Goal: Feedback & Contribution: Contribute content

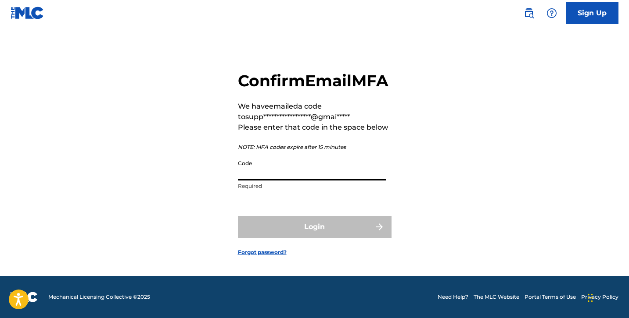
click at [324, 174] on input "Code" at bounding box center [312, 168] width 148 height 25
paste input "248416"
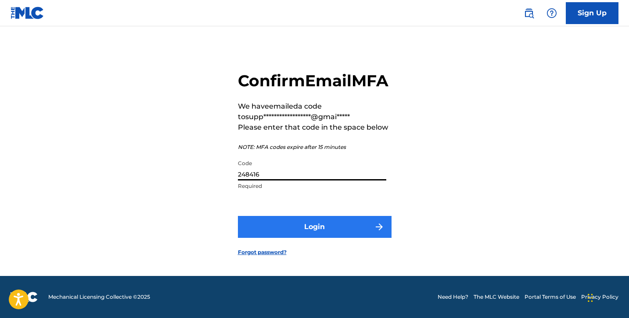
type input "248416"
click at [302, 230] on button "Login" at bounding box center [315, 227] width 154 height 22
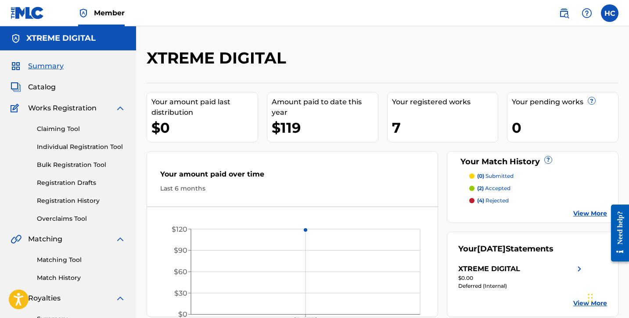
click at [490, 179] on p "(0) submitted" at bounding box center [495, 176] width 36 height 8
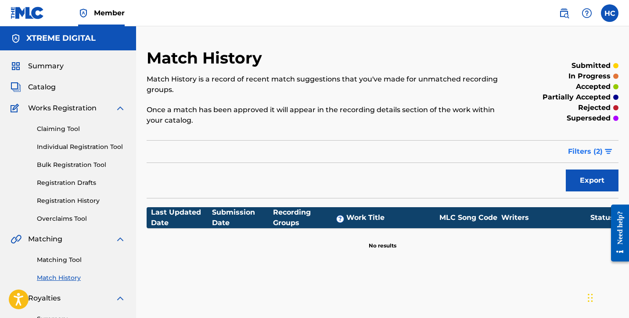
click at [580, 149] on span "Filters ( 2 )" at bounding box center [585, 152] width 35 height 11
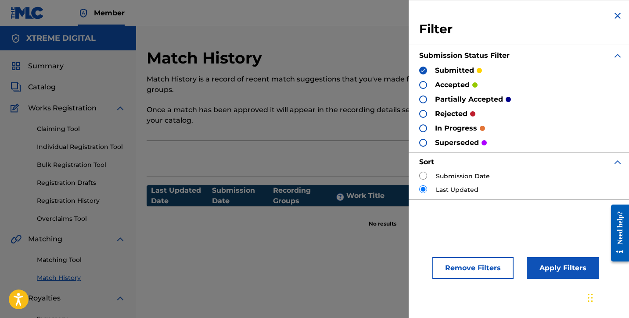
click at [462, 115] on p "rejected" at bounding box center [451, 114] width 32 height 11
click at [435, 111] on p "rejected" at bounding box center [451, 114] width 32 height 11
click at [421, 110] on div at bounding box center [423, 114] width 8 height 8
click at [577, 273] on button "Apply Filters" at bounding box center [562, 269] width 72 height 22
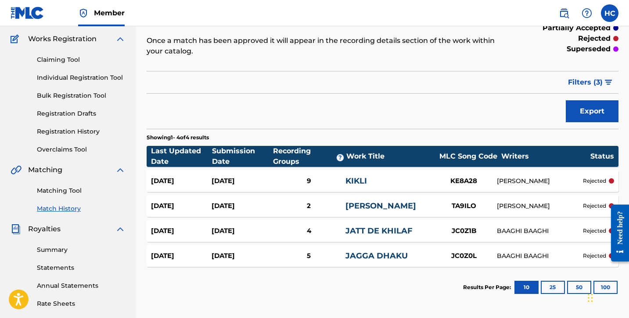
scroll to position [79, 0]
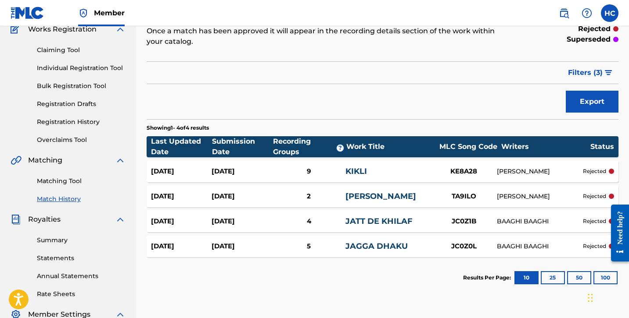
click at [439, 176] on div "KE8A28" at bounding box center [464, 172] width 66 height 10
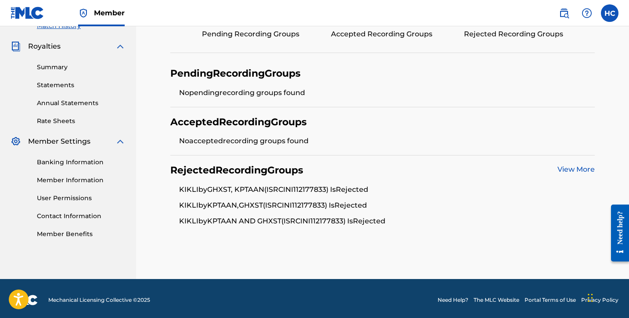
scroll to position [255, 0]
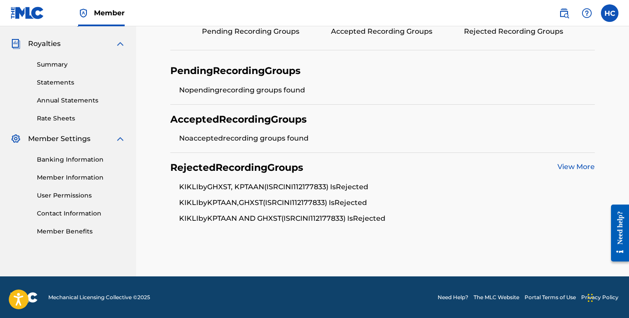
click at [572, 164] on link "View More" at bounding box center [575, 167] width 37 height 8
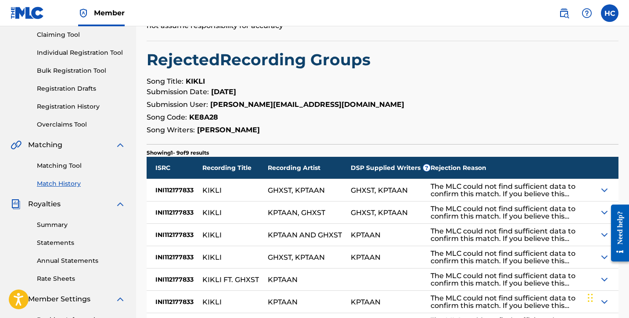
scroll to position [112, 0]
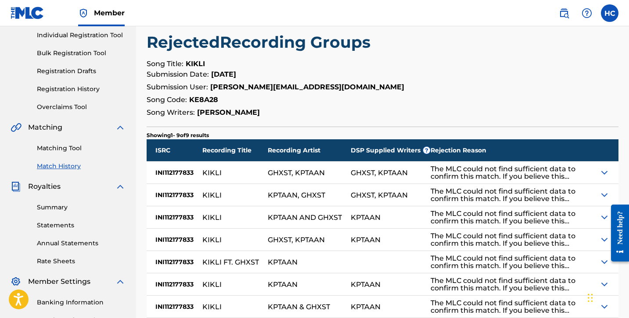
click at [570, 172] on div "The MLC could not find sufficient data to confirm this match. If you believe th…" at bounding box center [510, 172] width 160 height 15
click at [605, 171] on img at bounding box center [604, 173] width 11 height 11
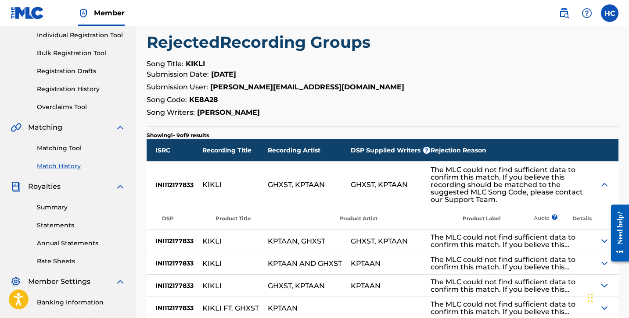
click at [605, 171] on div at bounding box center [608, 185] width 19 height 46
click at [603, 183] on img at bounding box center [604, 185] width 11 height 11
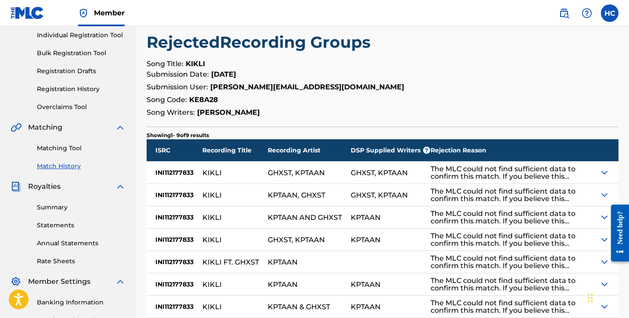
click at [601, 198] on img at bounding box center [604, 195] width 11 height 11
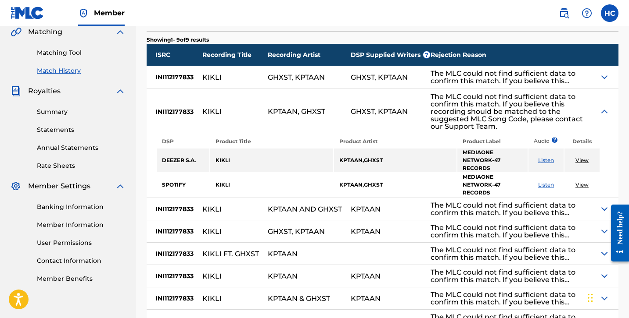
scroll to position [213, 0]
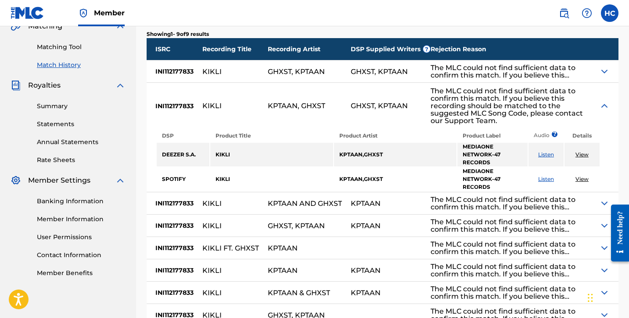
click at [601, 73] on img at bounding box center [604, 71] width 11 height 11
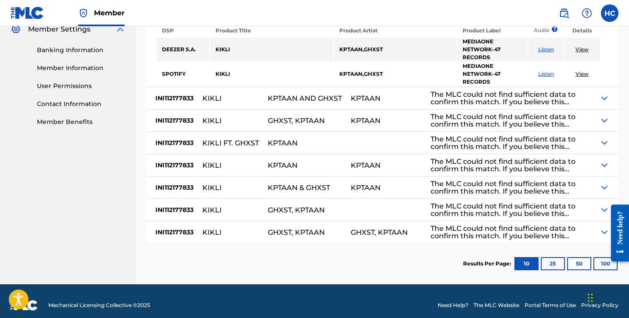
scroll to position [373, 0]
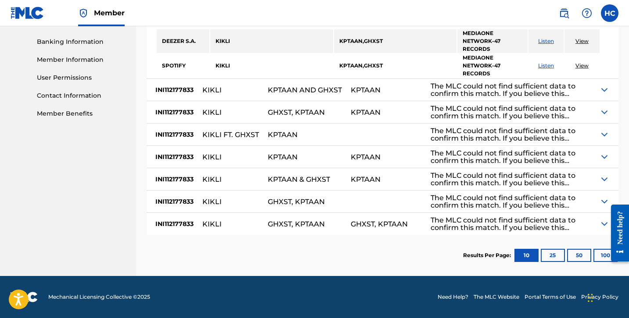
click at [604, 221] on iframe at bounding box center [616, 233] width 25 height 71
click at [605, 223] on div at bounding box center [616, 233] width 25 height 71
click at [604, 218] on div at bounding box center [616, 233] width 25 height 71
click at [605, 223] on div at bounding box center [616, 233] width 25 height 71
click at [603, 225] on img at bounding box center [604, 224] width 11 height 11
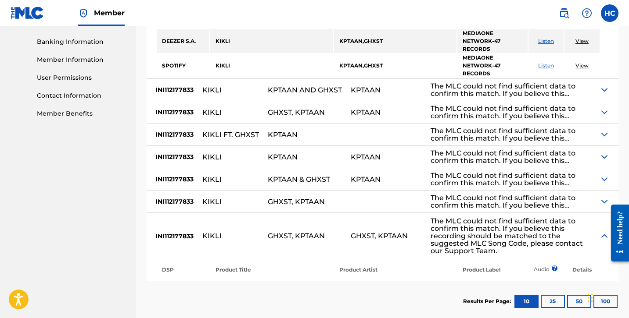
scroll to position [419, 0]
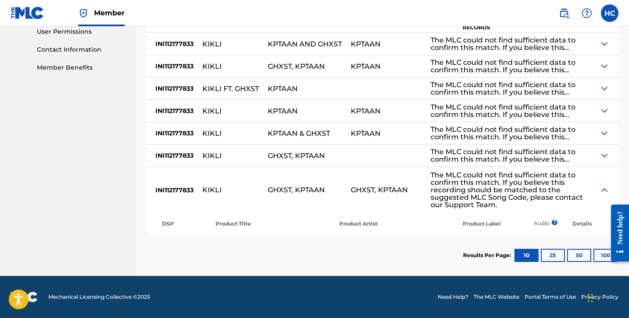
click at [604, 155] on img at bounding box center [604, 155] width 11 height 11
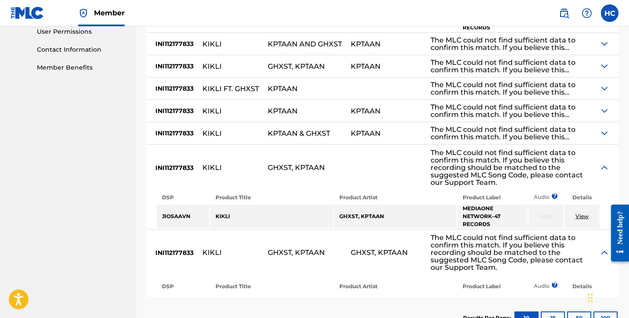
click at [601, 114] on img at bounding box center [604, 111] width 11 height 11
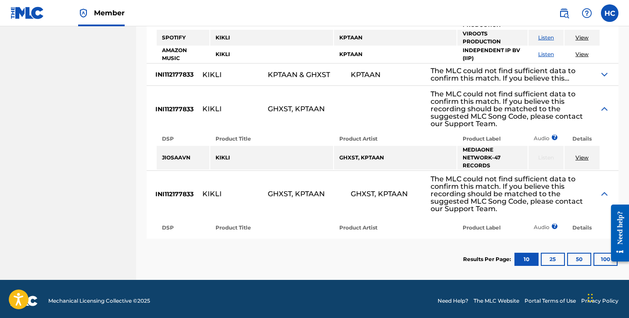
scroll to position [567, 0]
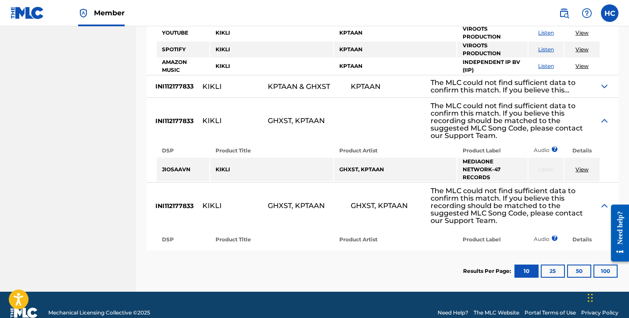
click at [582, 170] on link "View" at bounding box center [581, 169] width 13 height 7
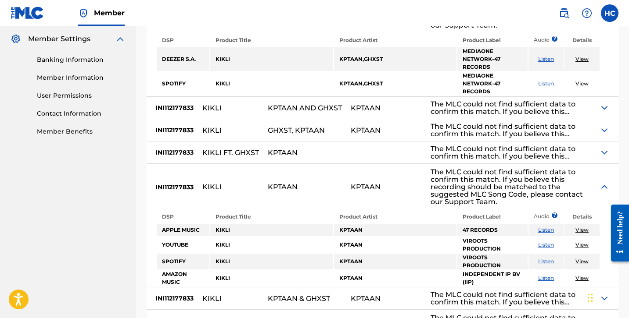
scroll to position [0, 0]
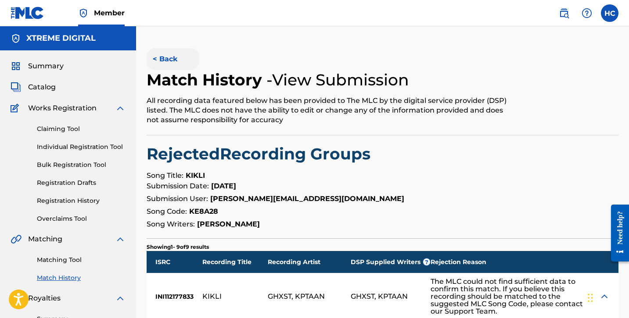
click at [171, 63] on button "< Back" at bounding box center [173, 59] width 53 height 22
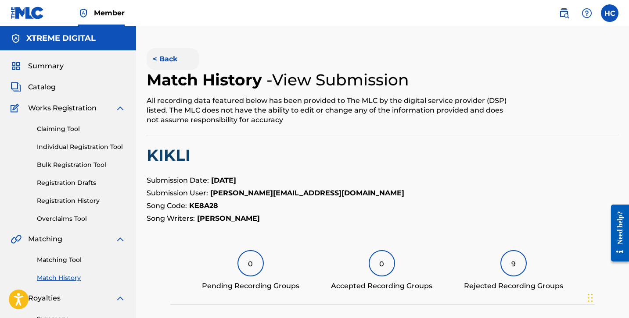
click at [165, 60] on button "< Back" at bounding box center [173, 59] width 53 height 22
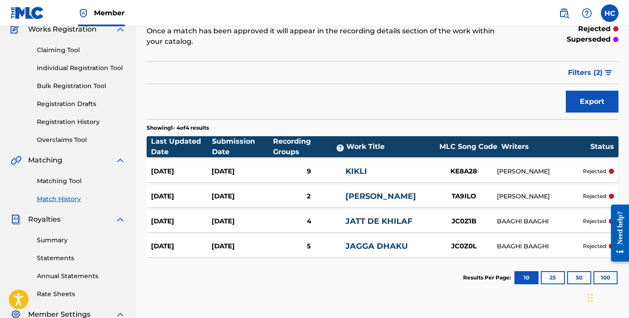
click at [376, 201] on link "[PERSON_NAME]" at bounding box center [380, 197] width 71 height 10
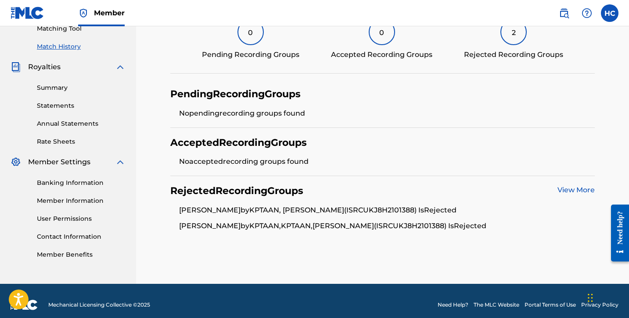
scroll to position [239, 0]
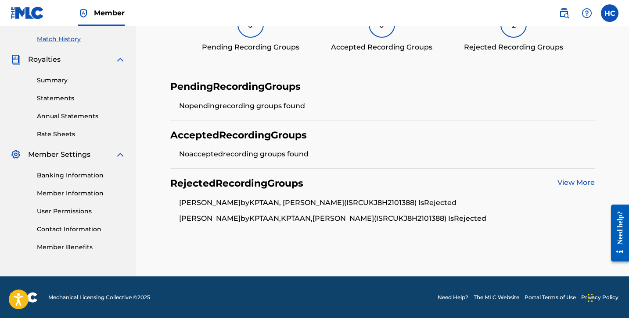
click at [587, 180] on link "View More" at bounding box center [575, 183] width 37 height 8
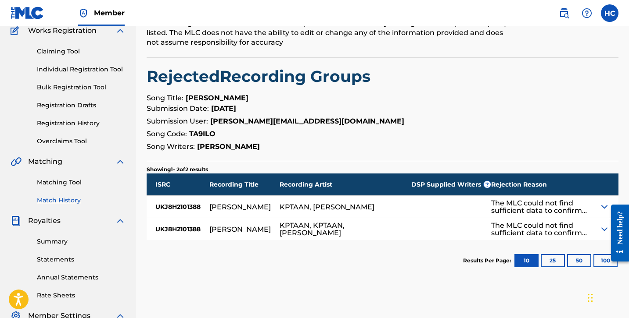
scroll to position [115, 0]
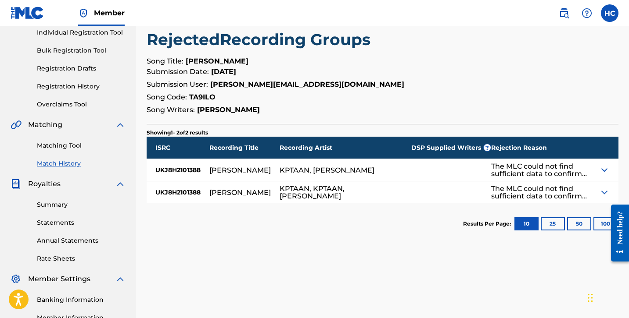
click at [606, 188] on img at bounding box center [604, 192] width 11 height 11
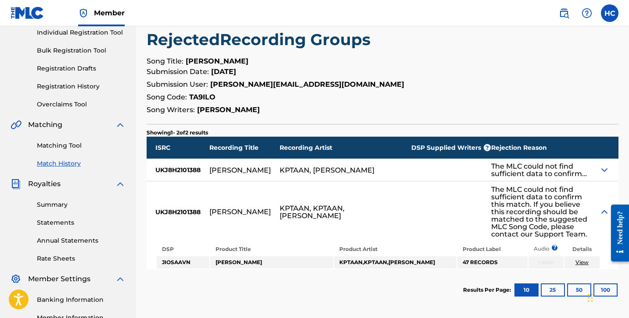
click at [605, 166] on img at bounding box center [604, 170] width 11 height 11
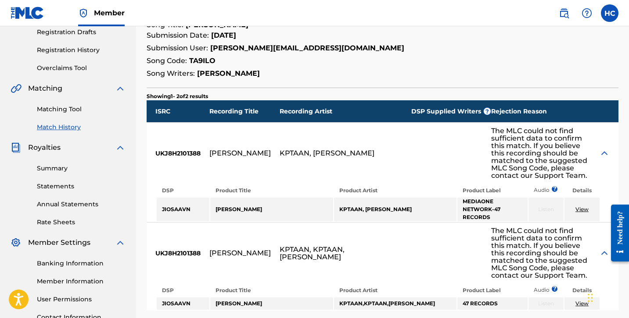
scroll to position [227, 0]
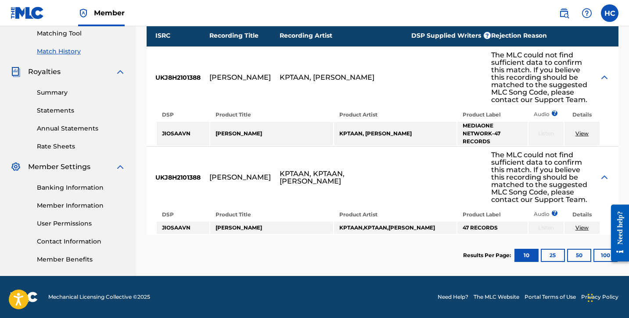
click at [586, 229] on link "View" at bounding box center [581, 228] width 13 height 7
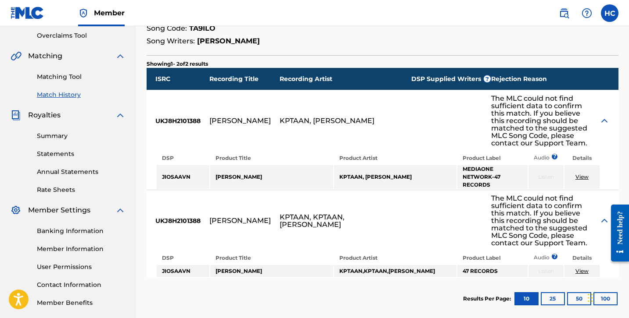
scroll to position [176, 0]
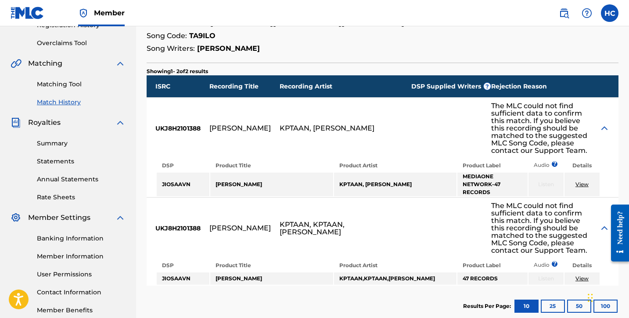
click at [352, 187] on td "KPTAAN, ROOP K BAINS" at bounding box center [395, 185] width 123 height 24
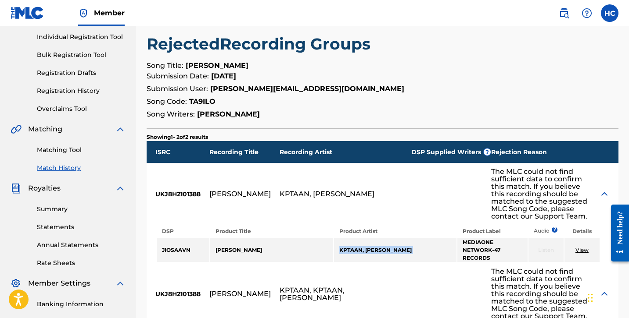
scroll to position [0, 0]
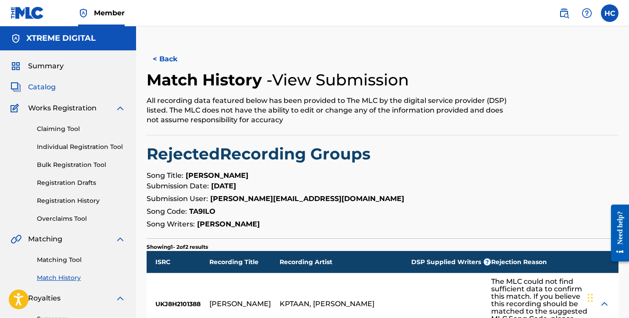
click at [53, 88] on span "Catalog" at bounding box center [42, 87] width 28 height 11
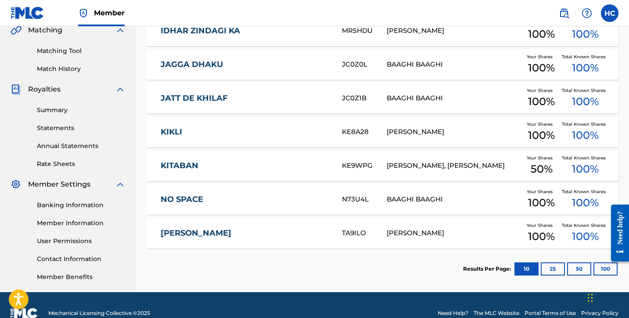
scroll to position [225, 0]
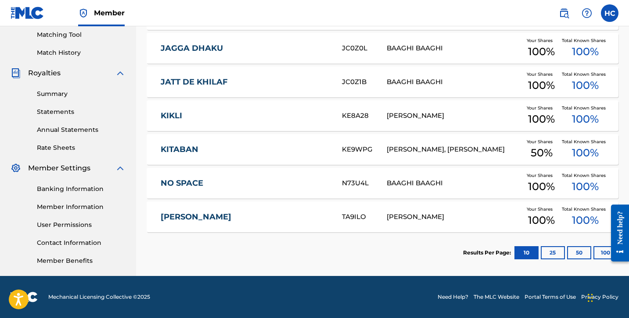
click at [286, 218] on link "[PERSON_NAME]" at bounding box center [245, 217] width 169 height 10
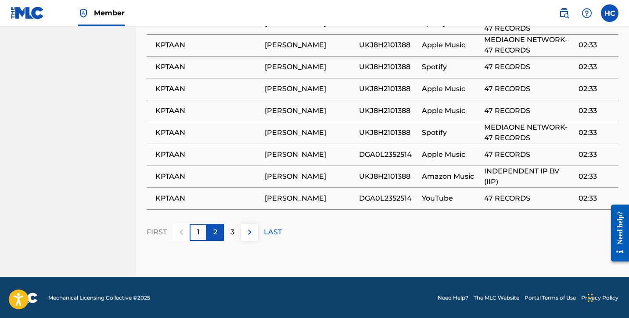
click at [221, 232] on div "2" at bounding box center [215, 232] width 17 height 17
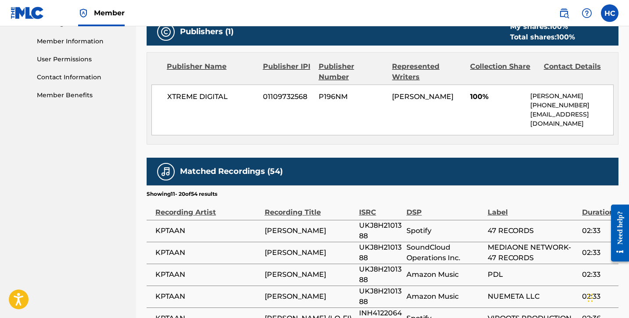
scroll to position [621, 0]
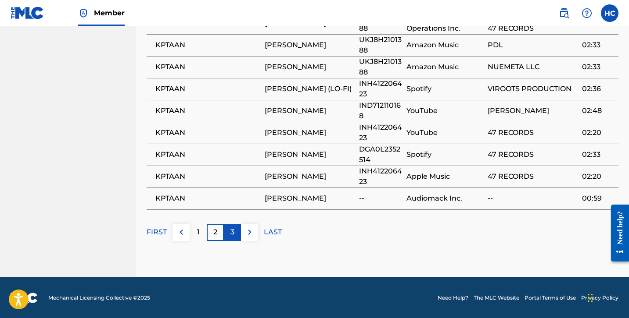
click at [236, 229] on div "3" at bounding box center [232, 232] width 17 height 17
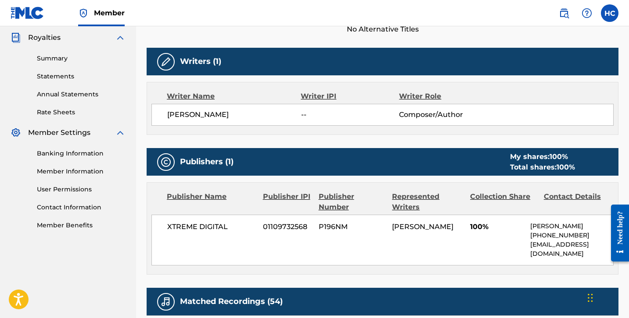
scroll to position [0, 0]
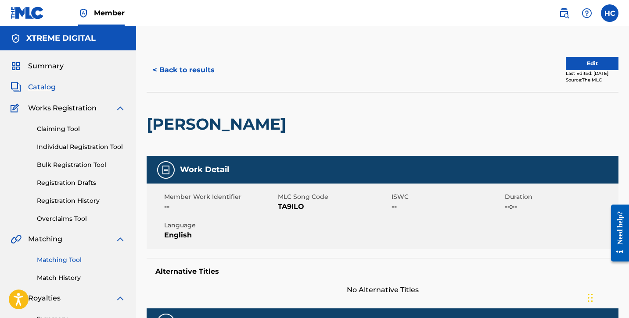
click at [61, 263] on link "Matching Tool" at bounding box center [81, 260] width 89 height 9
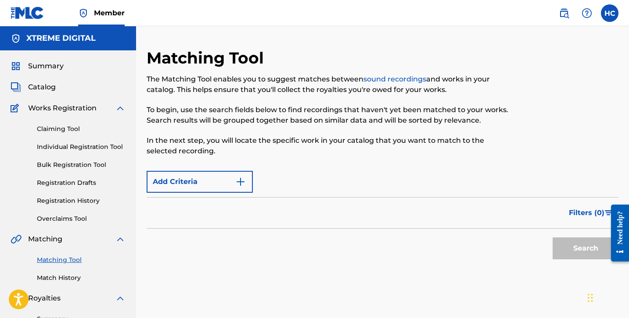
click at [51, 96] on div "Summary Catalog Works Registration Claiming Tool Individual Registration Tool B…" at bounding box center [68, 275] width 136 height 451
click at [50, 89] on span "Catalog" at bounding box center [42, 87] width 28 height 11
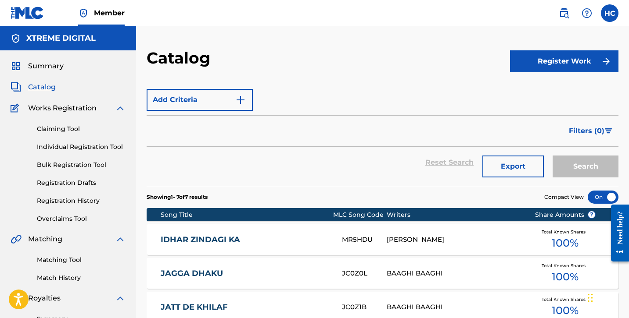
scroll to position [9, 0]
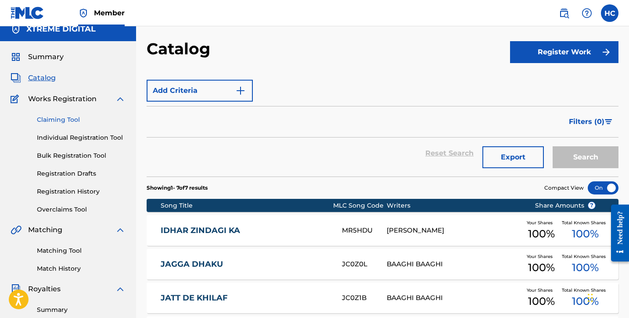
click at [64, 124] on link "Claiming Tool" at bounding box center [81, 119] width 89 height 9
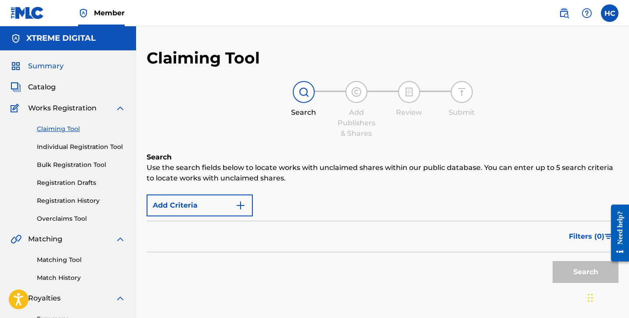
click at [36, 70] on span "Summary" at bounding box center [46, 66] width 36 height 11
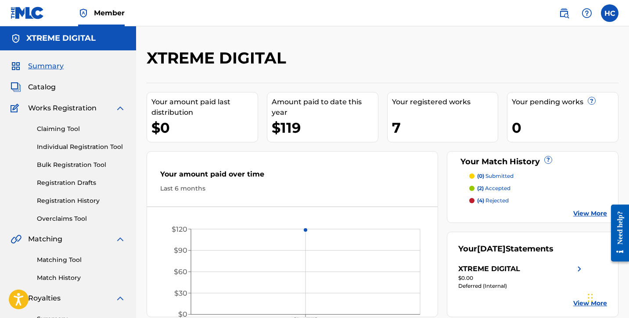
click at [496, 191] on p "(2) accepted" at bounding box center [493, 189] width 33 height 8
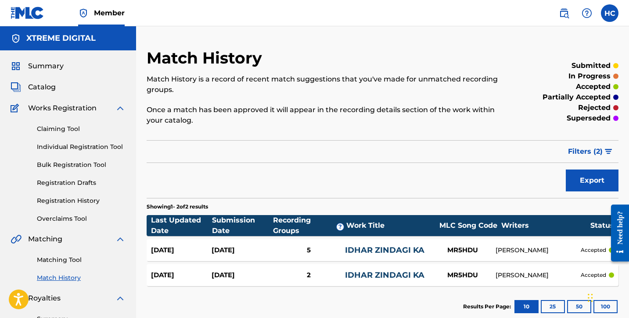
click at [411, 102] on div "Match History is a record of recent match suggestions that you've made for unma…" at bounding box center [328, 100] width 363 height 52
click at [602, 147] on button "Filters ( 2 )" at bounding box center [590, 152] width 56 height 22
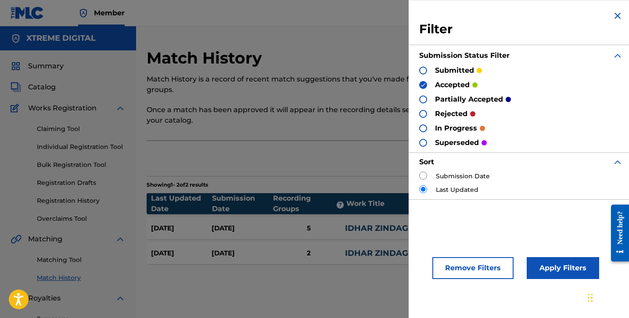
click at [422, 69] on div at bounding box center [423, 71] width 8 height 8
click at [422, 105] on div "submitted accepted partially accepted rejected in progress superseded" at bounding box center [521, 106] width 204 height 82
click at [422, 129] on div at bounding box center [423, 129] width 8 height 8
click at [423, 142] on div at bounding box center [423, 143] width 8 height 8
click at [426, 101] on div "partially accepted" at bounding box center [465, 99] width 92 height 10
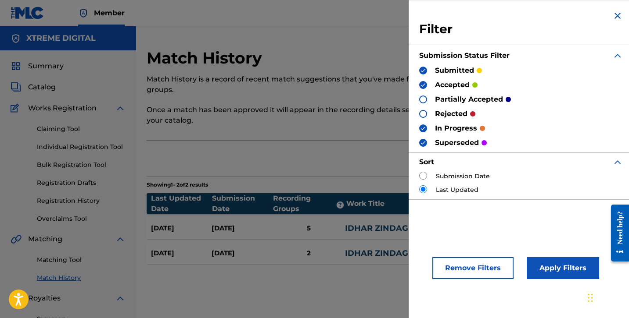
click at [425, 101] on div at bounding box center [423, 100] width 8 height 8
click at [548, 266] on button "Apply Filters" at bounding box center [562, 269] width 72 height 22
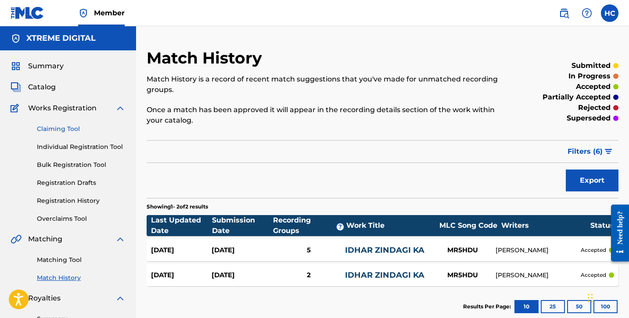
click at [57, 132] on link "Claiming Tool" at bounding box center [81, 129] width 89 height 9
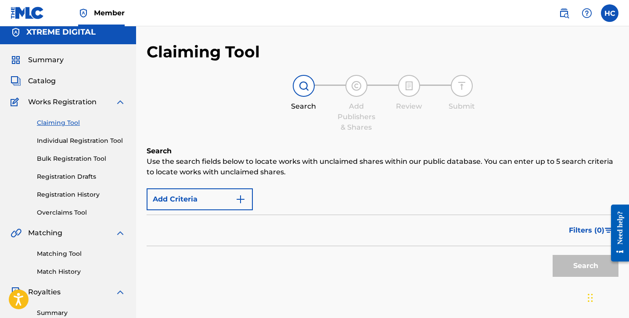
scroll to position [7, 0]
click at [68, 80] on div "Catalog" at bounding box center [68, 80] width 115 height 11
click at [39, 78] on span "Catalog" at bounding box center [42, 80] width 28 height 11
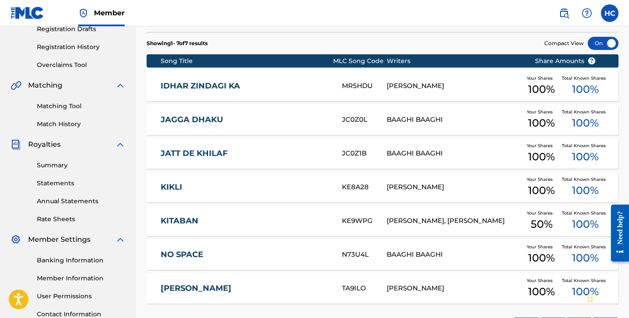
scroll to position [142, 0]
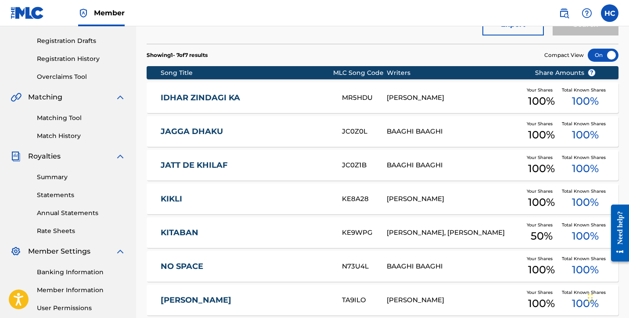
click at [336, 184] on div "KIKLI KE8A28 ARMAN BRAR Your Shares 100 % Total Known Shares 100 %" at bounding box center [383, 199] width 472 height 31
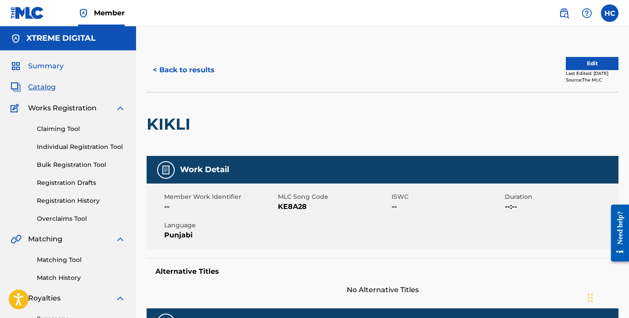
click at [49, 68] on span "Summary" at bounding box center [46, 66] width 36 height 11
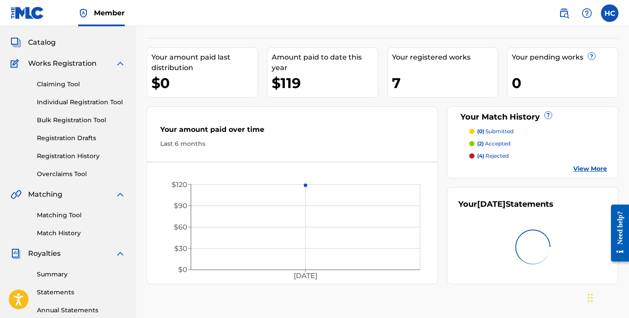
scroll to position [49, 0]
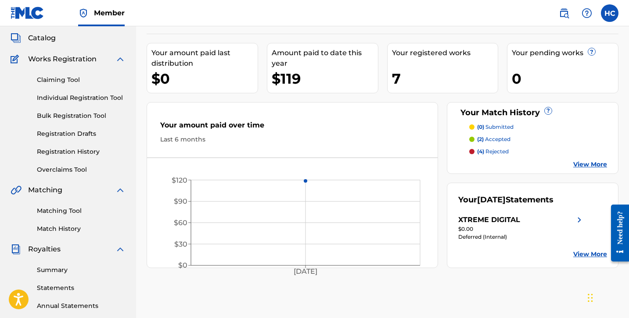
click at [589, 163] on link "View More" at bounding box center [590, 164] width 34 height 9
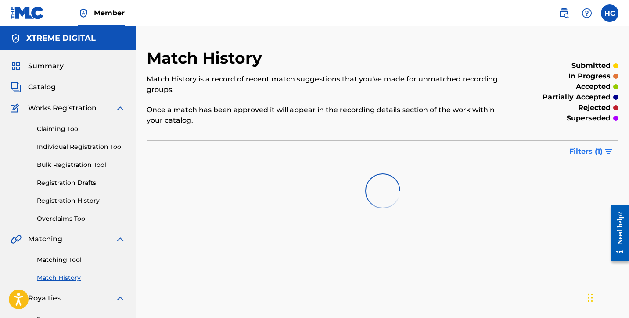
click at [607, 149] on img "submit" at bounding box center [608, 151] width 7 height 5
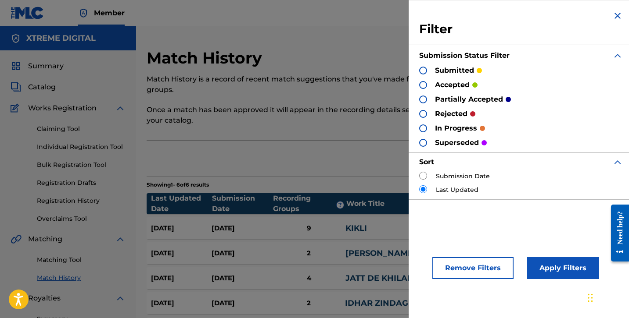
click at [472, 178] on label "Submission Date" at bounding box center [463, 176] width 54 height 9
click at [424, 175] on input "radio" at bounding box center [423, 176] width 8 height 8
radio input "true"
click at [480, 269] on button "Remove Filters" at bounding box center [472, 269] width 81 height 22
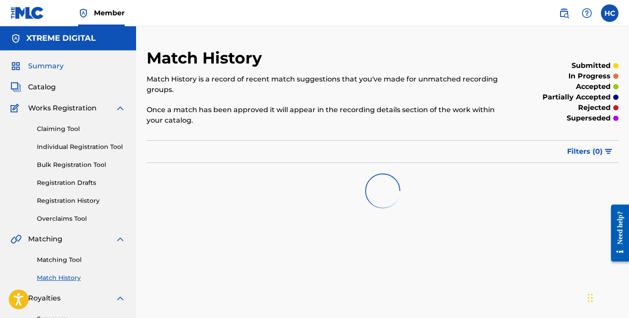
click at [49, 63] on span "Summary" at bounding box center [46, 66] width 36 height 11
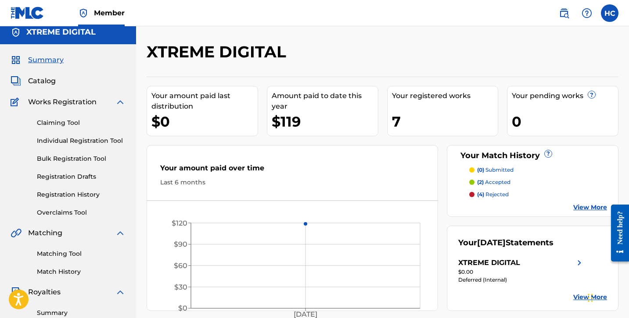
scroll to position [11, 0]
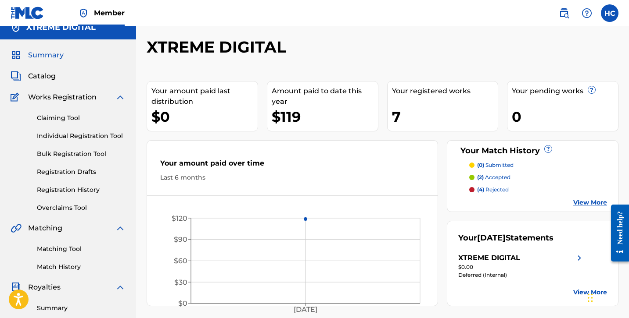
click at [597, 199] on link "View More" at bounding box center [590, 202] width 34 height 9
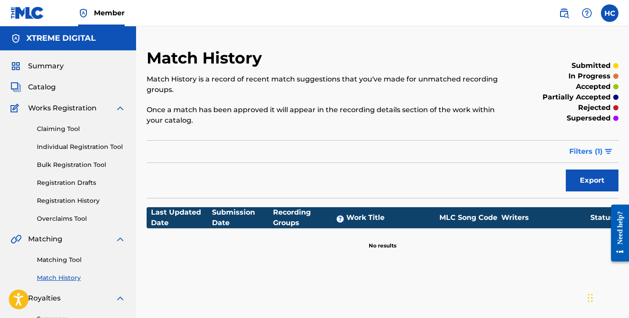
click at [585, 151] on span "Filters ( 1 )" at bounding box center [585, 152] width 33 height 11
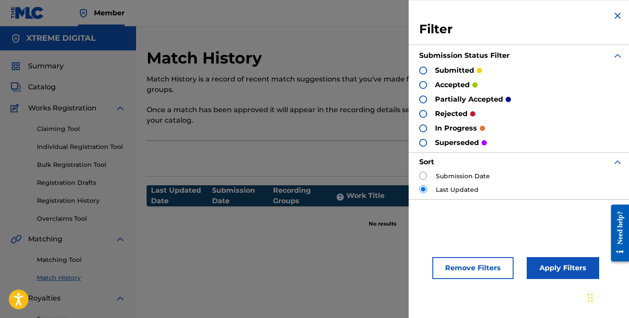
click at [618, 11] on img at bounding box center [617, 16] width 11 height 11
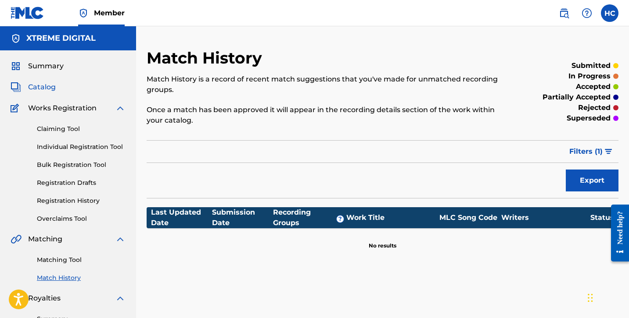
click at [41, 86] on span "Catalog" at bounding box center [42, 87] width 28 height 11
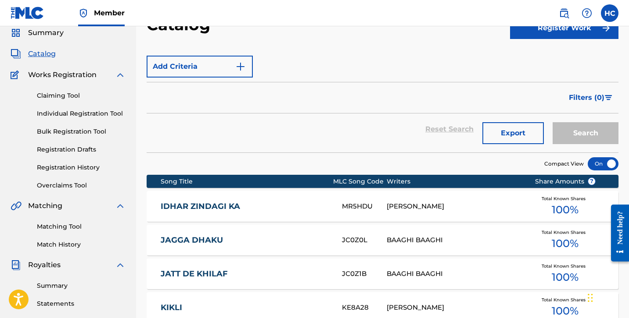
scroll to position [74, 0]
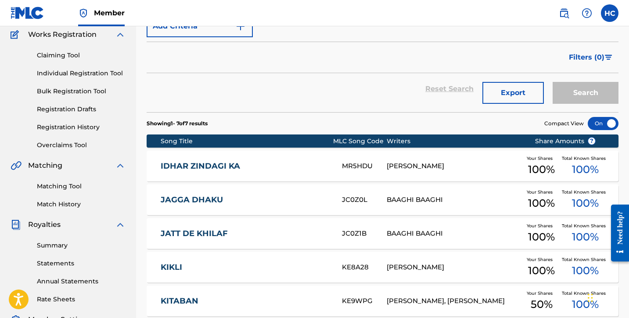
click at [236, 167] on link "IDHAR ZINDAGI KA" at bounding box center [245, 166] width 169 height 10
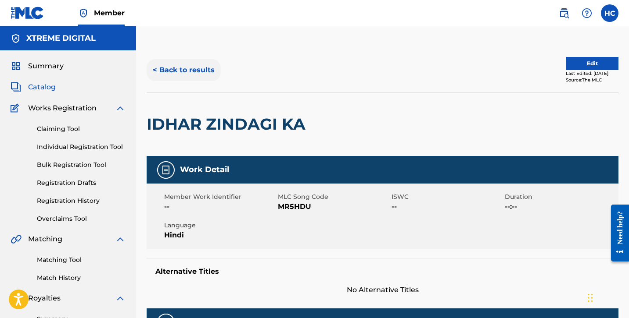
click at [172, 73] on button "< Back to results" at bounding box center [184, 70] width 74 height 22
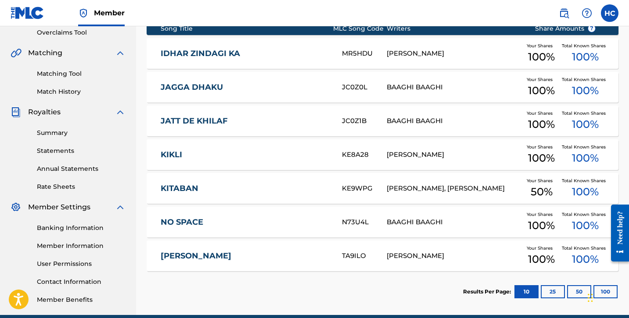
scroll to position [193, 0]
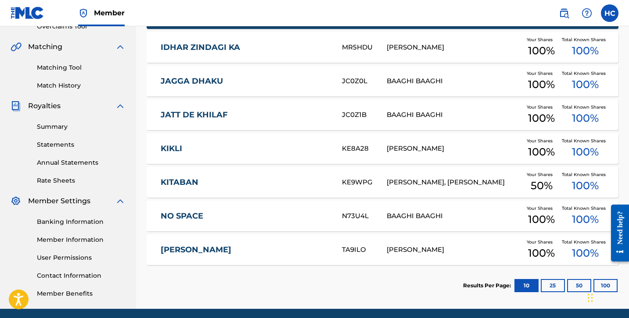
click at [304, 185] on link "KITABAN" at bounding box center [245, 183] width 169 height 10
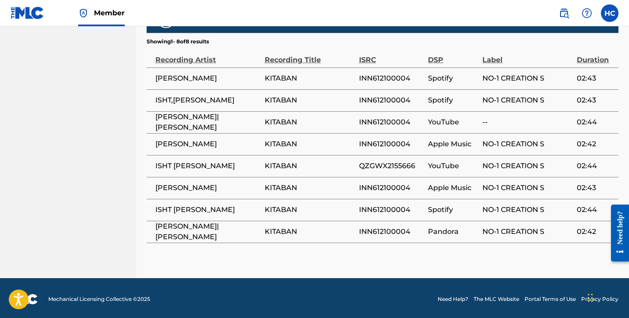
scroll to position [694, 0]
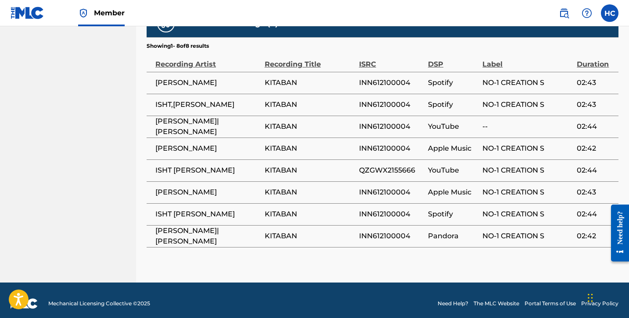
click at [263, 125] on td "ISHT CHEEMA|AMRIT SHARMA" at bounding box center [206, 127] width 118 height 22
click at [276, 178] on td "KITABAN" at bounding box center [312, 171] width 94 height 22
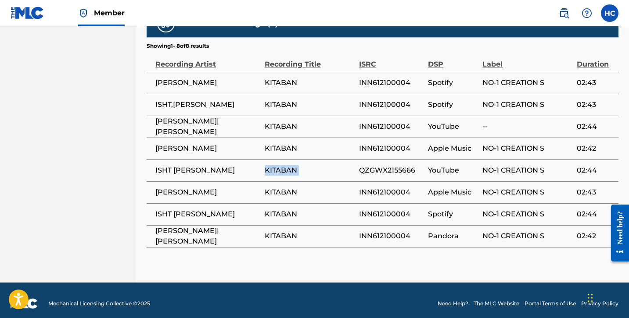
click at [276, 178] on td "KITABAN" at bounding box center [312, 171] width 94 height 22
click at [277, 190] on span "KITABAN" at bounding box center [310, 192] width 90 height 11
click at [270, 166] on span "KITABAN" at bounding box center [310, 170] width 90 height 11
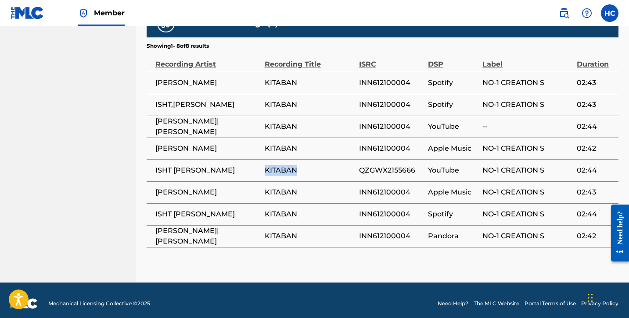
click at [270, 166] on span "KITABAN" at bounding box center [310, 170] width 90 height 11
click at [226, 187] on span "ISHTPREET CHEEMA" at bounding box center [207, 192] width 105 height 11
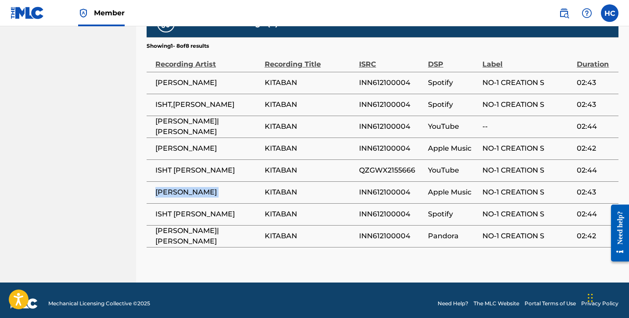
click at [226, 187] on span "ISHTPREET CHEEMA" at bounding box center [207, 192] width 105 height 11
click at [216, 209] on span "ISHT CHEEMA" at bounding box center [207, 214] width 105 height 11
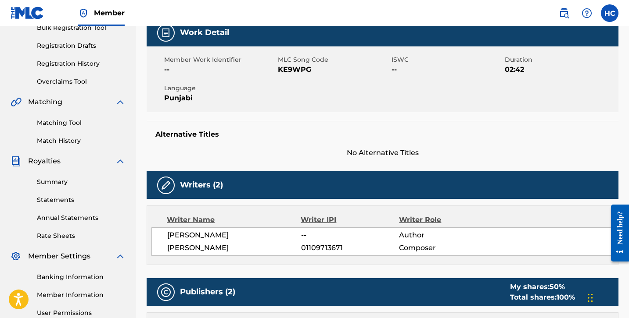
scroll to position [0, 0]
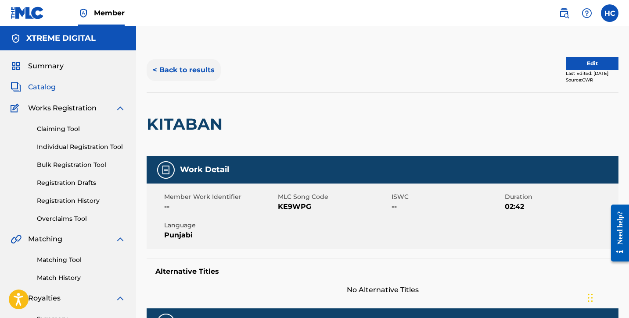
click at [168, 72] on button "< Back to results" at bounding box center [184, 70] width 74 height 22
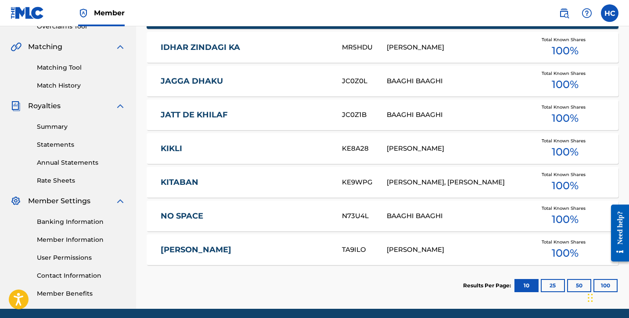
click at [221, 223] on div "NO SPACE N73U4L BAAGHI BAAGHI Total Known Shares 100 %" at bounding box center [383, 216] width 472 height 31
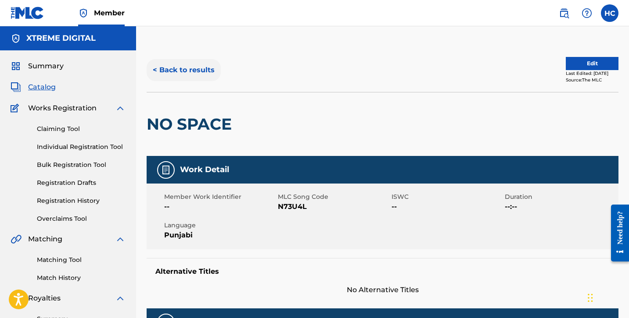
click at [186, 72] on button "< Back to results" at bounding box center [184, 70] width 74 height 22
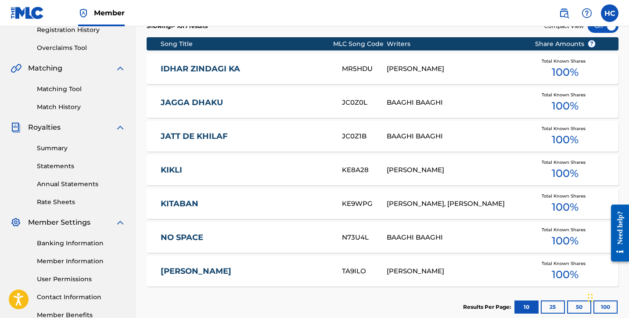
scroll to position [168, 0]
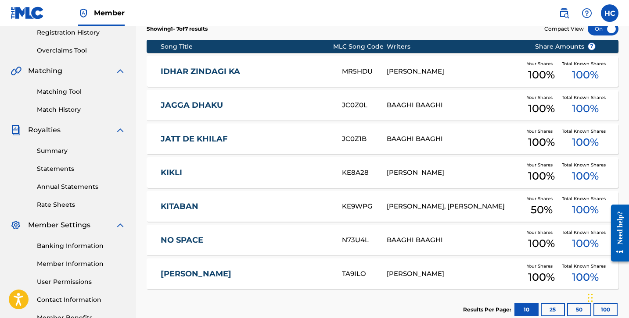
click at [266, 139] on link "JATT DE KHILAF" at bounding box center [245, 139] width 169 height 10
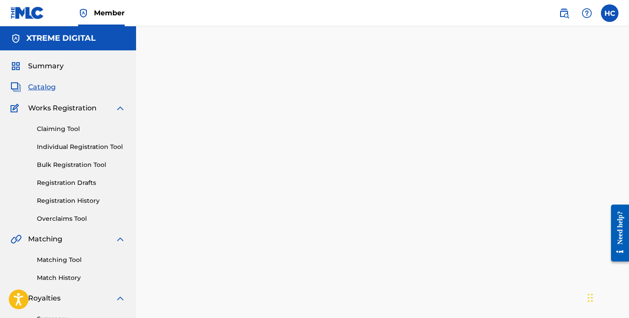
click at [266, 139] on div at bounding box center [382, 275] width 493 height 454
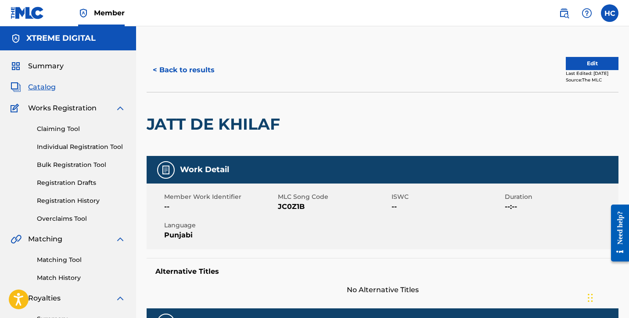
click at [300, 182] on div "Work Detail" at bounding box center [383, 170] width 472 height 28
click at [180, 63] on button "< Back to results" at bounding box center [184, 70] width 74 height 22
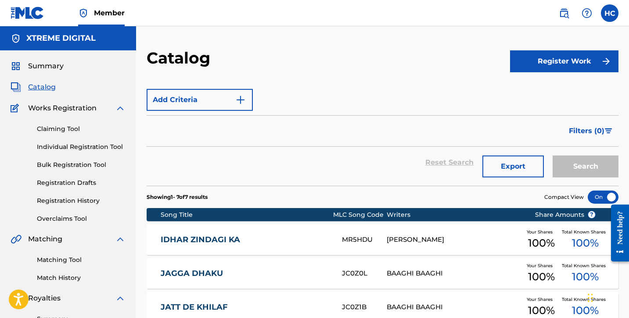
click at [559, 49] on div "Register Work" at bounding box center [564, 61] width 108 height 26
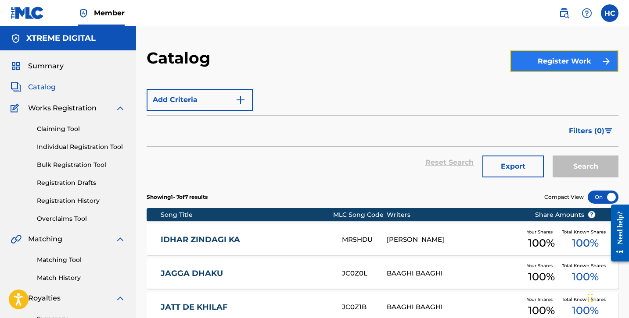
click at [558, 61] on button "Register Work" at bounding box center [564, 61] width 108 height 22
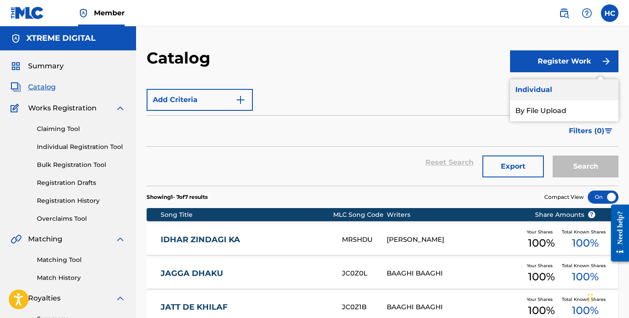
click at [553, 94] on link "Individual" at bounding box center [564, 89] width 108 height 21
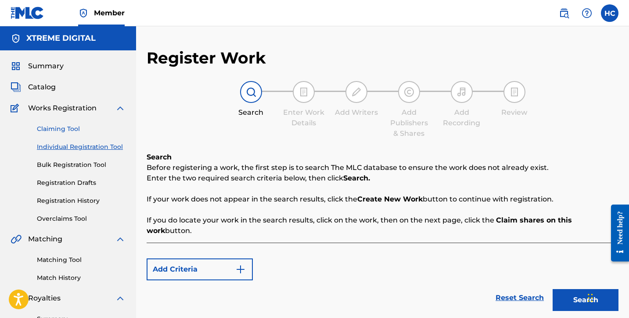
click at [56, 127] on link "Claiming Tool" at bounding box center [81, 129] width 89 height 9
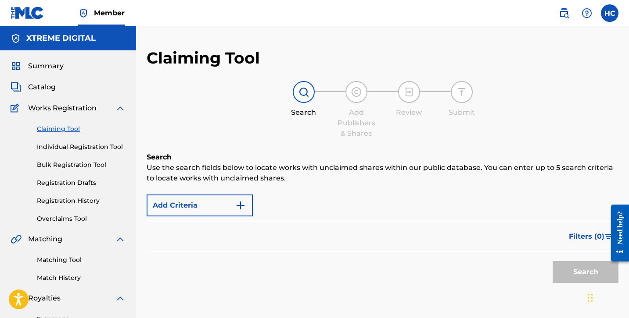
click at [45, 74] on div "Summary Catalog Works Registration Claiming Tool Individual Registration Tool B…" at bounding box center [68, 275] width 136 height 451
click at [38, 86] on span "Catalog" at bounding box center [42, 87] width 28 height 11
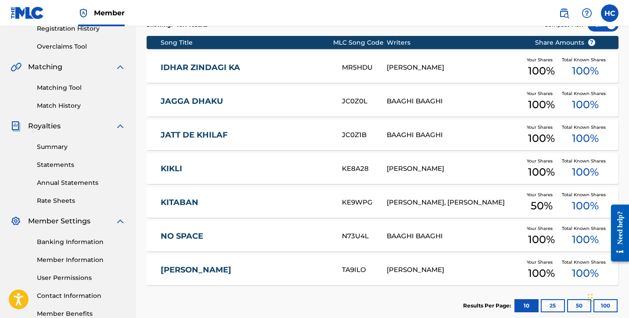
scroll to position [225, 0]
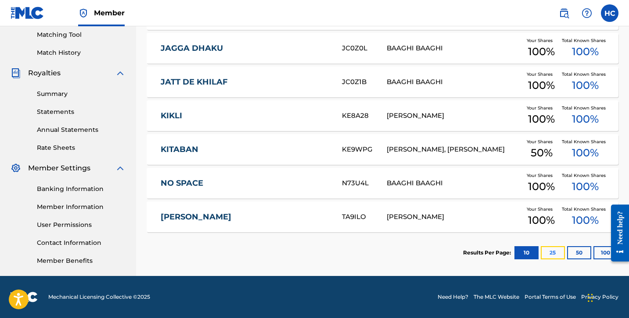
click at [552, 254] on button "25" at bounding box center [552, 253] width 24 height 13
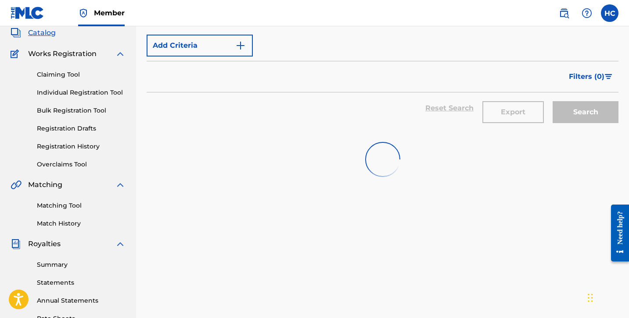
scroll to position [0, 0]
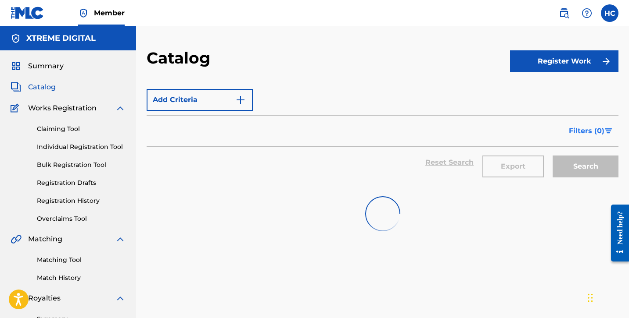
click at [578, 132] on span "Filters ( 0 )" at bounding box center [587, 131] width 36 height 11
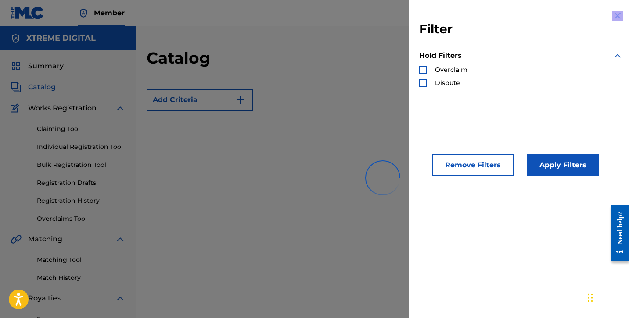
click at [608, 14] on div "Filter Hold Filters Overclaim Dispute Remove Filters Apply Filters" at bounding box center [520, 159] width 225 height 318
click at [612, 14] on img "Search Form" at bounding box center [617, 16] width 11 height 11
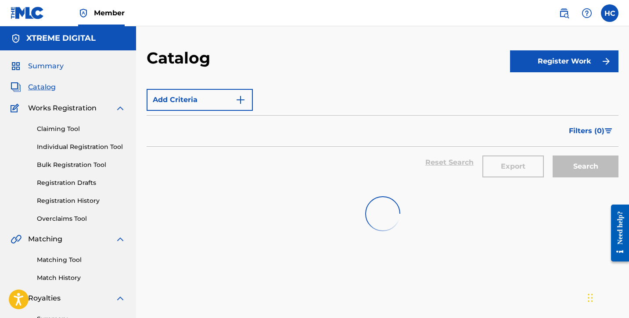
click at [36, 69] on span "Summary" at bounding box center [46, 66] width 36 height 11
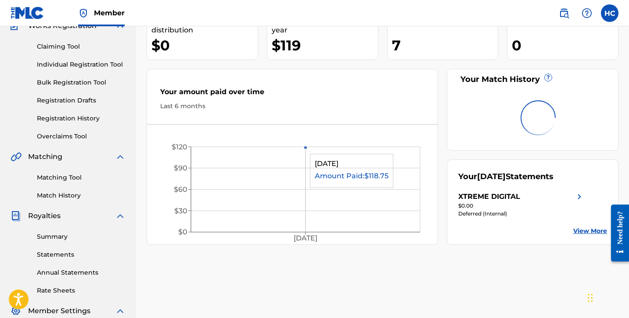
scroll to position [83, 0]
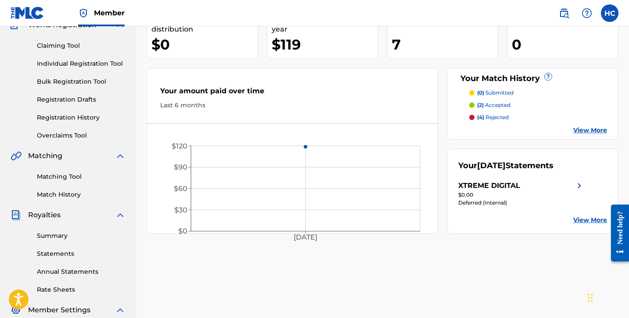
click at [499, 106] on p "(2) accepted" at bounding box center [493, 105] width 33 height 8
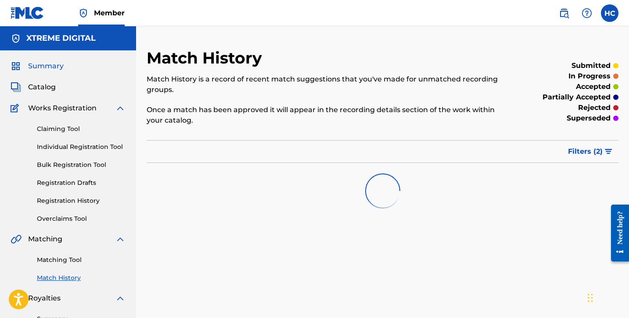
click at [50, 65] on span "Summary" at bounding box center [46, 66] width 36 height 11
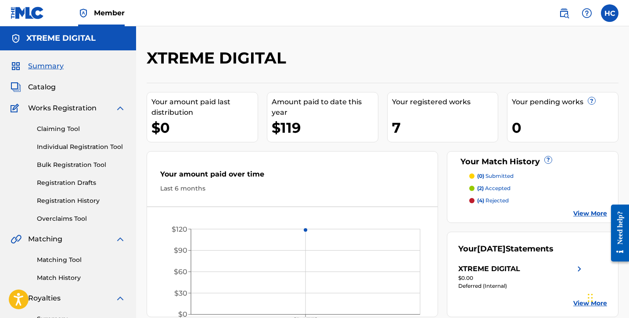
click at [489, 204] on p "(4) rejected" at bounding box center [493, 201] width 32 height 8
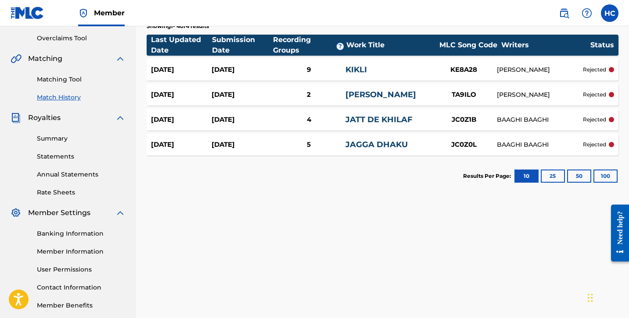
scroll to position [178, 0]
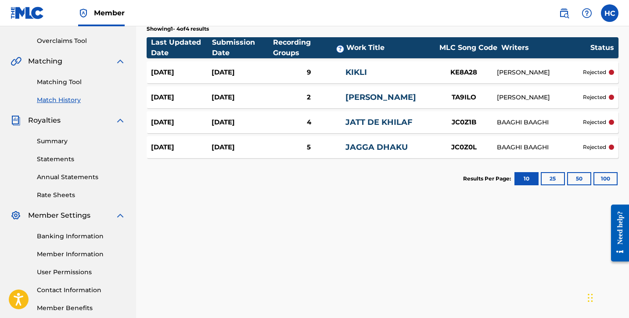
click at [321, 98] on div "2" at bounding box center [308, 98] width 73 height 10
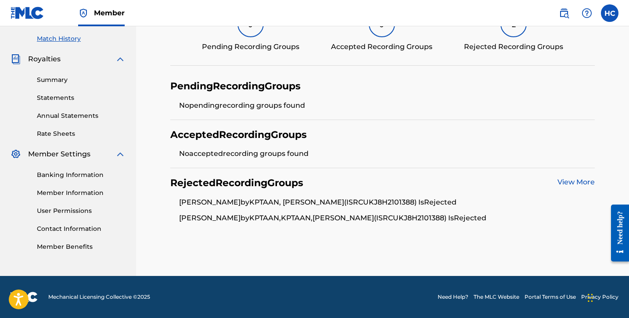
scroll to position [239, 0]
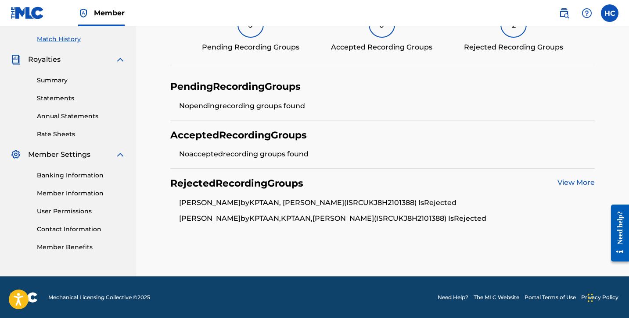
click at [576, 176] on div "Rejected Recording Groups View More TEES MAAR KHAN by KPTAAN, ROOP K BAINS (ISR…" at bounding box center [382, 201] width 425 height 64
click at [565, 182] on link "View More" at bounding box center [575, 183] width 37 height 8
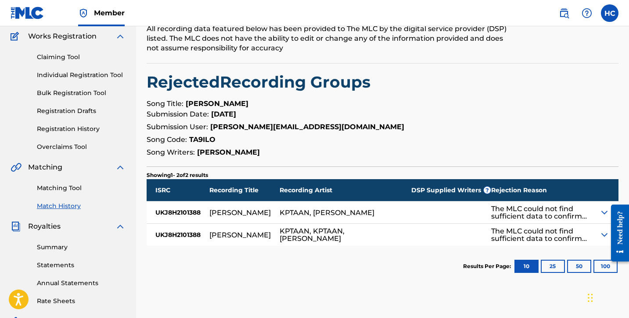
scroll to position [201, 0]
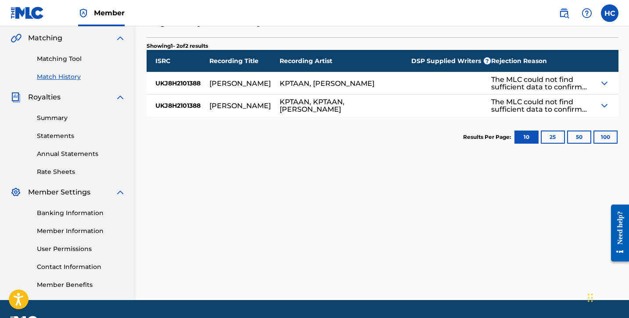
click at [575, 109] on div "The MLC could not find sufficient data to confirm this match. If you believe th…" at bounding box center [541, 105] width 100 height 15
click at [597, 108] on div "The MLC could not find sufficient data to confirm this match. If you believe th…" at bounding box center [545, 106] width 108 height 22
click at [605, 105] on img at bounding box center [604, 105] width 11 height 11
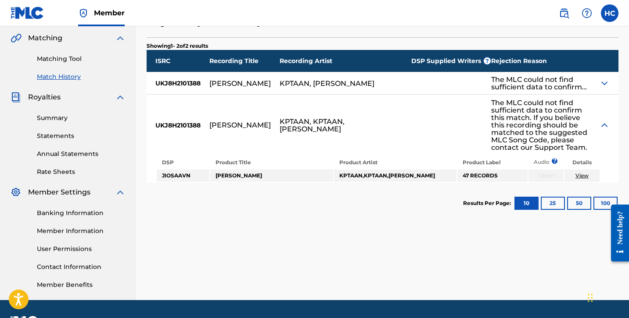
click at [605, 105] on div at bounding box center [608, 125] width 19 height 61
click at [605, 125] on img at bounding box center [604, 125] width 11 height 11
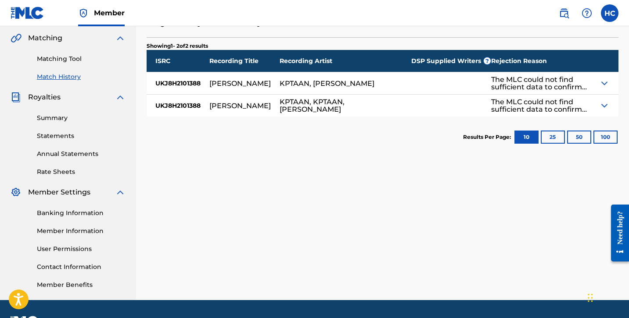
click at [603, 86] on img at bounding box center [604, 83] width 11 height 11
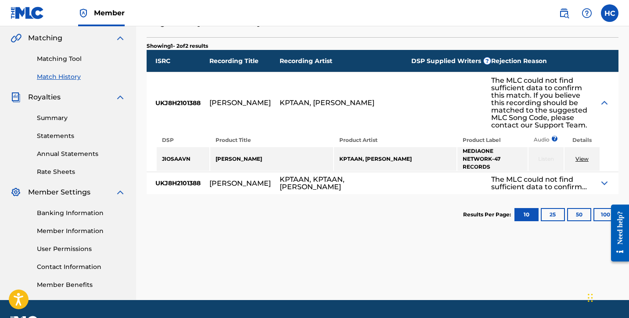
click at [604, 99] on img at bounding box center [604, 103] width 11 height 11
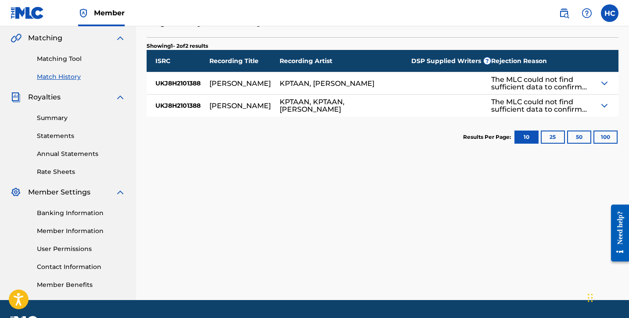
click at [605, 106] on img at bounding box center [604, 105] width 11 height 11
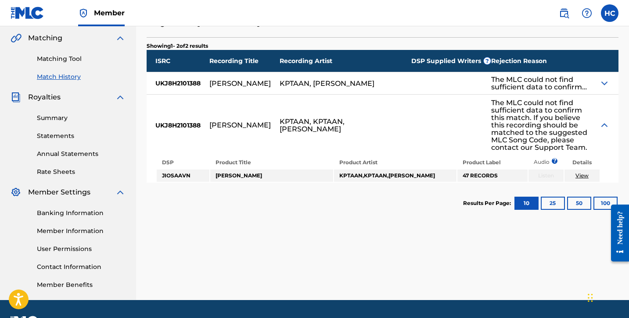
click at [605, 118] on div at bounding box center [608, 125] width 19 height 61
click at [605, 124] on img at bounding box center [604, 125] width 11 height 11
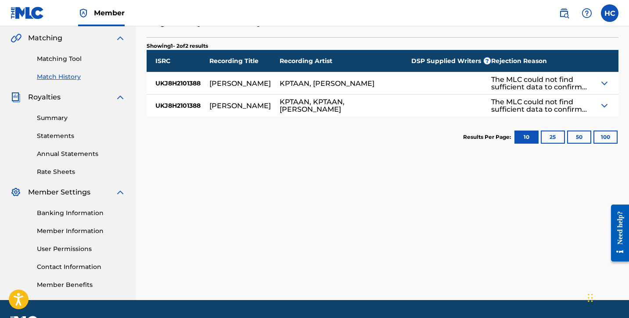
click at [602, 89] on div at bounding box center [608, 83] width 19 height 22
click at [602, 82] on img at bounding box center [604, 83] width 11 height 11
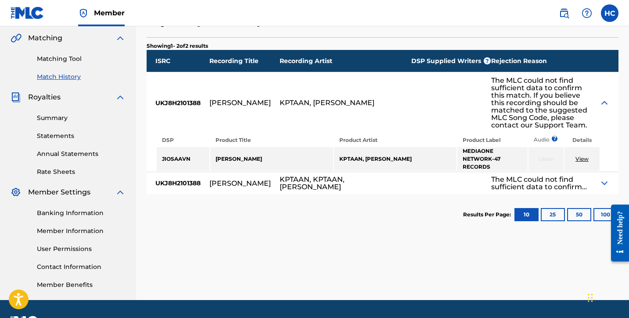
click at [602, 82] on div at bounding box center [608, 102] width 19 height 61
click at [605, 100] on img at bounding box center [604, 103] width 11 height 11
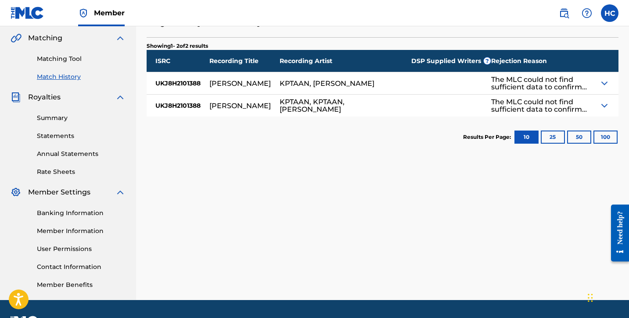
click at [607, 110] on img at bounding box center [604, 105] width 11 height 11
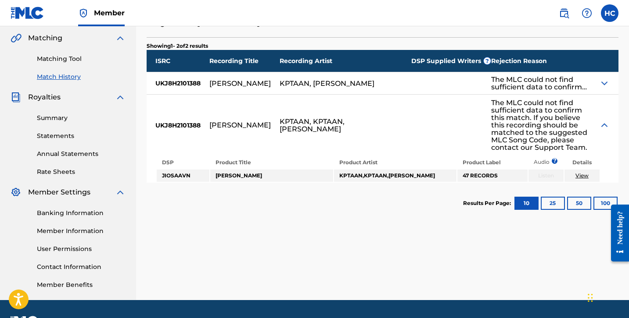
click at [605, 122] on img at bounding box center [604, 125] width 11 height 11
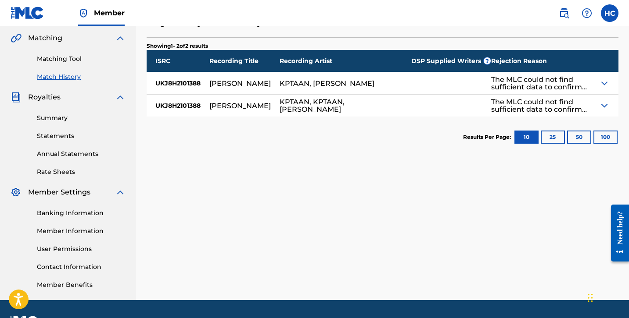
click at [604, 86] on img at bounding box center [604, 83] width 11 height 11
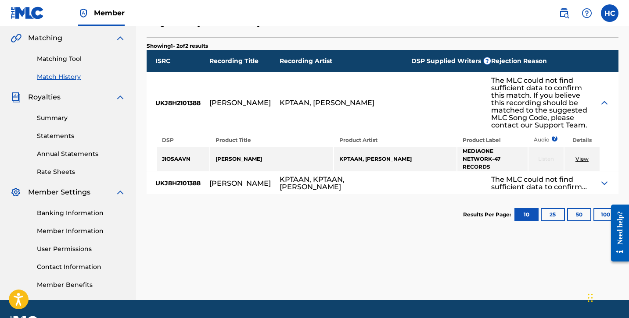
click at [604, 86] on div at bounding box center [608, 102] width 19 height 61
click at [604, 107] on img at bounding box center [604, 103] width 11 height 11
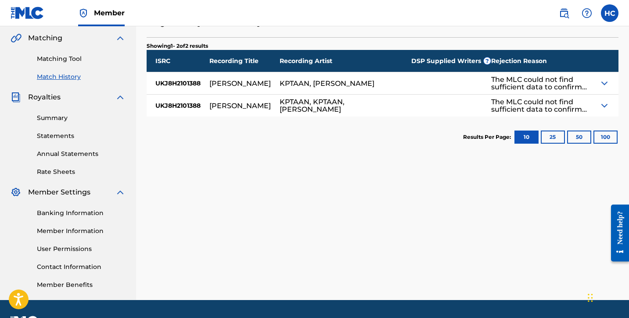
scroll to position [18, 0]
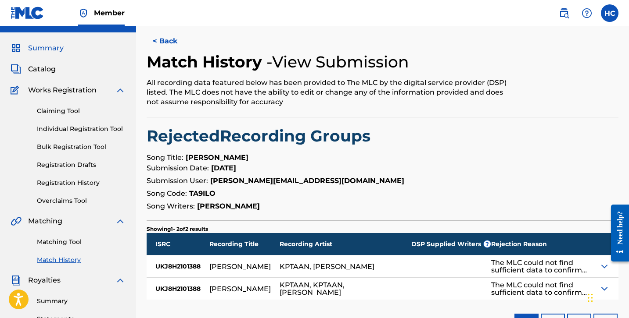
click at [44, 49] on span "Summary" at bounding box center [46, 48] width 36 height 11
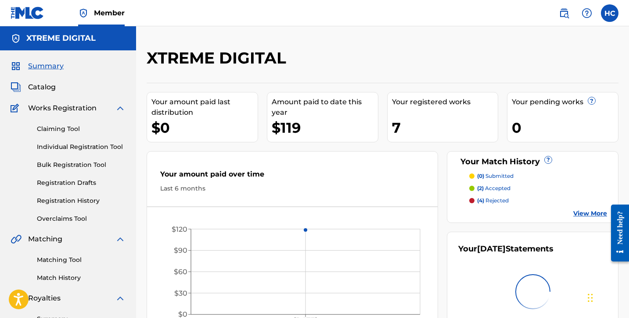
click at [224, 117] on div "Your amount paid last distribution" at bounding box center [204, 107] width 106 height 21
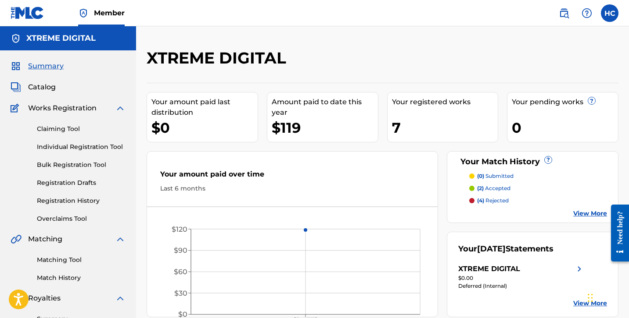
click at [212, 140] on div "Your amount paid last distribution $0" at bounding box center [202, 117] width 111 height 50
click at [77, 131] on link "Claiming Tool" at bounding box center [81, 129] width 89 height 9
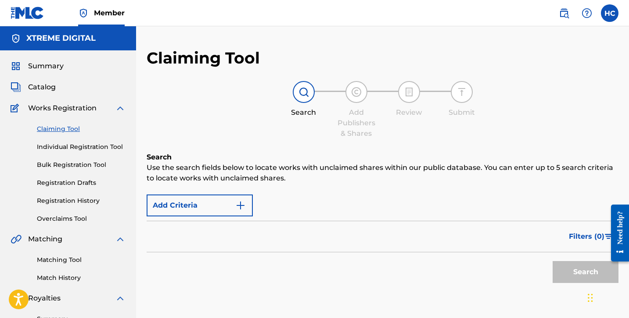
click at [52, 73] on div "Summary Catalog Works Registration Claiming Tool Individual Registration Tool B…" at bounding box center [68, 275] width 136 height 451
click at [50, 68] on span "Summary" at bounding box center [46, 66] width 36 height 11
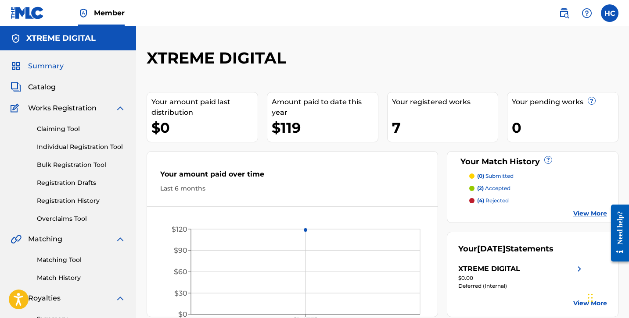
click at [65, 89] on div "Catalog" at bounding box center [68, 87] width 115 height 11
click at [46, 86] on span "Catalog" at bounding box center [42, 87] width 28 height 11
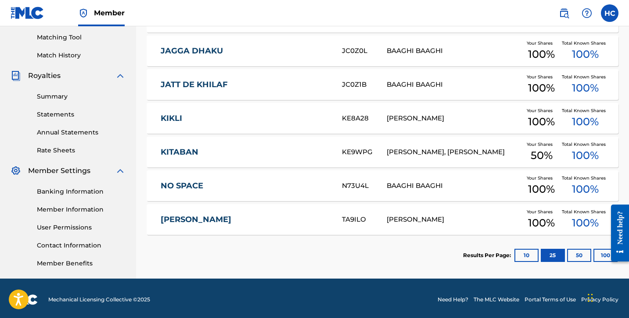
scroll to position [225, 0]
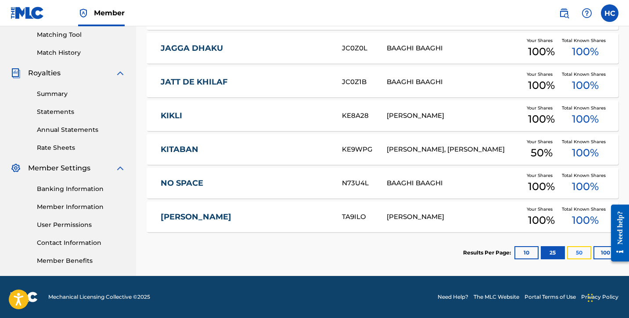
click at [578, 254] on button "50" at bounding box center [579, 253] width 24 height 13
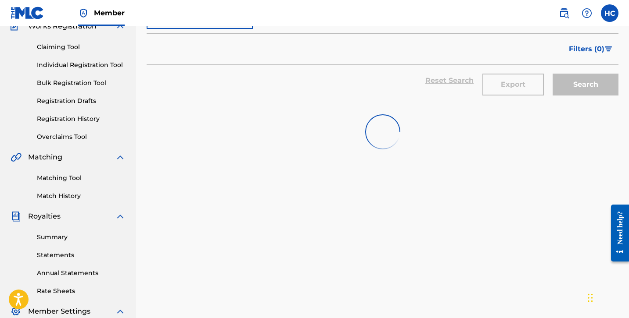
scroll to position [0, 0]
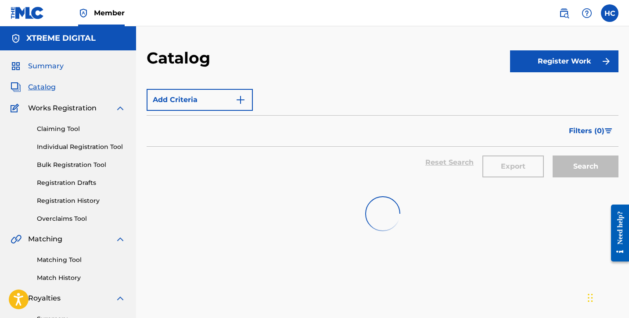
click at [48, 68] on span "Summary" at bounding box center [46, 66] width 36 height 11
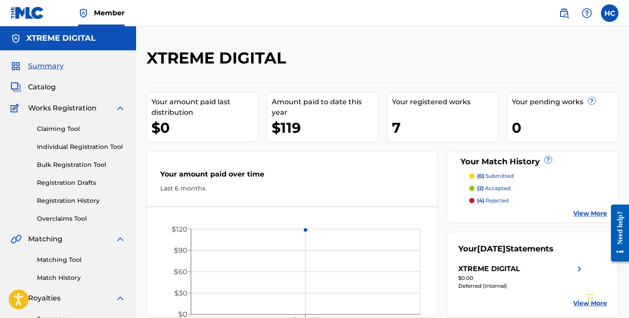
scroll to position [71, 0]
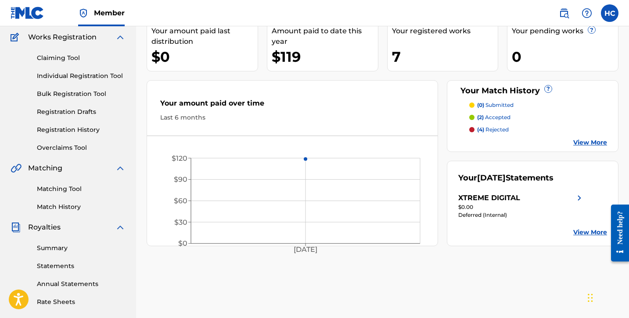
click at [580, 144] on link "View More" at bounding box center [590, 142] width 34 height 9
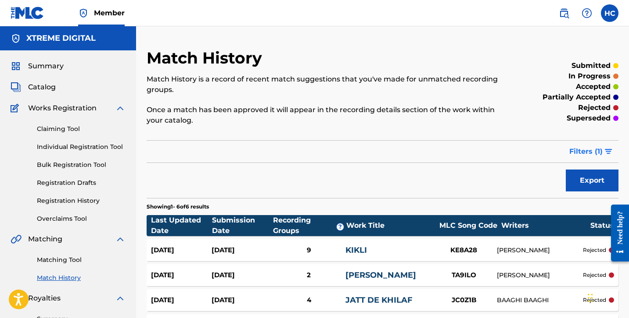
click at [592, 151] on span "Filters ( 1 )" at bounding box center [585, 152] width 33 height 11
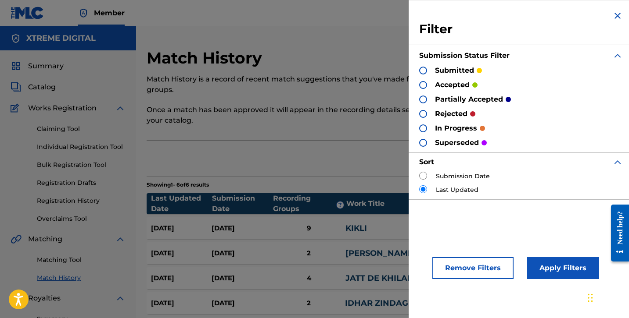
click at [432, 68] on div "submitted" at bounding box center [450, 70] width 63 height 10
click at [423, 68] on div at bounding box center [423, 71] width 8 height 8
click at [536, 271] on button "Apply Filters" at bounding box center [562, 269] width 72 height 22
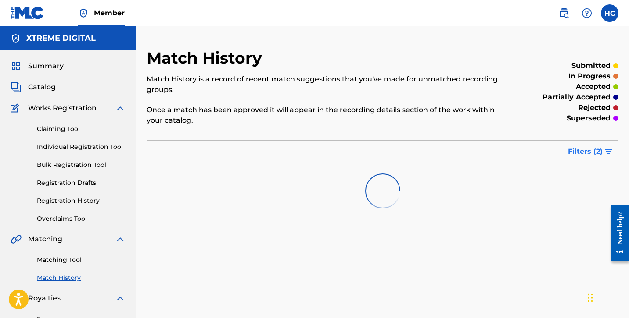
click at [581, 155] on span "Filters ( 2 )" at bounding box center [585, 152] width 35 height 11
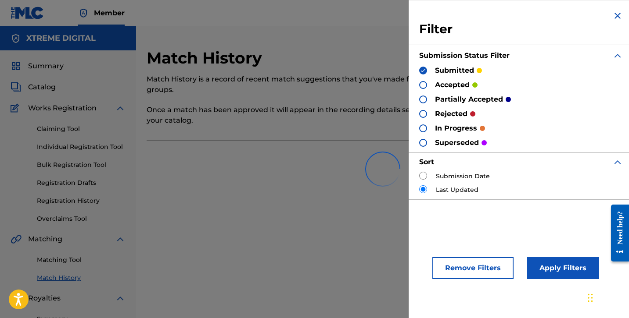
click at [621, 19] on div "Filter Submission Status Filter submitted accepted partially accepted rejected …" at bounding box center [520, 105] width 225 height 210
click at [614, 14] on img at bounding box center [617, 16] width 11 height 11
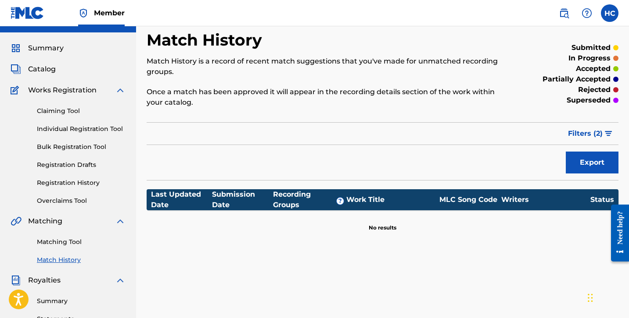
scroll to position [23, 0]
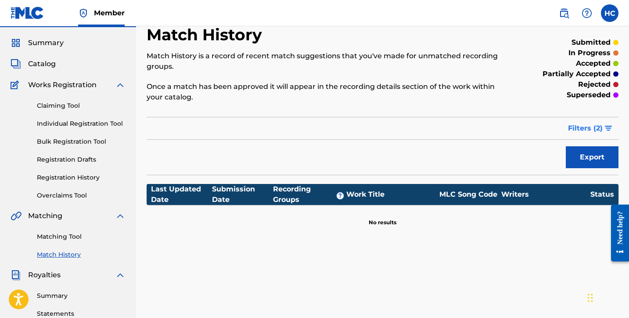
click at [596, 132] on span "Filters ( 2 )" at bounding box center [585, 128] width 35 height 11
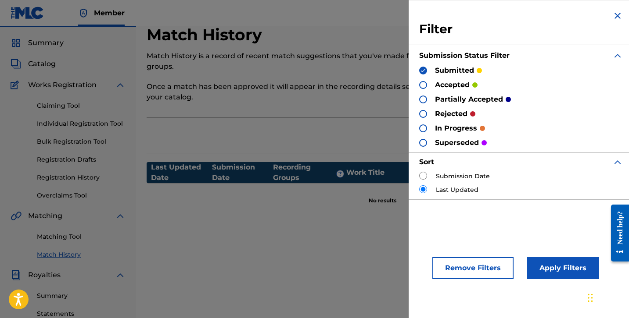
click at [425, 174] on input "radio" at bounding box center [423, 176] width 8 height 8
radio input "true"
click at [539, 261] on button "Apply Filters" at bounding box center [562, 269] width 72 height 22
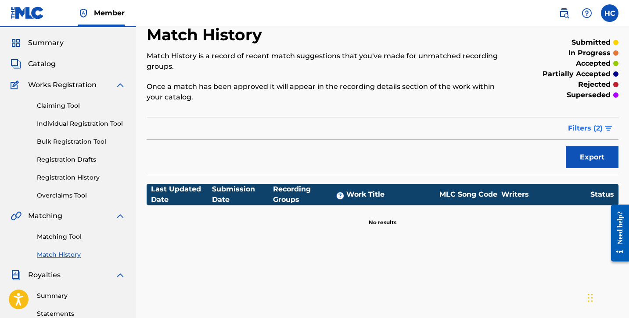
click at [590, 130] on span "Filters ( 2 )" at bounding box center [585, 128] width 35 height 11
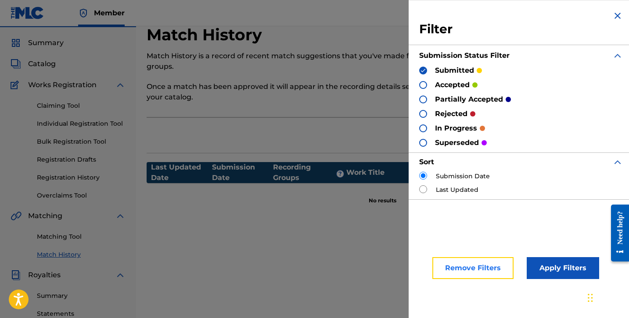
click at [470, 276] on button "Remove Filters" at bounding box center [472, 269] width 81 height 22
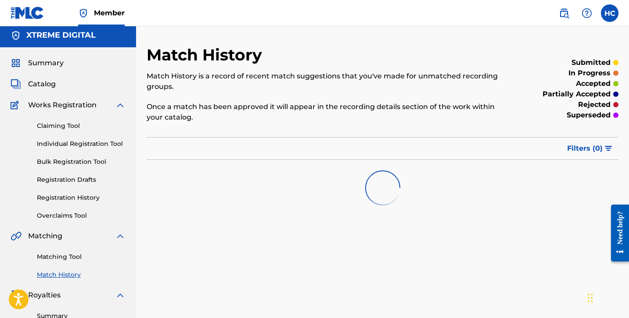
scroll to position [0, 0]
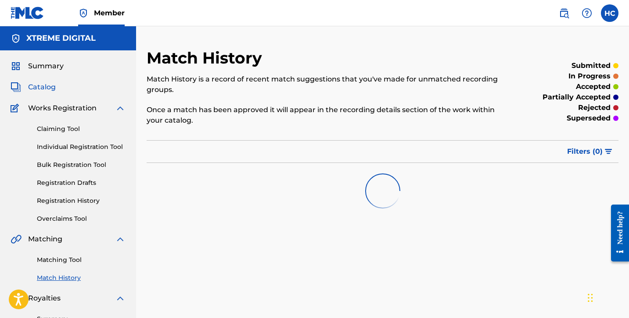
click at [50, 85] on span "Catalog" at bounding box center [42, 87] width 28 height 11
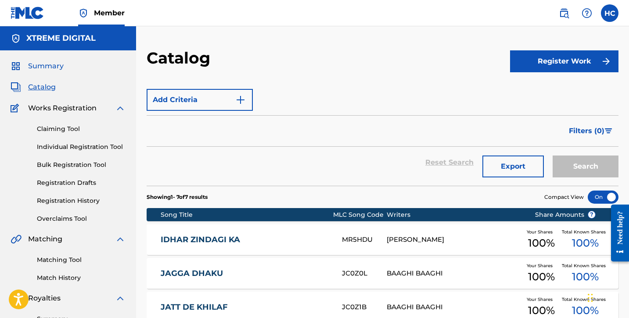
click at [53, 68] on span "Summary" at bounding box center [46, 66] width 36 height 11
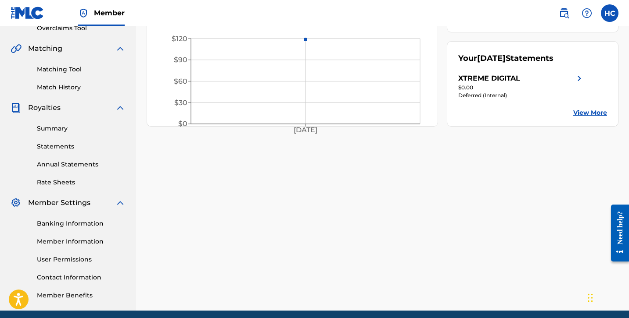
scroll to position [171, 0]
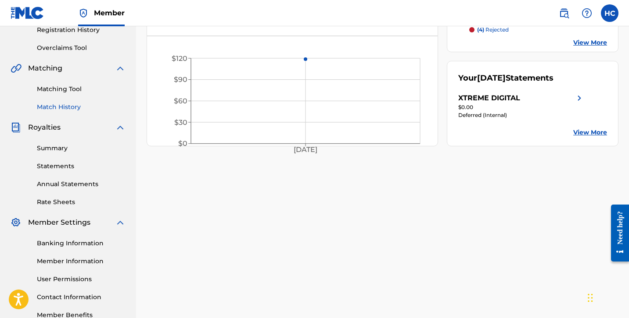
click at [49, 105] on link "Match History" at bounding box center [81, 107] width 89 height 9
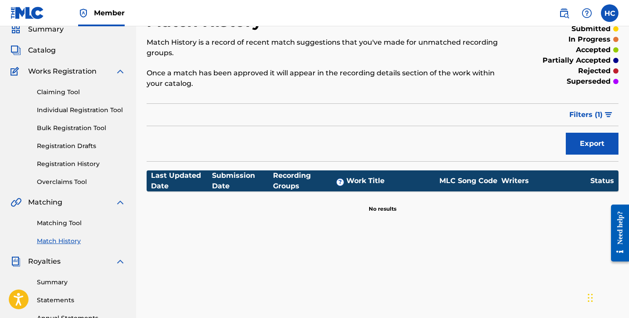
scroll to position [78, 0]
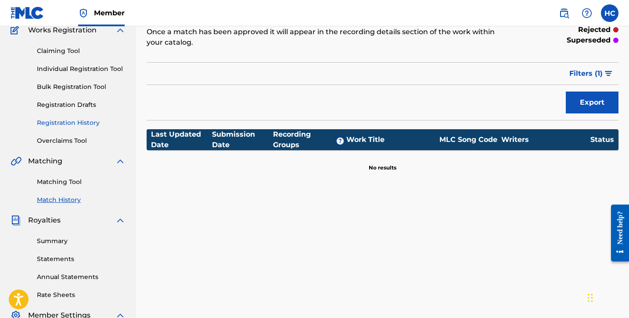
click at [67, 124] on link "Registration History" at bounding box center [81, 122] width 89 height 9
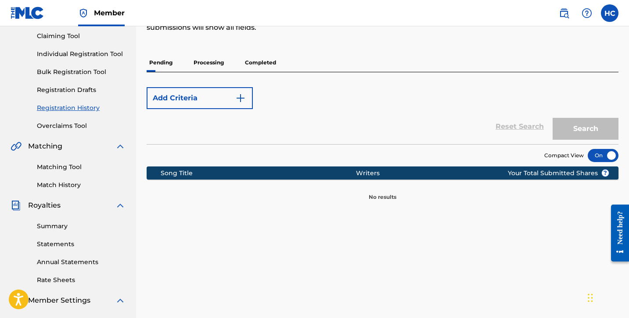
scroll to position [91, 0]
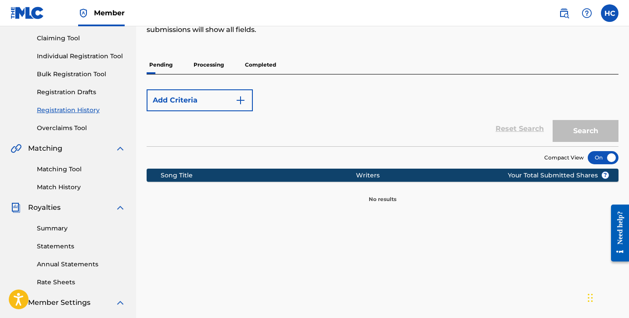
click at [220, 69] on p "Processing" at bounding box center [209, 65] width 36 height 18
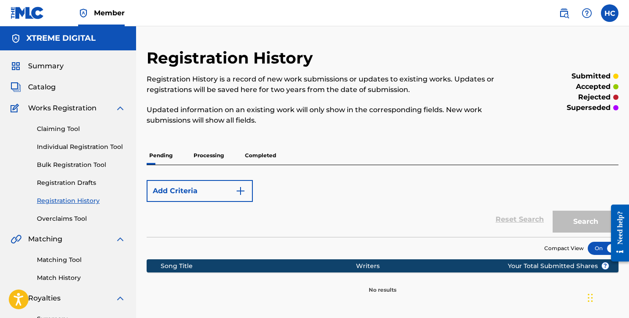
click at [258, 154] on p "Completed" at bounding box center [260, 156] width 36 height 18
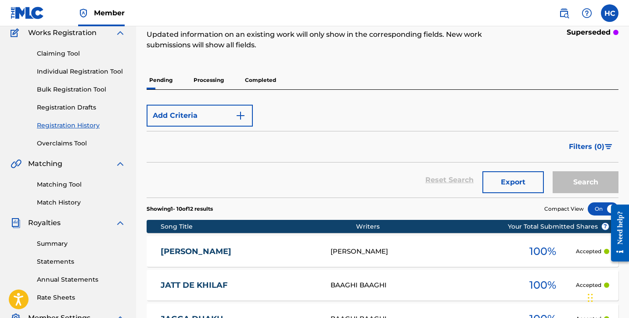
scroll to position [43, 0]
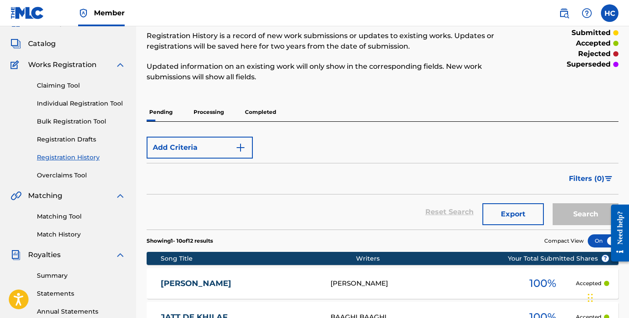
click at [161, 119] on p "Pending" at bounding box center [161, 112] width 29 height 18
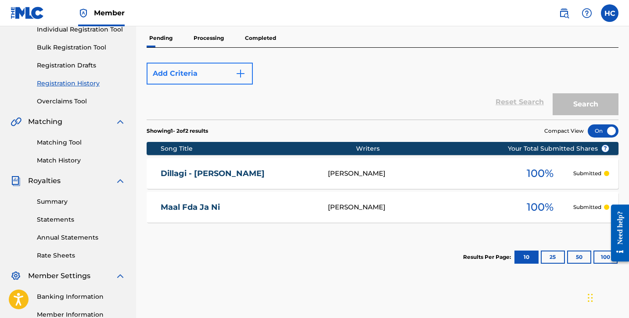
scroll to position [109, 0]
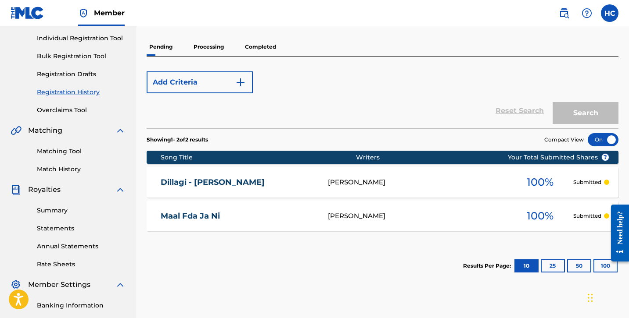
click at [215, 47] on p "Processing" at bounding box center [209, 47] width 36 height 18
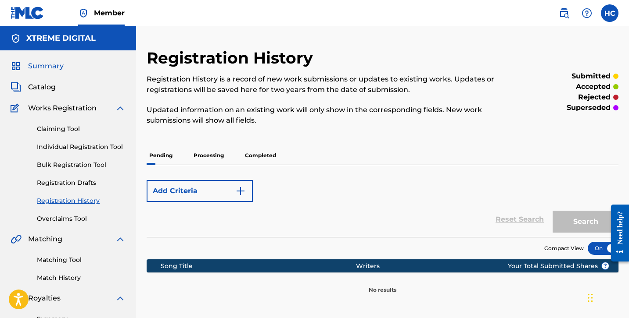
click at [36, 64] on span "Summary" at bounding box center [46, 66] width 36 height 11
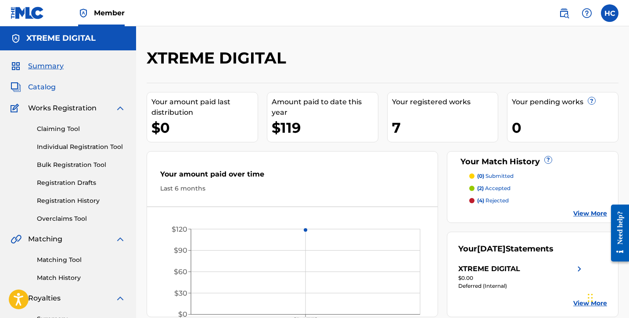
click at [30, 85] on span "Catalog" at bounding box center [42, 87] width 28 height 11
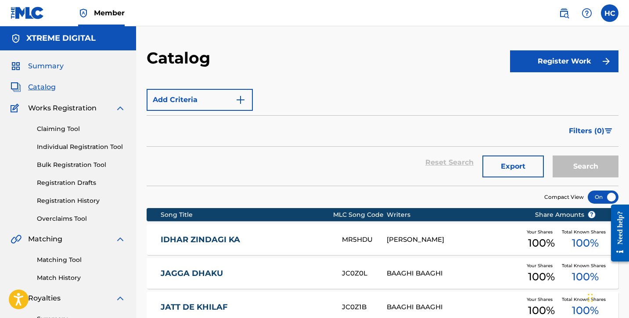
click at [48, 65] on span "Summary" at bounding box center [46, 66] width 36 height 11
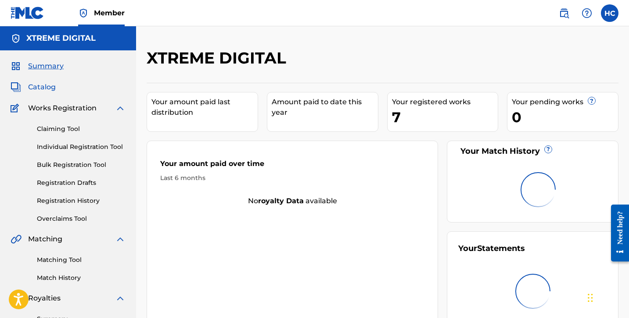
click at [43, 88] on span "Catalog" at bounding box center [42, 87] width 28 height 11
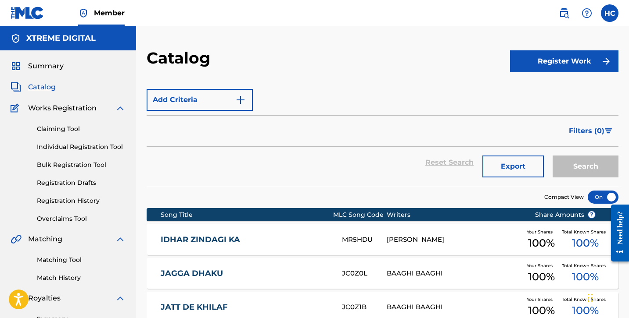
click at [44, 72] on div "Summary Catalog Works Registration Claiming Tool Individual Registration Tool B…" at bounding box center [68, 275] width 136 height 451
click at [44, 65] on span "Summary" at bounding box center [46, 66] width 36 height 11
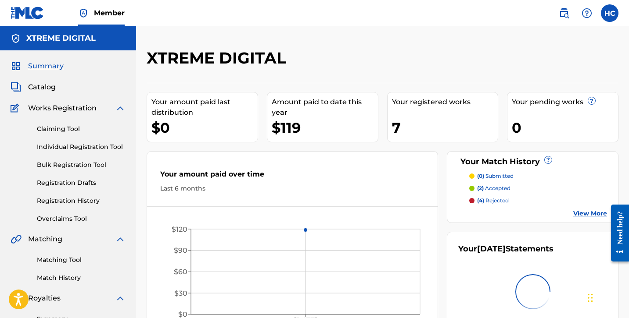
click at [306, 129] on div "$119" at bounding box center [325, 128] width 106 height 20
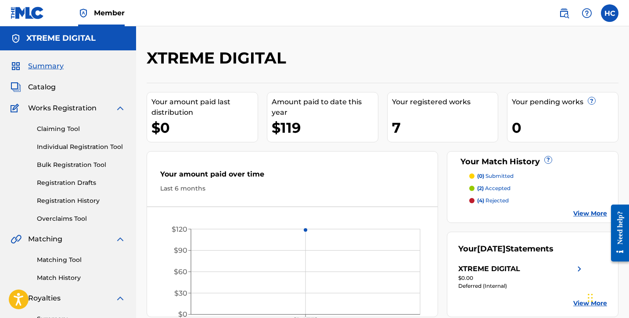
click at [581, 212] on link "View More" at bounding box center [590, 213] width 34 height 9
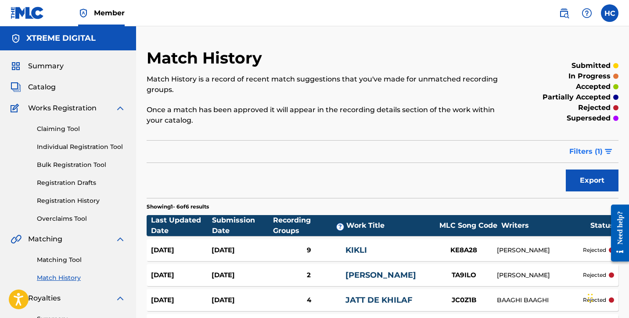
click at [577, 157] on button "Filters ( 1 )" at bounding box center [591, 152] width 54 height 22
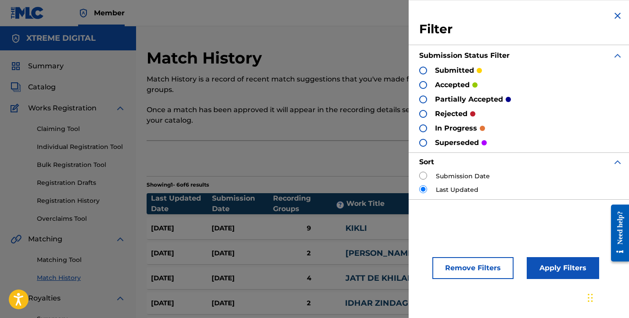
click at [499, 254] on div "Remove Filters Apply Filters" at bounding box center [520, 263] width 225 height 54
click at [612, 14] on img at bounding box center [617, 16] width 11 height 11
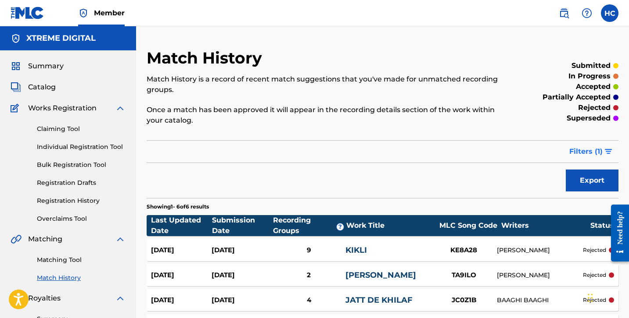
click at [580, 148] on span "Filters ( 1 )" at bounding box center [585, 152] width 33 height 11
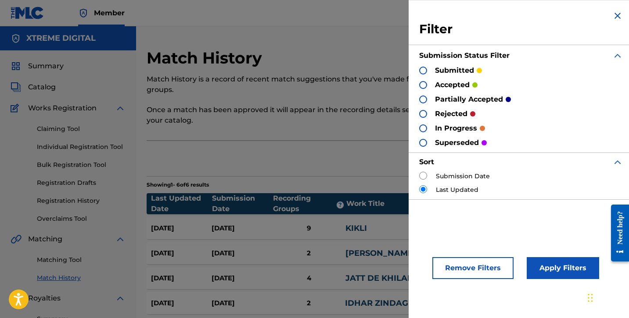
click at [613, 18] on img at bounding box center [617, 16] width 11 height 11
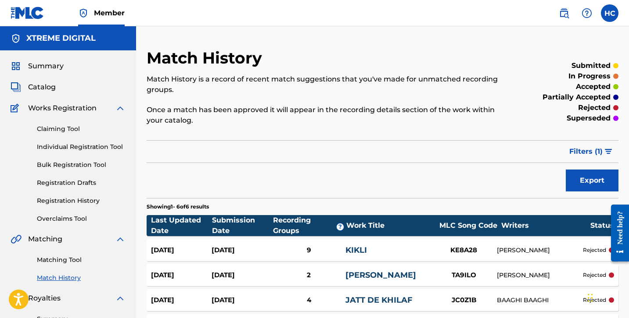
scroll to position [225, 0]
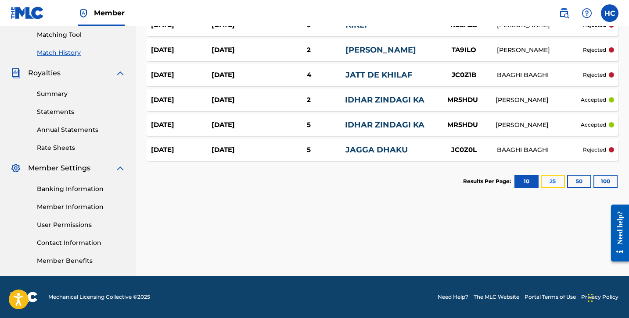
click at [544, 176] on button "25" at bounding box center [552, 181] width 24 height 13
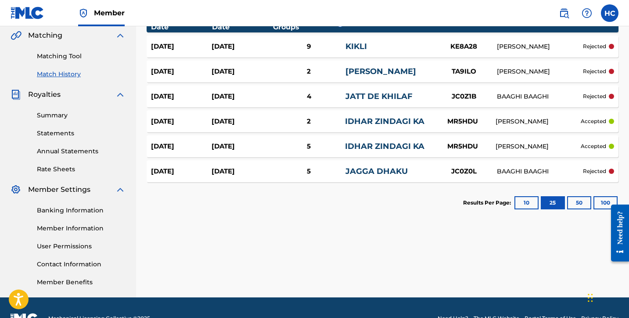
scroll to position [210, 0]
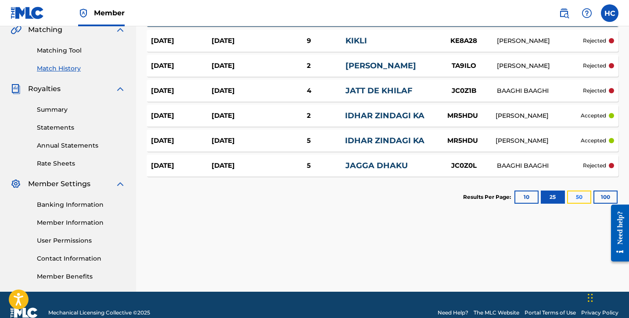
click at [579, 199] on button "50" at bounding box center [579, 197] width 24 height 13
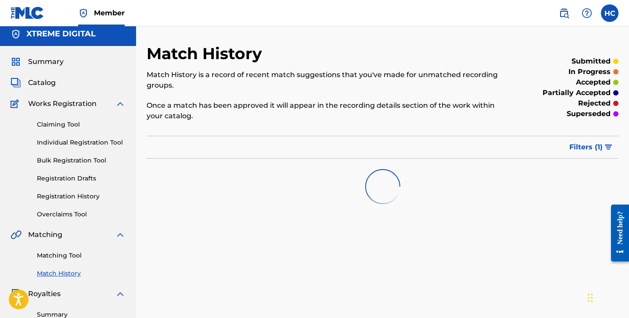
scroll to position [0, 0]
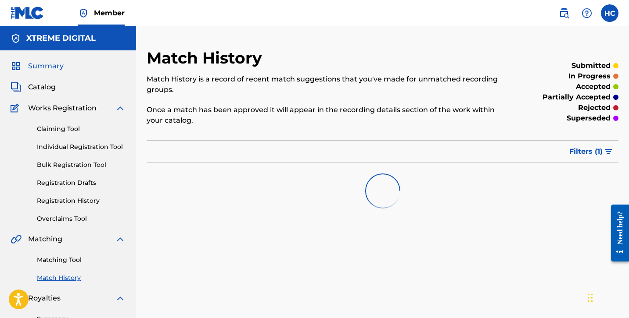
click at [48, 64] on span "Summary" at bounding box center [46, 66] width 36 height 11
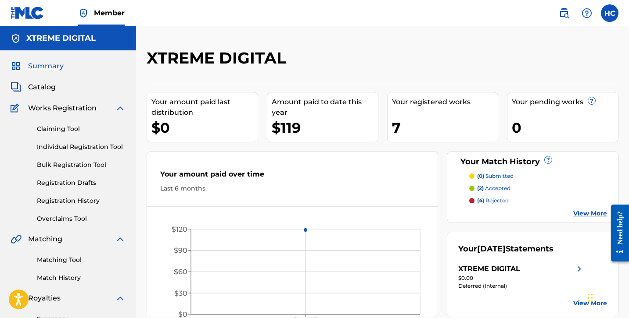
click at [587, 211] on link "View More" at bounding box center [590, 213] width 34 height 9
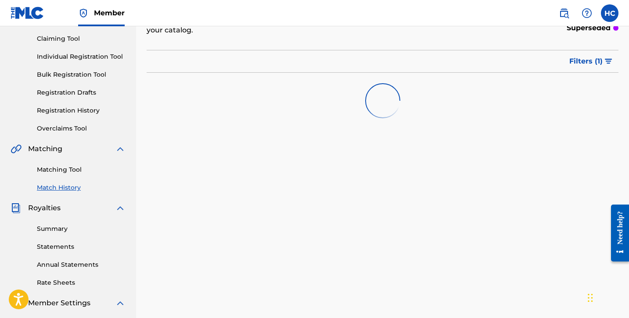
scroll to position [105, 0]
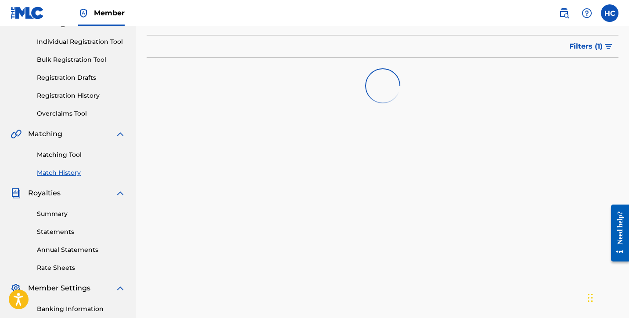
click at [485, 161] on div "Match History Match History is a record of recent match suggestions that you've…" at bounding box center [382, 170] width 493 height 454
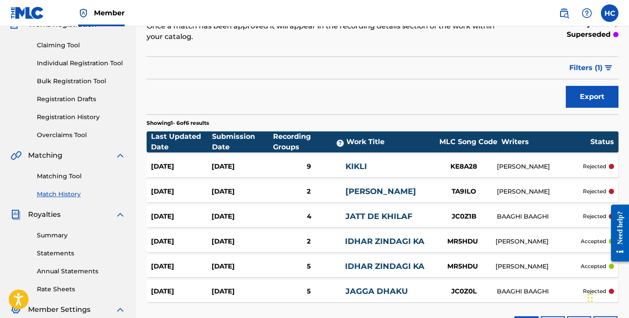
scroll to position [225, 0]
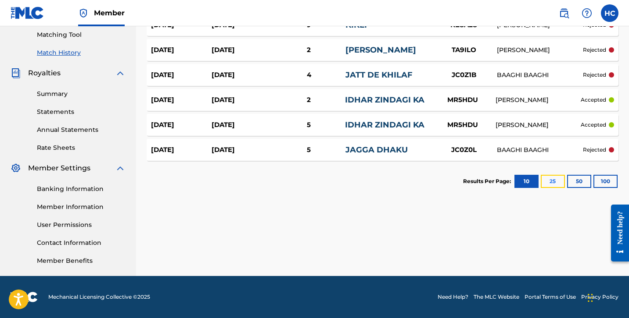
click at [554, 185] on button "25" at bounding box center [552, 181] width 24 height 13
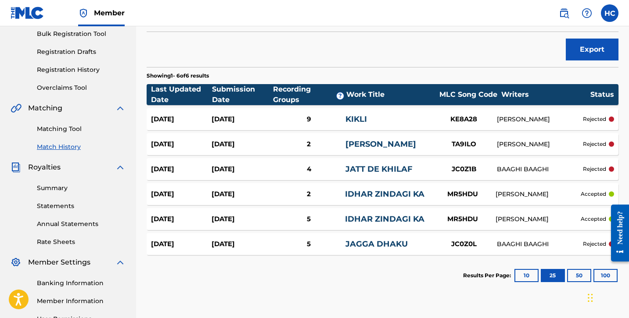
scroll to position [0, 0]
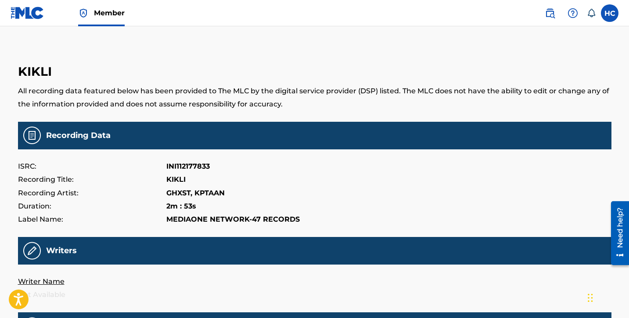
click at [84, 24] on link "Member" at bounding box center [101, 13] width 47 height 26
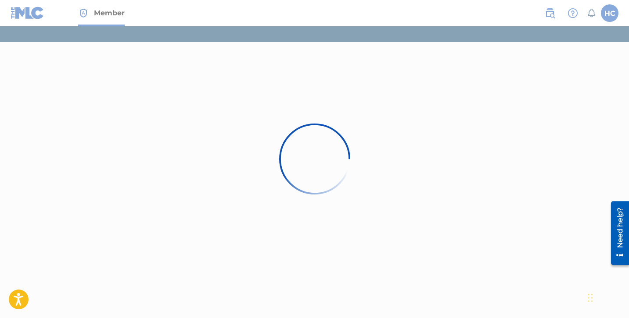
click at [36, 15] on div at bounding box center [314, 159] width 629 height 318
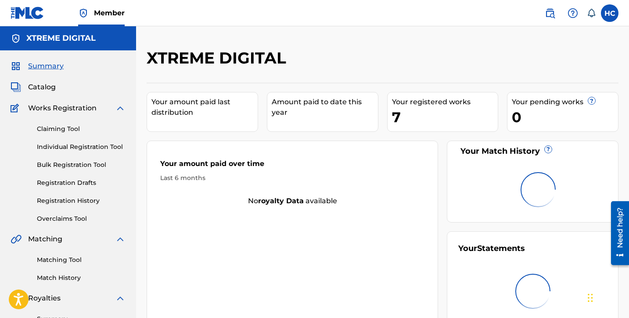
click at [36, 15] on img at bounding box center [28, 13] width 34 height 13
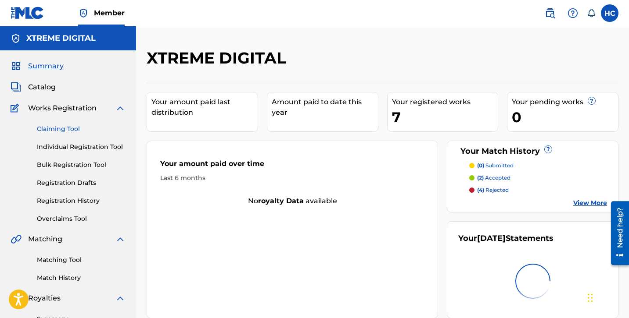
click at [73, 132] on link "Claiming Tool" at bounding box center [81, 129] width 89 height 9
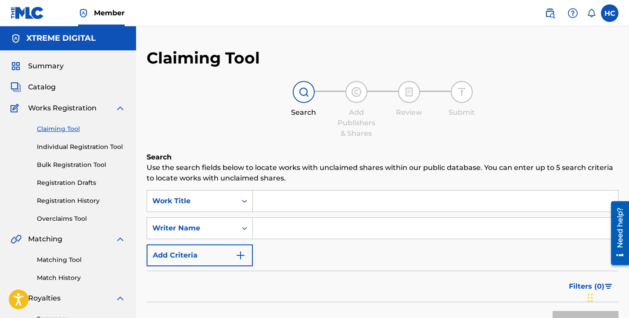
click at [288, 198] on input "Search Form" at bounding box center [435, 201] width 365 height 21
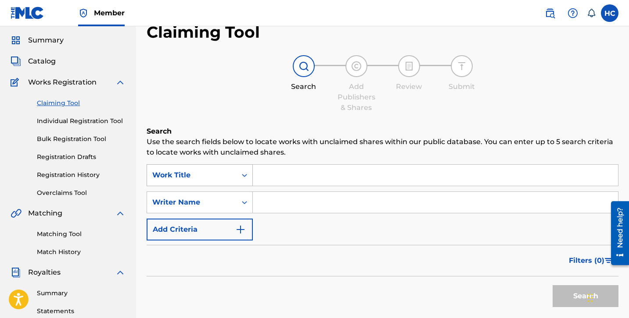
scroll to position [34, 0]
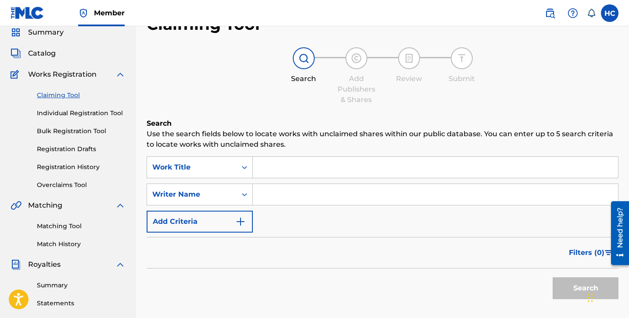
click at [299, 163] on input "Search Form" at bounding box center [435, 167] width 365 height 21
click at [290, 170] on input "Search Form" at bounding box center [435, 167] width 365 height 21
paste input "Maal Fda Ja Ni"
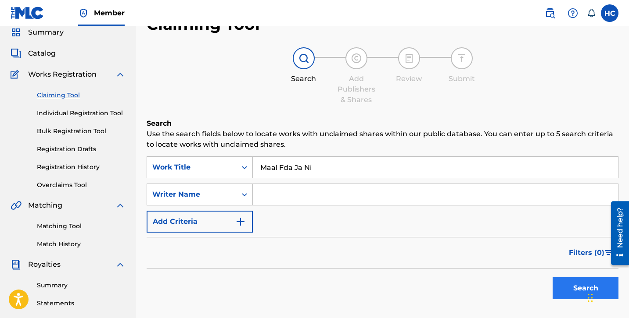
type input "Maal Fda Ja Ni"
click at [562, 282] on button "Search" at bounding box center [585, 289] width 66 height 22
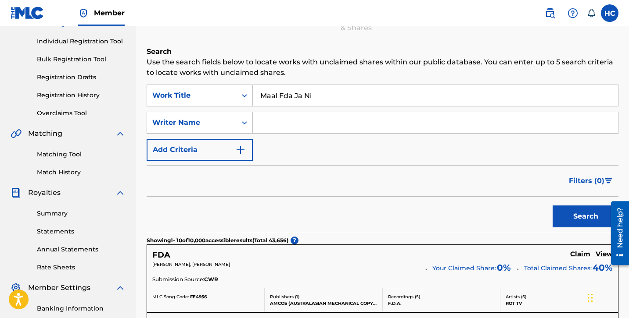
scroll to position [103, 0]
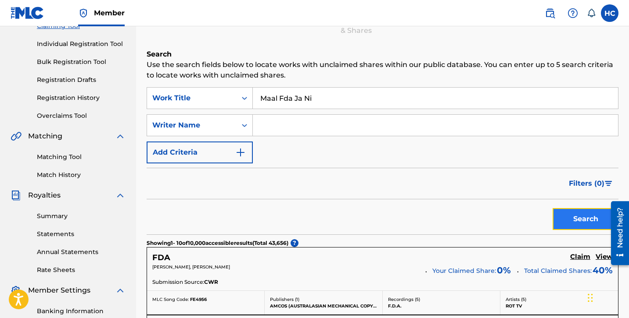
click at [567, 218] on button "Search" at bounding box center [585, 219] width 66 height 22
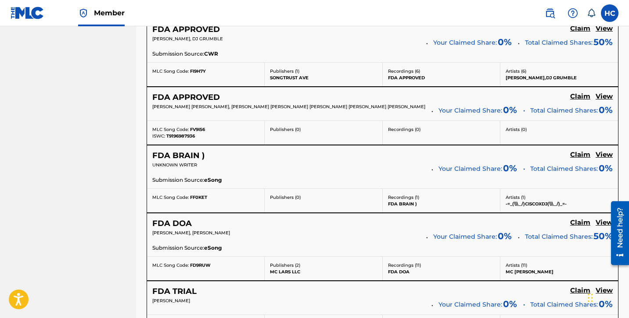
scroll to position [0, 0]
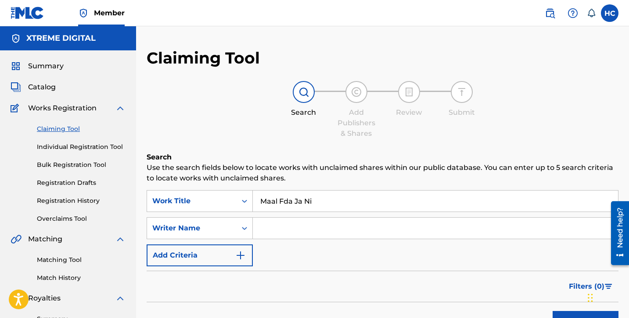
click at [341, 234] on input "Search Form" at bounding box center [435, 228] width 365 height 21
paste input "King [PERSON_NAME]"
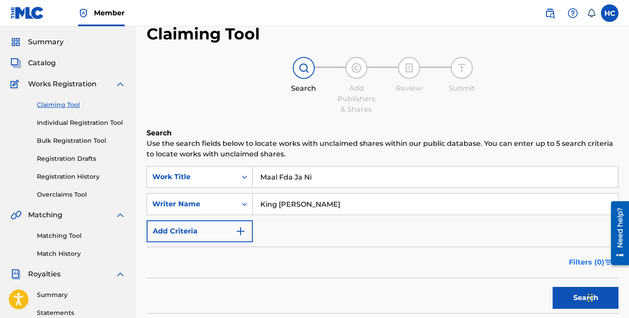
scroll to position [58, 0]
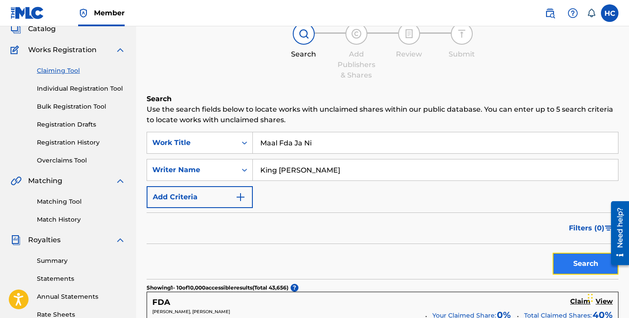
click at [573, 266] on button "Search" at bounding box center [585, 264] width 66 height 22
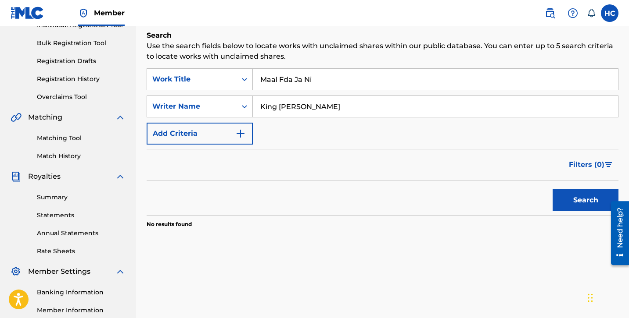
scroll to position [93, 0]
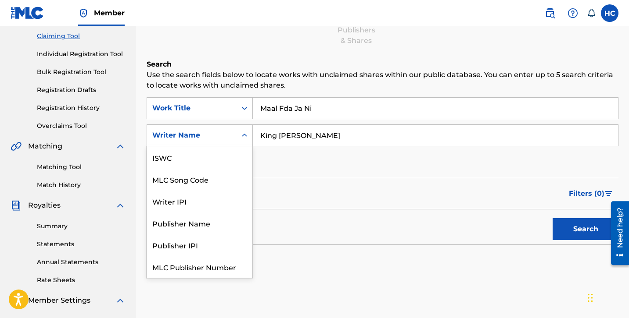
click at [211, 126] on div "Writer Name" at bounding box center [200, 136] width 106 height 22
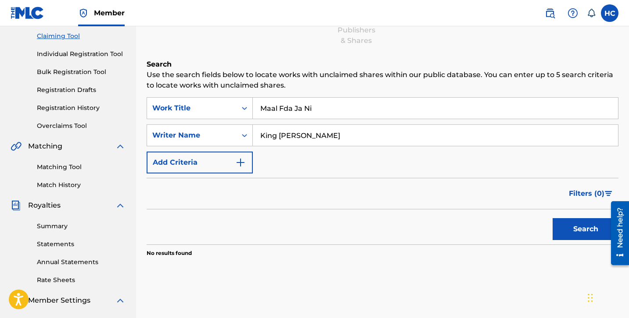
click at [301, 227] on div "Search" at bounding box center [383, 227] width 472 height 35
click at [374, 135] on input "King [PERSON_NAME]" at bounding box center [435, 135] width 365 height 21
paste input "[PERSON_NAME]"
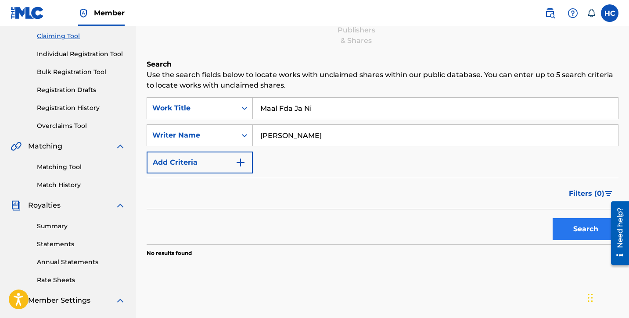
type input "[PERSON_NAME]"
click at [569, 229] on button "Search" at bounding box center [585, 229] width 66 height 22
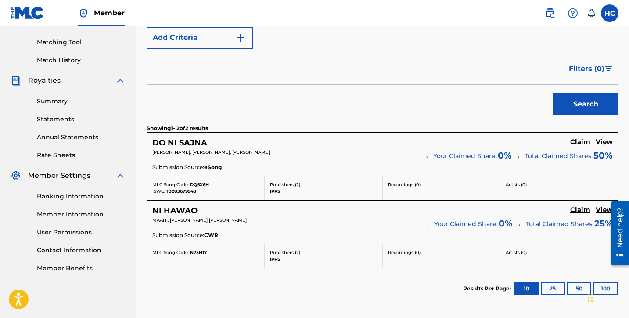
scroll to position [220, 0]
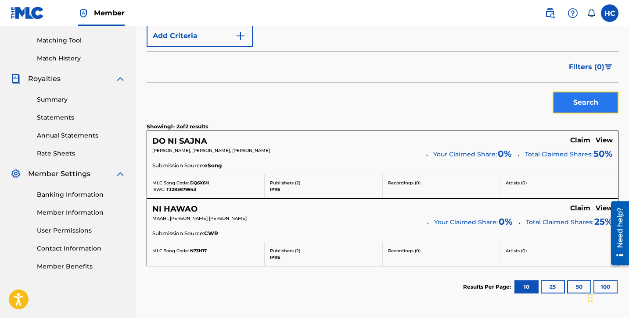
click at [599, 92] on button "Search" at bounding box center [585, 103] width 66 height 22
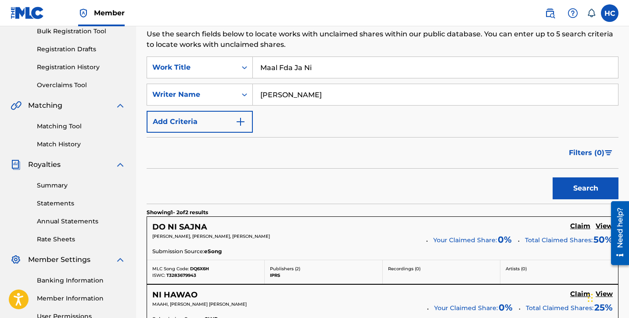
scroll to position [104, 0]
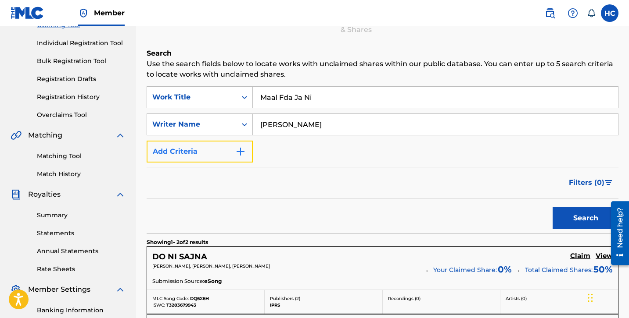
click at [223, 150] on button "Add Criteria" at bounding box center [200, 152] width 106 height 22
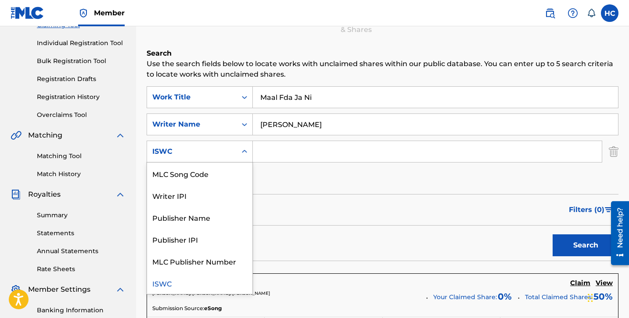
click at [223, 152] on div "ISWC" at bounding box center [191, 152] width 79 height 11
click at [304, 221] on div "Filters ( 0 )" at bounding box center [383, 210] width 472 height 32
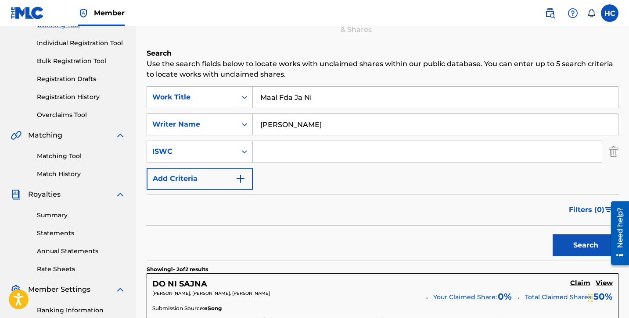
scroll to position [0, 0]
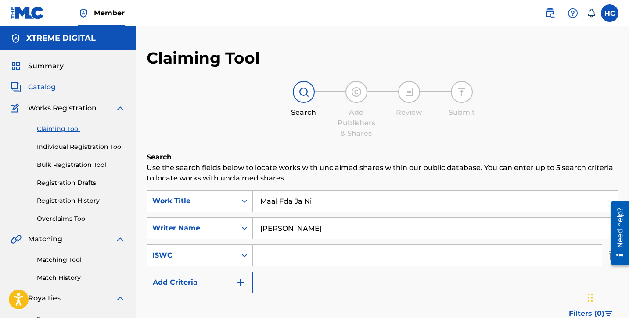
click at [43, 84] on span "Catalog" at bounding box center [42, 87] width 28 height 11
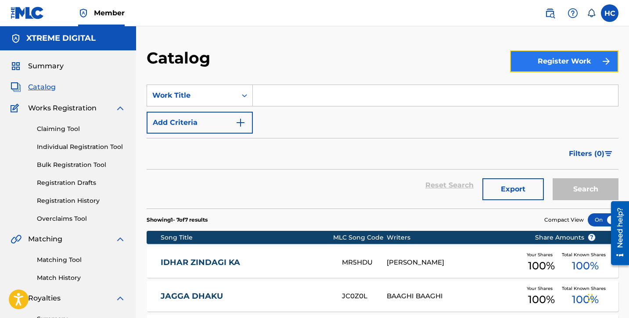
click at [559, 64] on button "Register Work" at bounding box center [564, 61] width 108 height 22
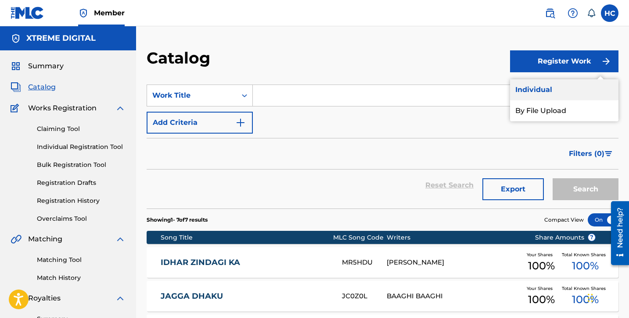
click at [553, 87] on link "Individual" at bounding box center [564, 89] width 108 height 21
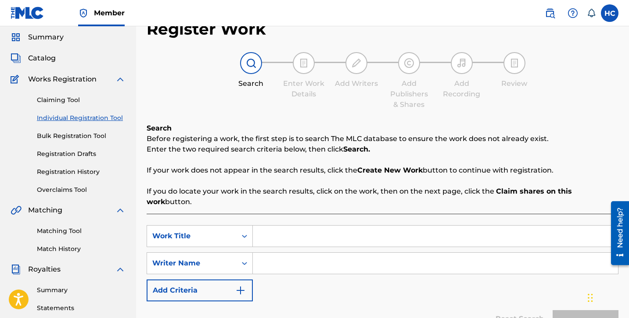
scroll to position [45, 0]
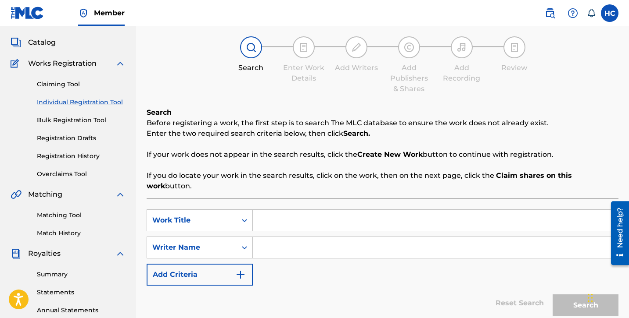
click at [285, 212] on input "Search Form" at bounding box center [435, 220] width 365 height 21
click at [349, 238] on input "Search Form" at bounding box center [435, 247] width 365 height 21
paste input "[PERSON_NAME]"
type input "[PERSON_NAME]"
click at [333, 210] on input "Search Form" at bounding box center [435, 220] width 365 height 21
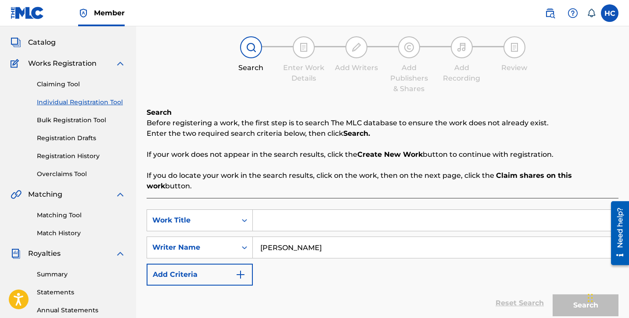
paste input "Maal Fda Ja Ni"
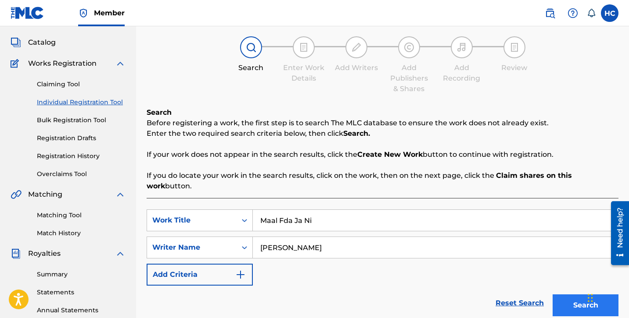
type input "Maal Fda Ja Ni"
click at [575, 301] on button "Search" at bounding box center [585, 306] width 66 height 22
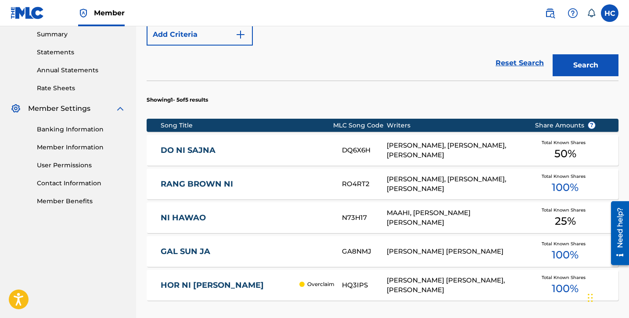
scroll to position [236, 0]
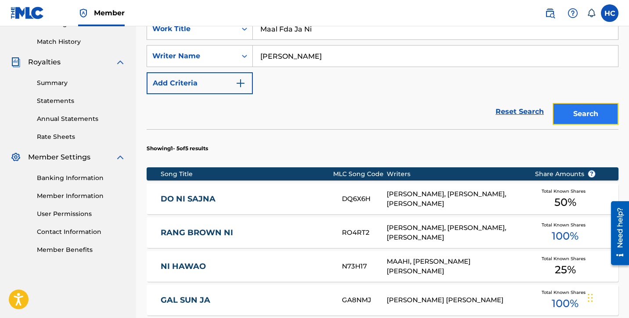
click at [587, 104] on button "Search" at bounding box center [585, 114] width 66 height 22
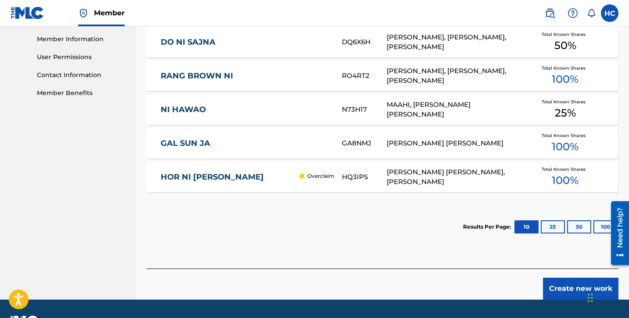
scroll to position [407, 0]
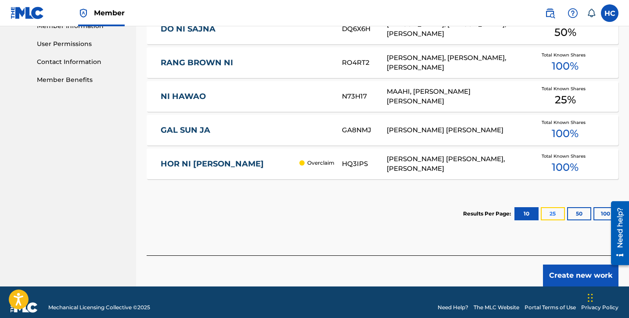
click at [550, 208] on button "25" at bounding box center [552, 214] width 24 height 13
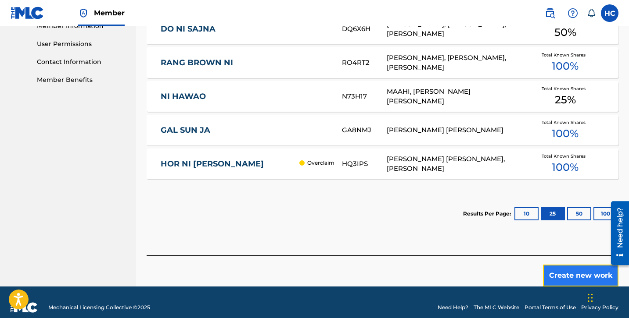
click at [557, 265] on button "Create new work" at bounding box center [580, 276] width 75 height 22
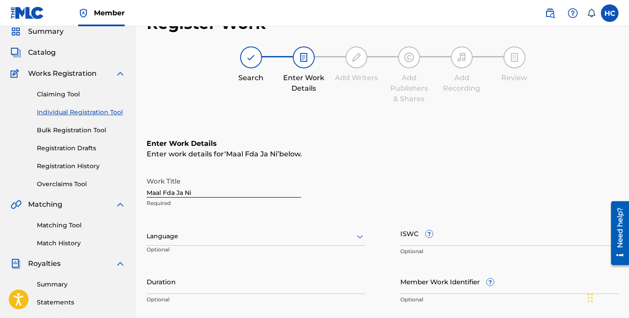
scroll to position [52, 0]
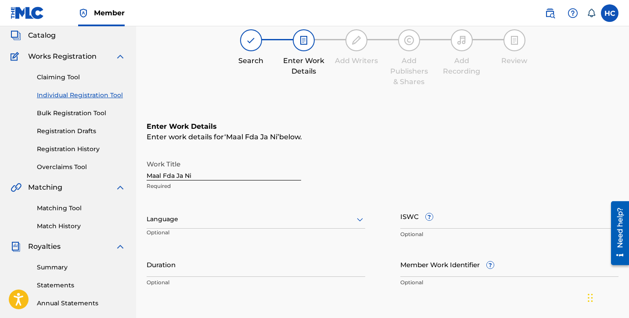
click at [306, 223] on div at bounding box center [256, 219] width 218 height 11
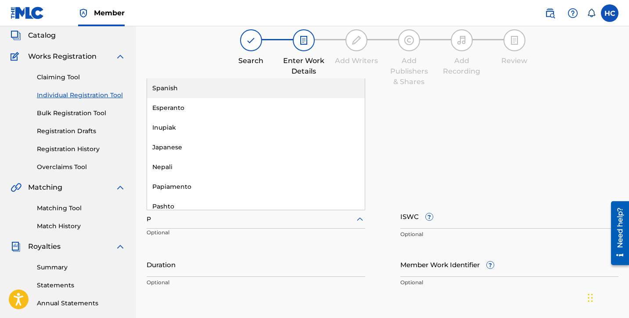
type input "PU"
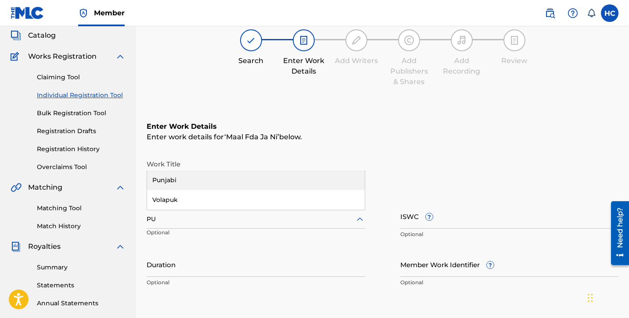
click at [291, 180] on div "Punjabi" at bounding box center [256, 181] width 218 height 20
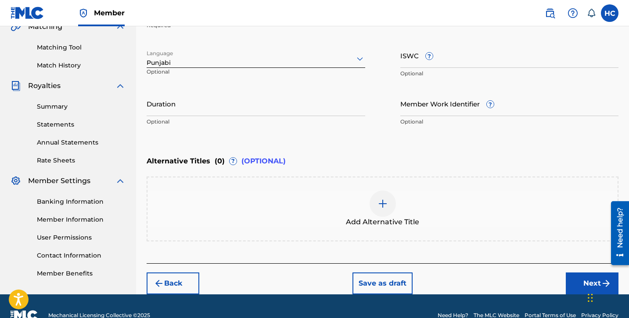
scroll to position [231, 0]
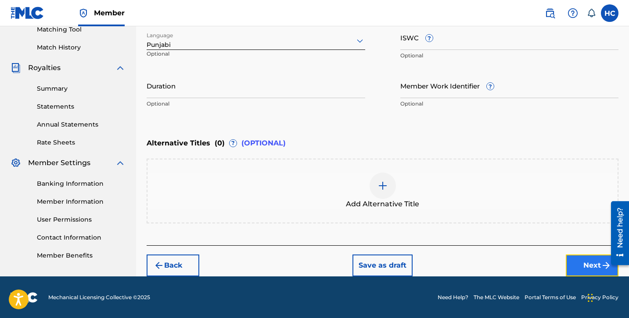
click at [588, 272] on button "Next" at bounding box center [591, 266] width 53 height 22
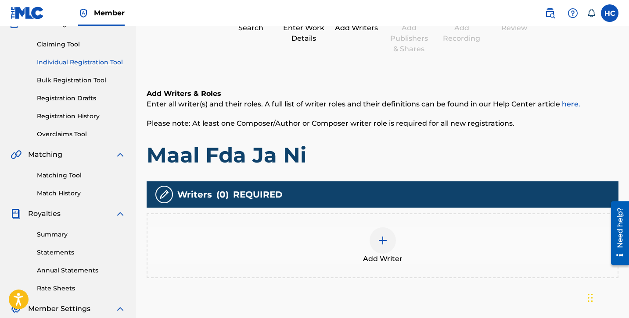
scroll to position [130, 0]
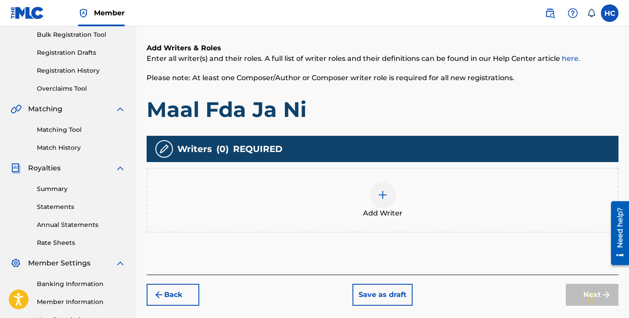
click at [382, 187] on div at bounding box center [382, 195] width 26 height 26
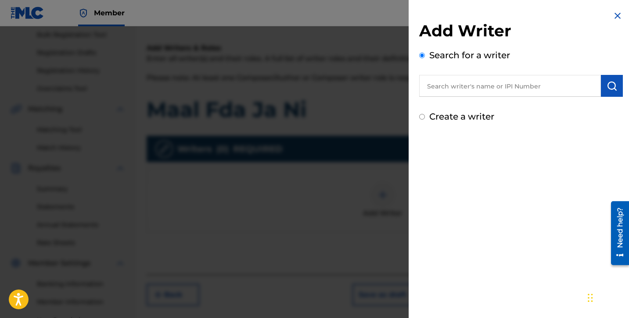
click at [467, 89] on input "text" at bounding box center [510, 86] width 182 height 22
paste input "Maal Fda Ja Ni"
type input "Maal Fda Ja Ni"
click at [589, 86] on img at bounding box center [590, 85] width 11 height 11
click at [454, 82] on input "text" at bounding box center [510, 86] width 182 height 22
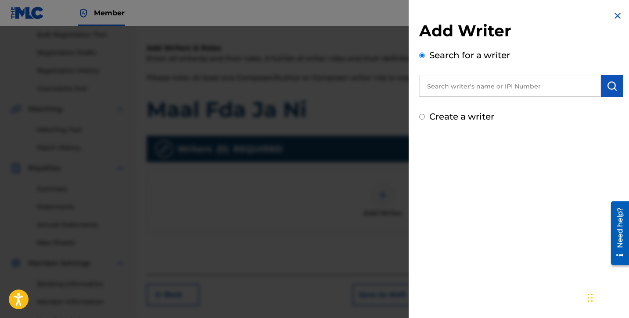
paste input "[PERSON_NAME]"
click at [611, 92] on button "submit" at bounding box center [612, 86] width 22 height 22
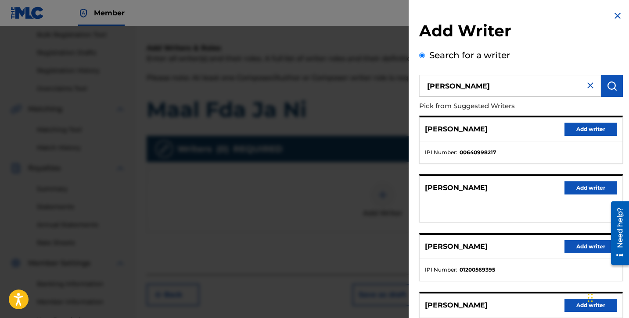
click at [481, 131] on p "[PERSON_NAME]" at bounding box center [456, 129] width 63 height 11
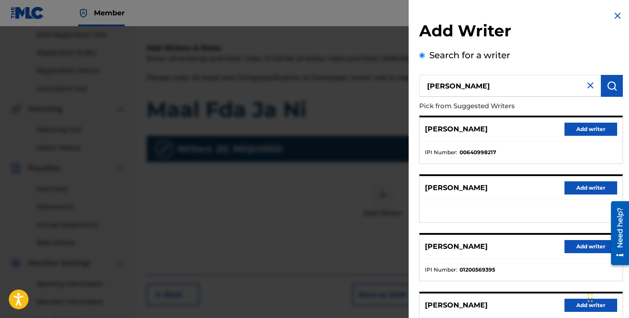
click at [468, 91] on input "[PERSON_NAME]" at bounding box center [510, 86] width 182 height 22
paste input "01279841800"
type input "01279841800"
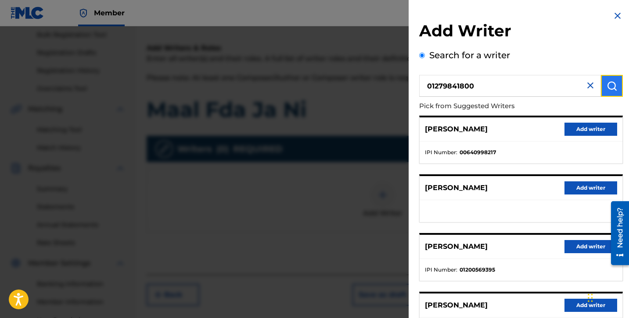
click at [608, 83] on img "submit" at bounding box center [611, 86] width 11 height 11
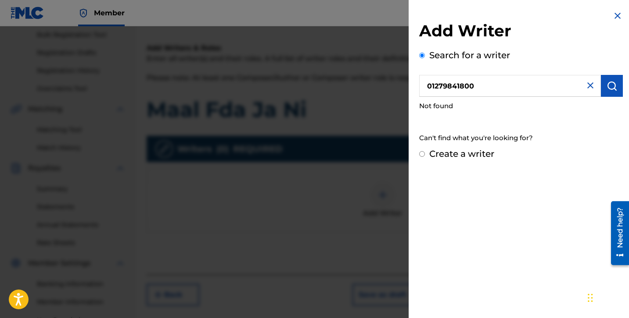
click at [585, 84] on img at bounding box center [590, 85] width 11 height 11
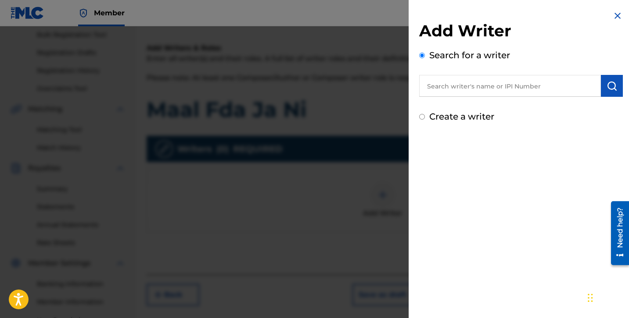
click at [537, 84] on input "text" at bounding box center [510, 86] width 182 height 22
paste input "[PERSON_NAME]"
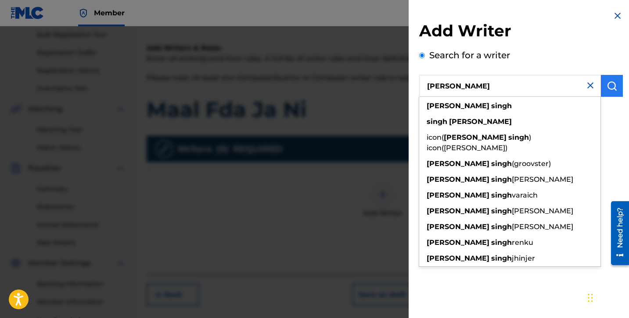
type input "[PERSON_NAME]"
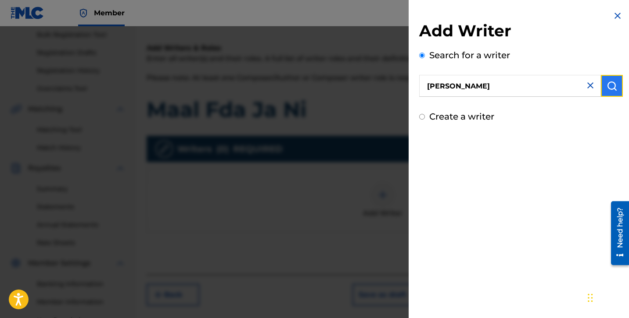
click at [610, 82] on img "submit" at bounding box center [611, 86] width 11 height 11
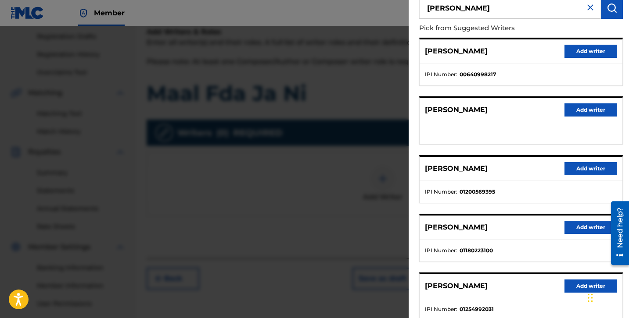
scroll to position [136, 0]
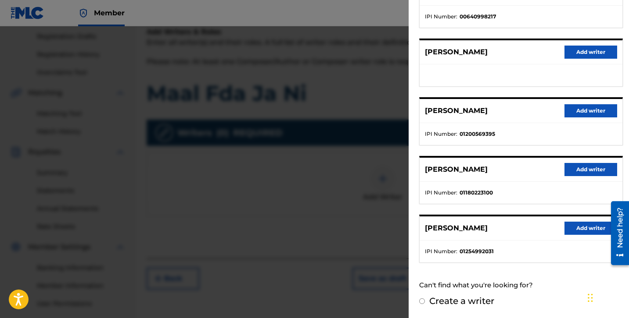
click at [461, 303] on label "Create a writer" at bounding box center [461, 301] width 65 height 11
radio input "true"
click at [425, 303] on input "Create a writer" at bounding box center [422, 302] width 6 height 6
radio input "false"
radio input "true"
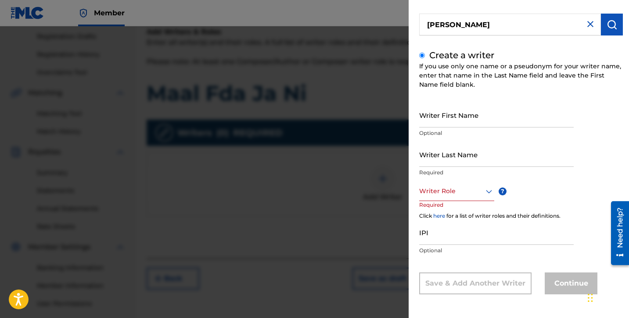
scroll to position [34, 0]
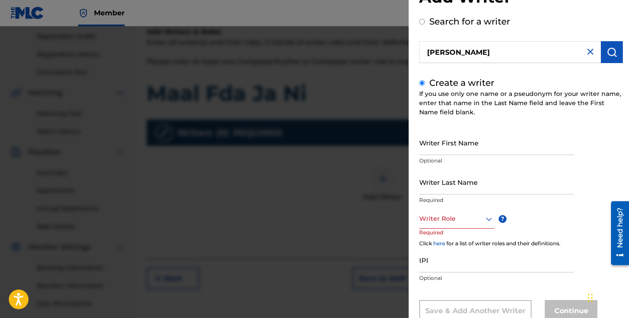
click at [461, 213] on div "Writer Role" at bounding box center [456, 219] width 75 height 20
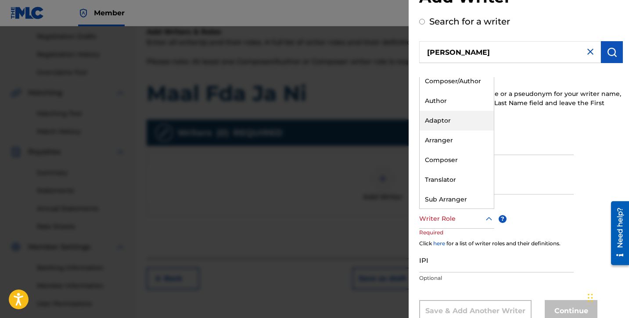
scroll to position [0, 0]
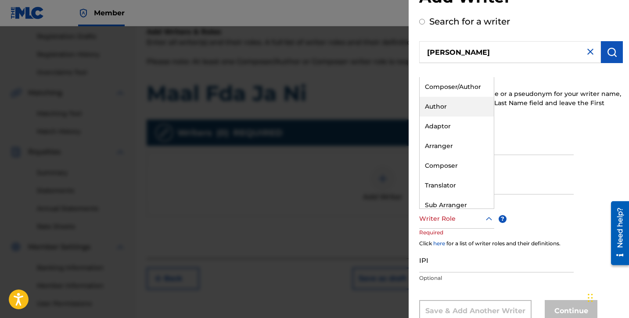
click at [461, 109] on div "Author" at bounding box center [456, 107] width 74 height 20
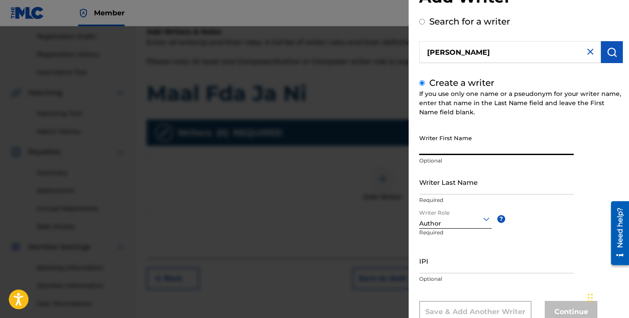
click at [474, 143] on input "Writer First Name" at bounding box center [496, 142] width 154 height 25
click at [446, 45] on input "[PERSON_NAME]" at bounding box center [510, 52] width 182 height 22
radio input "true"
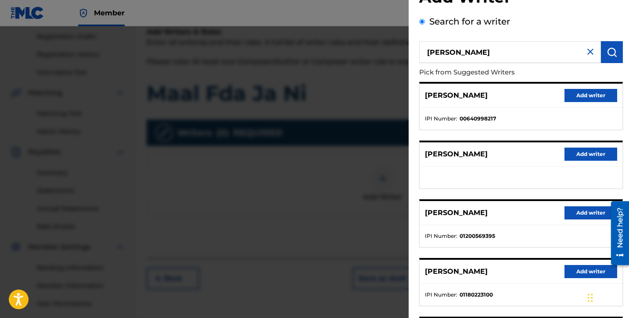
click at [446, 45] on input "[PERSON_NAME]" at bounding box center [510, 52] width 182 height 22
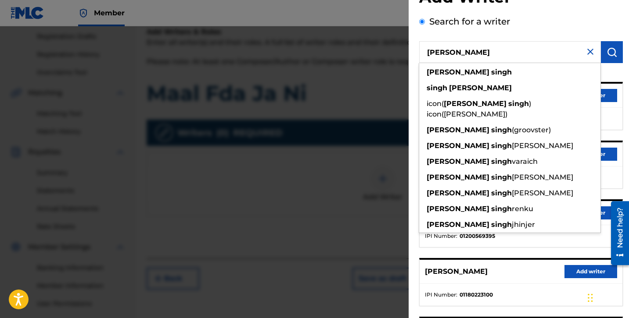
click at [504, 43] on input "[PERSON_NAME]" at bounding box center [510, 52] width 182 height 22
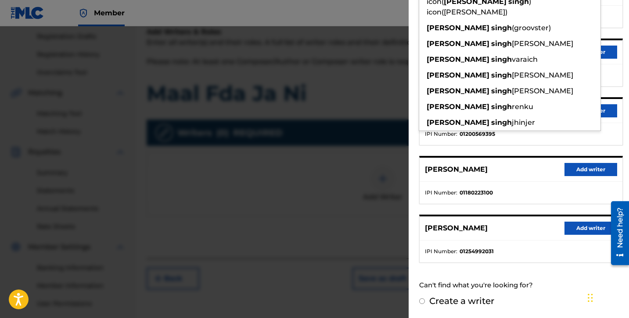
click at [487, 300] on label "Create a writer" at bounding box center [461, 301] width 65 height 11
radio input "true"
click at [425, 300] on input "Create a writer" at bounding box center [422, 302] width 6 height 6
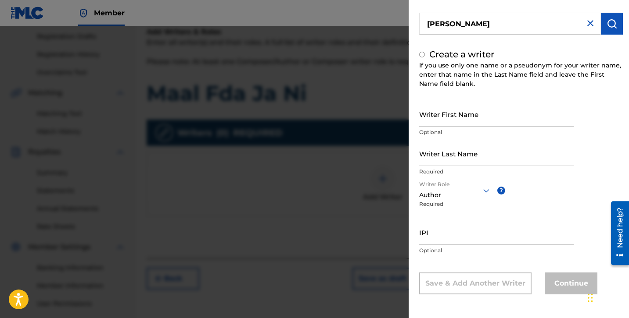
radio input "false"
radio input "true"
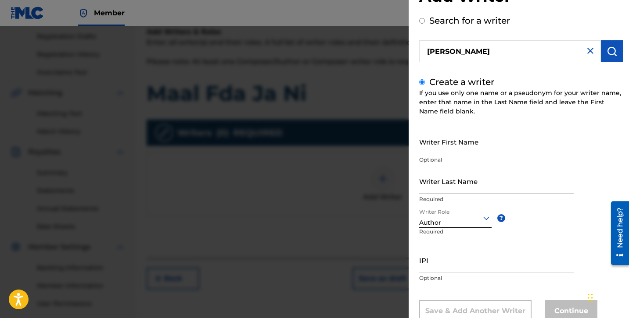
click at [441, 273] on div "IPI Optional" at bounding box center [496, 267] width 154 height 39
click at [441, 264] on input "IPI" at bounding box center [496, 260] width 154 height 25
paste input "[PERSON_NAME]"
type input "[PERSON_NAME]"
click at [441, 264] on input "[PERSON_NAME]" at bounding box center [496, 260] width 154 height 25
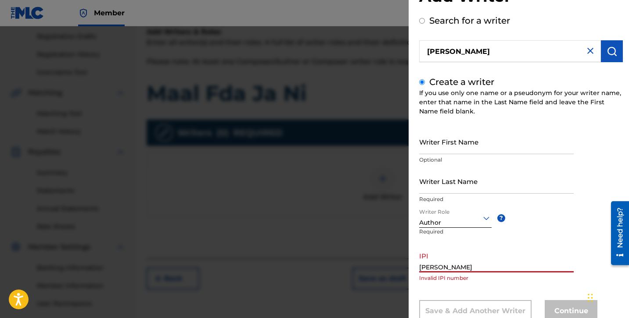
click at [441, 264] on input "[PERSON_NAME]" at bounding box center [496, 260] width 154 height 25
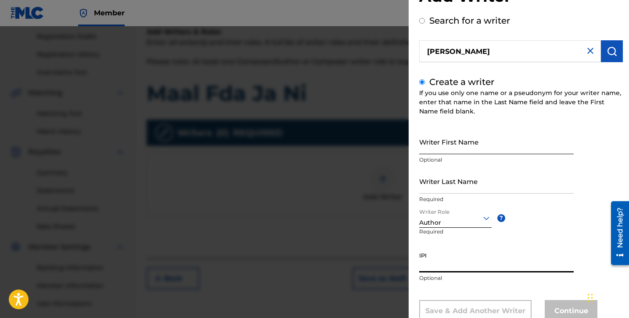
click at [439, 140] on input "Writer First Name" at bounding box center [496, 141] width 154 height 25
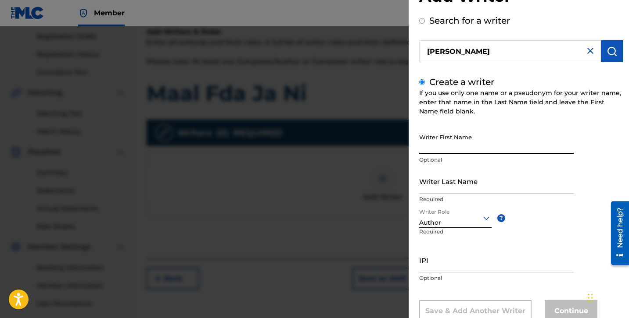
paste input "[PERSON_NAME]"
type input "[PERSON_NAME]"
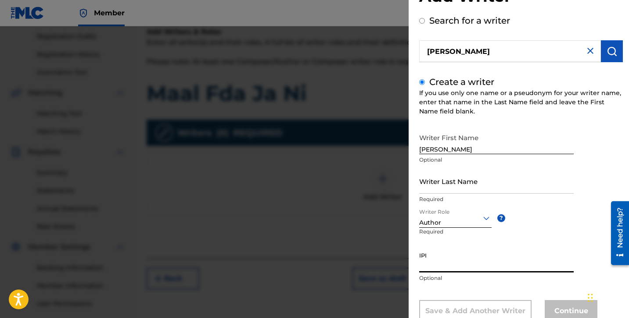
click at [440, 265] on input "IPI" at bounding box center [496, 260] width 154 height 25
paste input "01279841800"
type input "01279841800"
click at [435, 187] on input "Writer Last Name" at bounding box center [496, 181] width 154 height 25
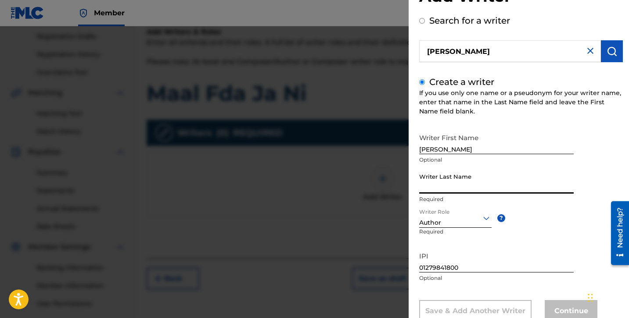
paste input "[PERSON_NAME]"
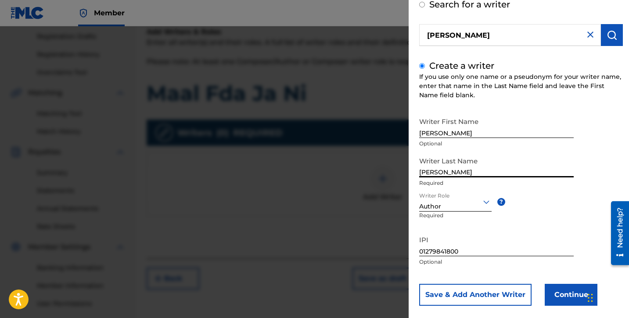
scroll to position [62, 0]
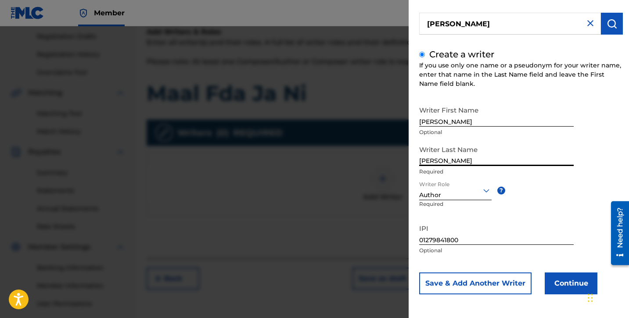
type input "[PERSON_NAME]"
click at [466, 196] on div at bounding box center [455, 190] width 72 height 11
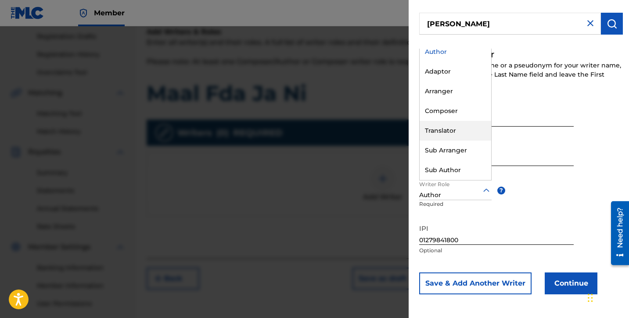
scroll to position [0, 0]
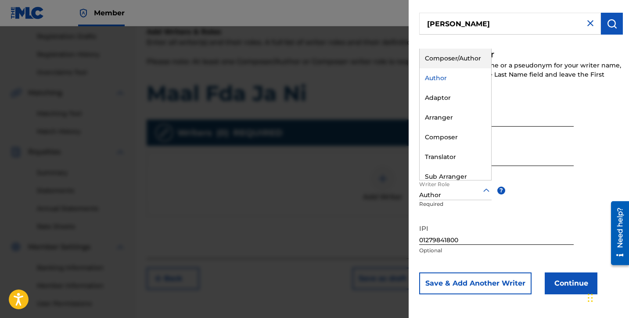
click at [459, 61] on div "Composer/Author" at bounding box center [455, 59] width 72 height 20
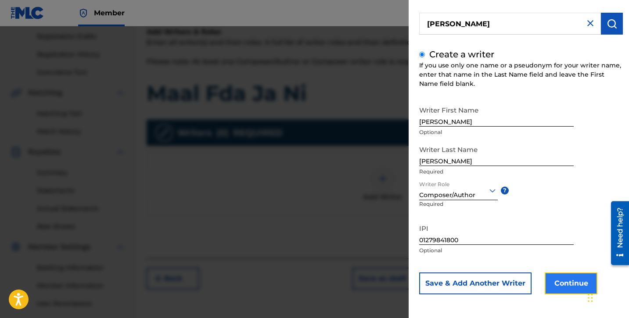
click at [567, 279] on button "Continue" at bounding box center [570, 284] width 53 height 22
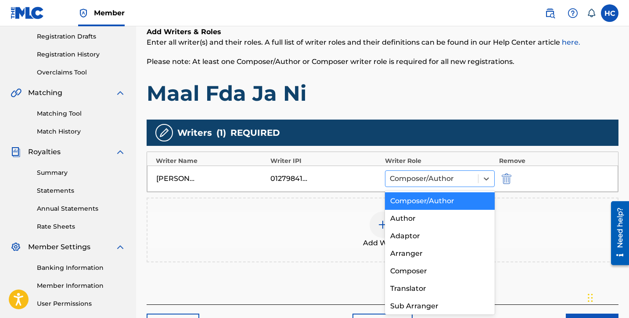
click at [476, 180] on div "Composer/Author" at bounding box center [431, 179] width 93 height 16
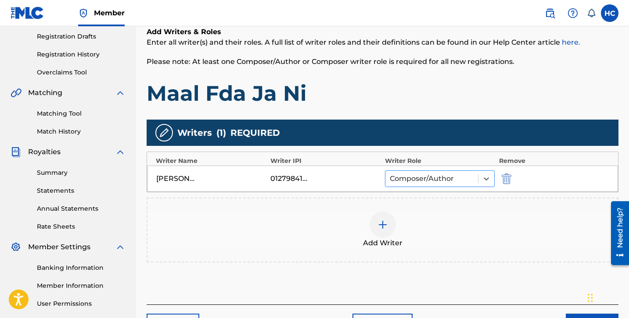
click at [476, 180] on div "Composer/Author" at bounding box center [431, 179] width 93 height 16
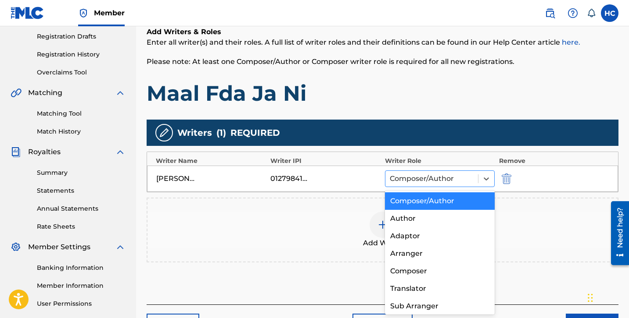
click at [476, 180] on div "Composer/Author" at bounding box center [431, 179] width 93 height 16
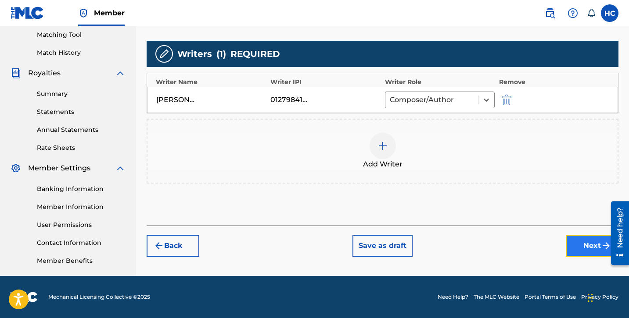
click at [571, 248] on button "Next" at bounding box center [591, 246] width 53 height 22
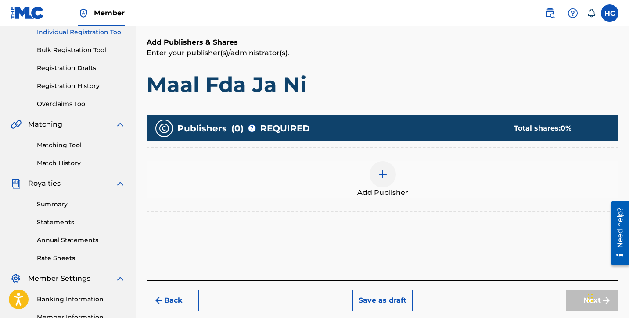
scroll to position [123, 0]
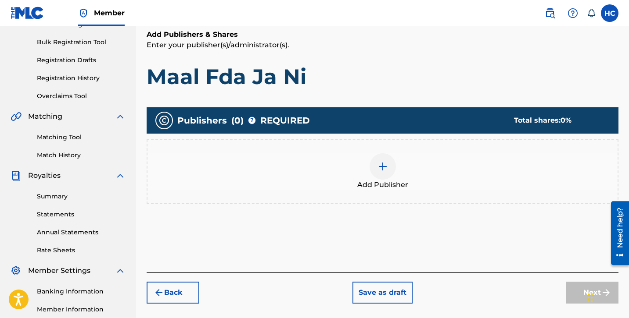
click at [386, 177] on div at bounding box center [382, 167] width 26 height 26
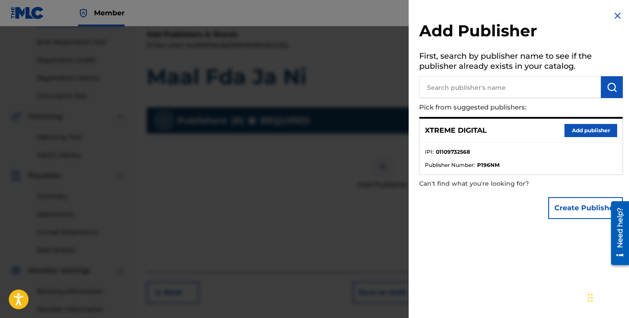
click at [452, 89] on input "text" at bounding box center [510, 87] width 182 height 22
click at [539, 147] on ul "IPI : 01109732568 Publisher Number : P196NM" at bounding box center [520, 159] width 203 height 32
click at [573, 136] on button "Add publisher" at bounding box center [590, 130] width 53 height 13
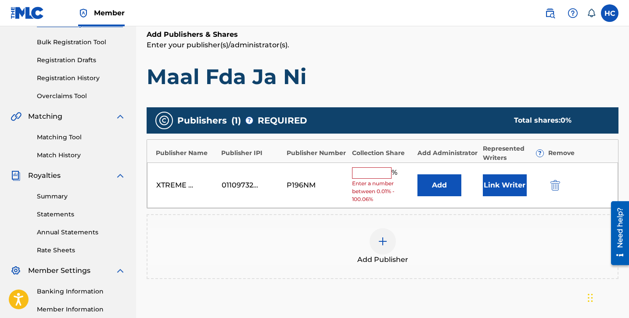
click at [371, 168] on input "text" at bounding box center [371, 173] width 39 height 11
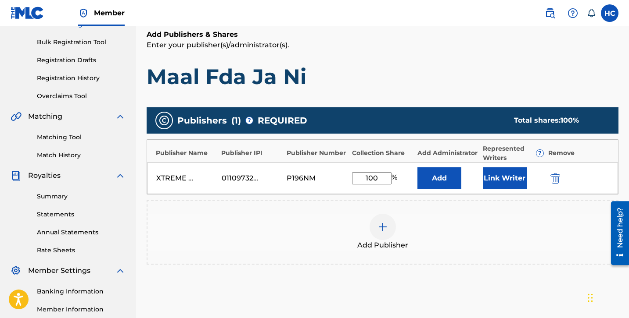
type input "100"
click at [430, 202] on div "Add Publisher" at bounding box center [383, 232] width 472 height 65
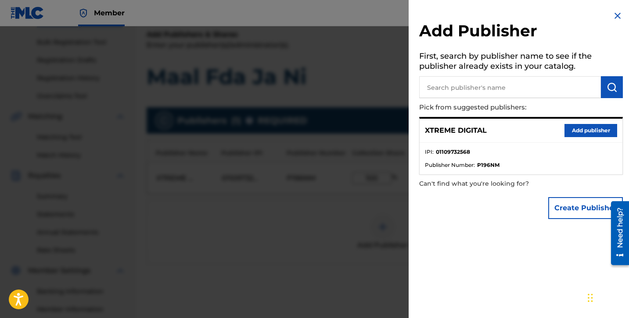
click at [472, 150] on li "IPI : 01109732568" at bounding box center [521, 154] width 192 height 13
click at [617, 11] on img at bounding box center [617, 16] width 11 height 11
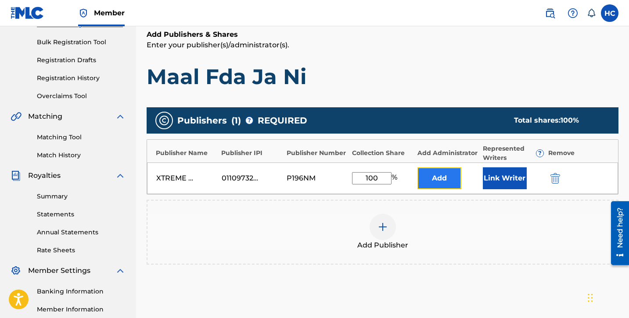
click at [444, 178] on button "Add" at bounding box center [439, 179] width 44 height 22
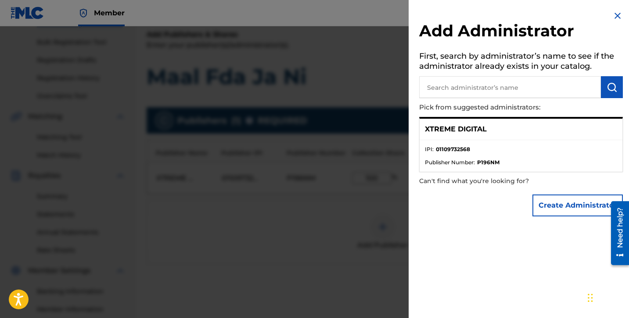
click at [465, 135] on div "XTREME DIGITAL" at bounding box center [520, 129] width 203 height 21
click at [620, 16] on div "Add Administrator First, search by administrator’s name to see if the administr…" at bounding box center [520, 116] width 225 height 232
click at [614, 14] on img at bounding box center [617, 16] width 11 height 11
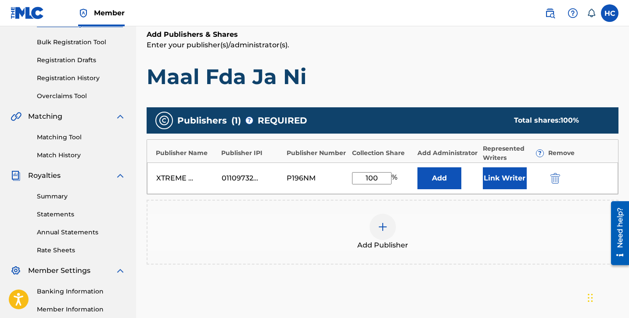
click at [481, 215] on div "Add Publisher" at bounding box center [382, 232] width 470 height 37
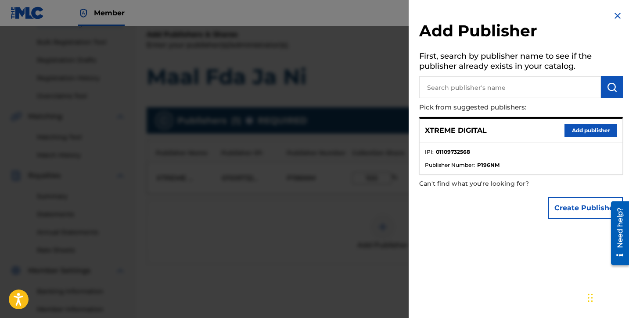
click at [612, 16] on img at bounding box center [617, 16] width 11 height 11
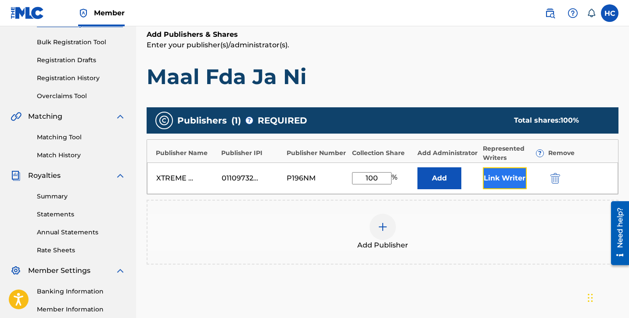
click at [504, 182] on button "Link Writer" at bounding box center [505, 179] width 44 height 22
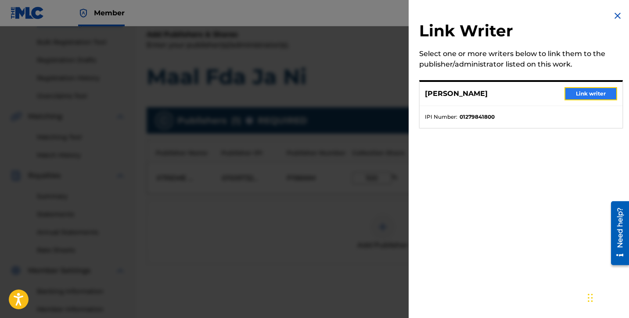
click at [580, 97] on button "Link writer" at bounding box center [590, 93] width 53 height 13
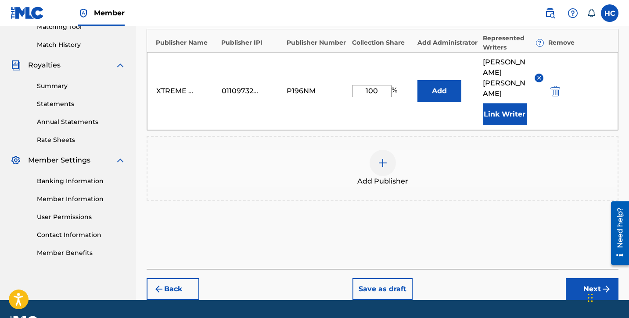
scroll to position [236, 0]
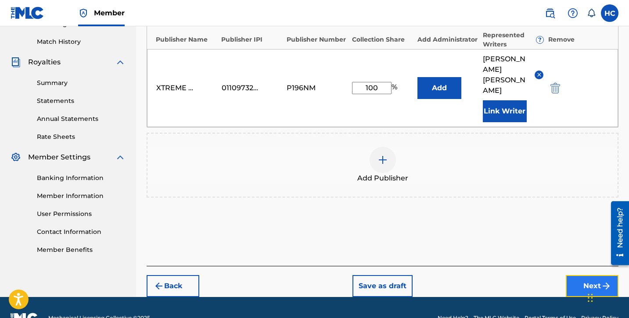
click at [592, 276] on button "Next" at bounding box center [591, 287] width 53 height 22
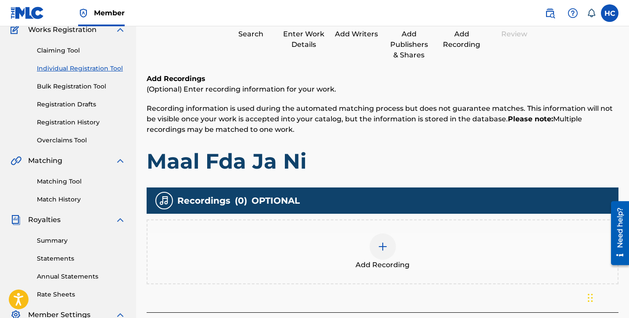
scroll to position [142, 0]
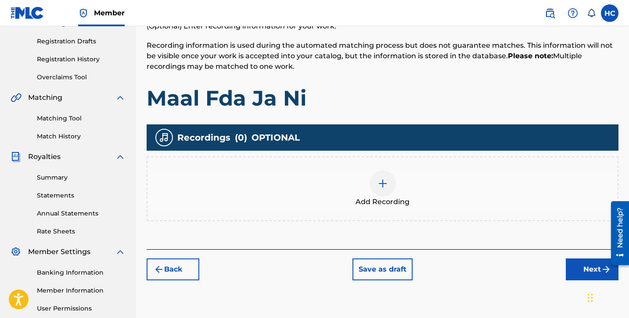
click at [368, 177] on div "Add Recording" at bounding box center [382, 189] width 470 height 37
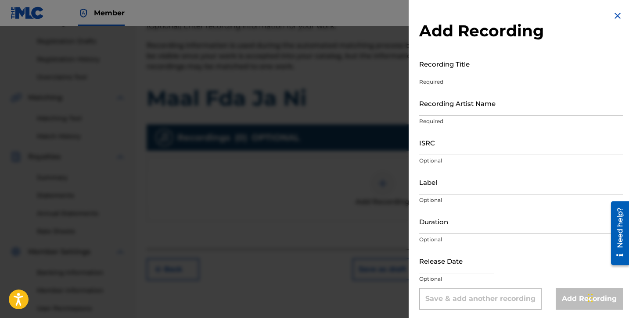
click at [479, 70] on input "Recording Title" at bounding box center [521, 63] width 204 height 25
paste input "[PERSON_NAME]"
type input "[PERSON_NAME]"
click at [479, 70] on input "[PERSON_NAME]" at bounding box center [521, 63] width 204 height 25
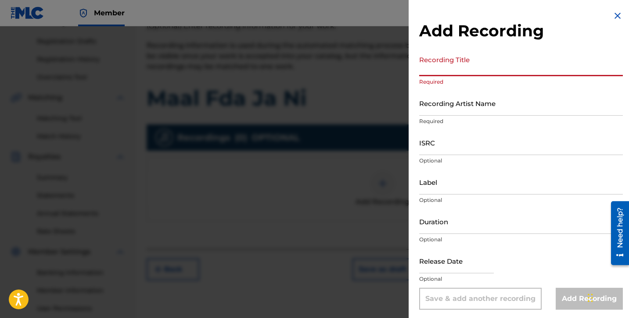
paste input "Maal Fda Ja Ni"
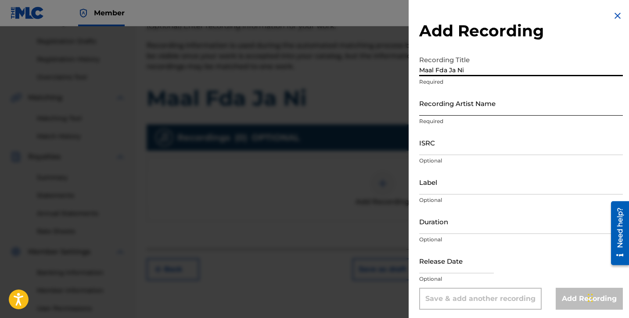
type input "Maal Fda Ja Ni"
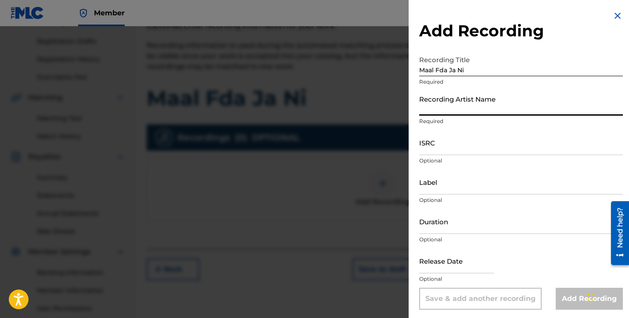
click at [457, 106] on input "Recording Artist Name" at bounding box center [521, 103] width 204 height 25
paste input "King [PERSON_NAME]"
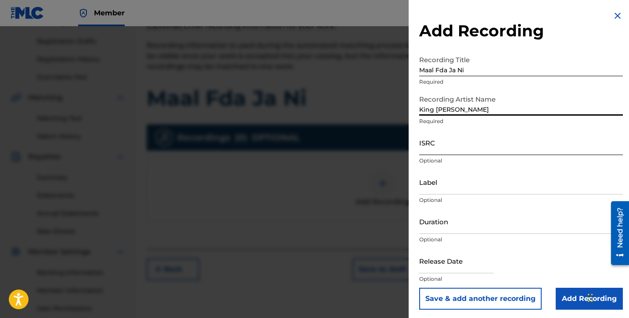
type input "King [PERSON_NAME]"
click at [481, 147] on input "ISRC" at bounding box center [521, 142] width 204 height 25
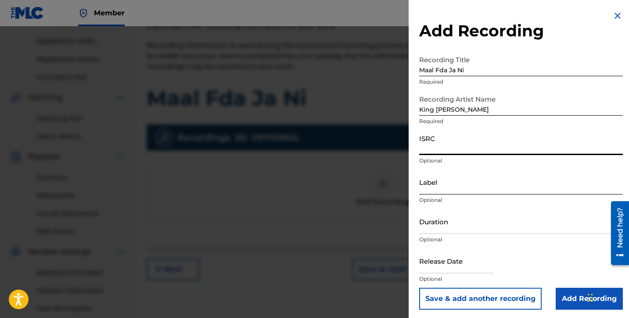
click at [448, 188] on input "Label" at bounding box center [521, 182] width 204 height 25
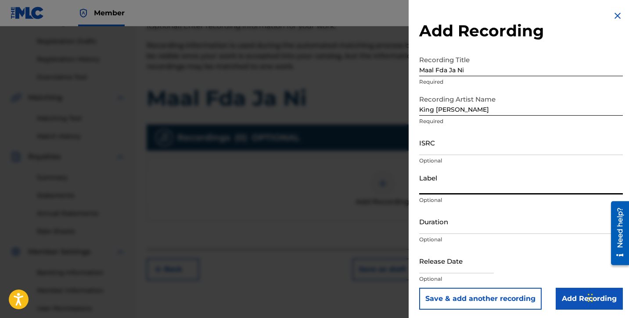
paste input "My Music"
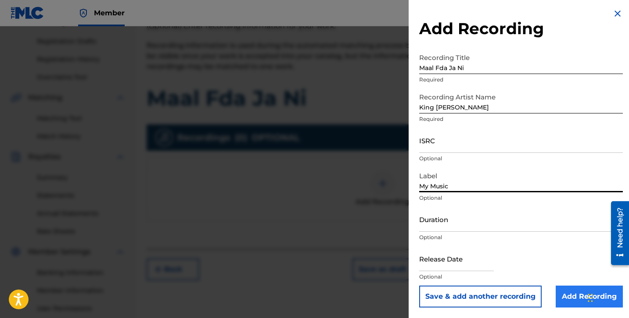
type input "My Music"
click at [571, 290] on input "Add Recording" at bounding box center [588, 297] width 67 height 22
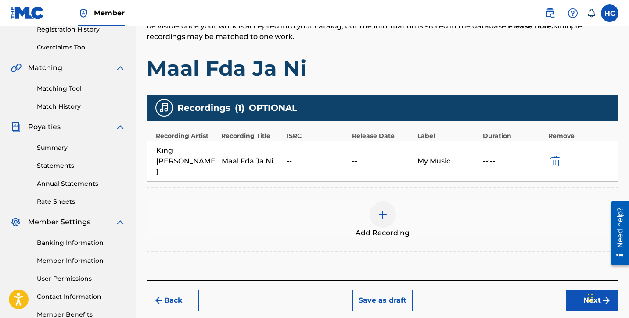
scroll to position [184, 0]
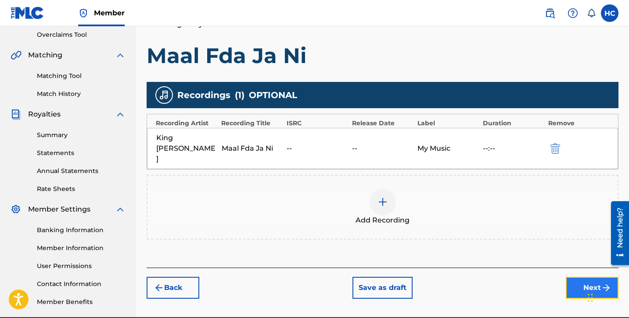
click at [582, 277] on button "Next" at bounding box center [591, 288] width 53 height 22
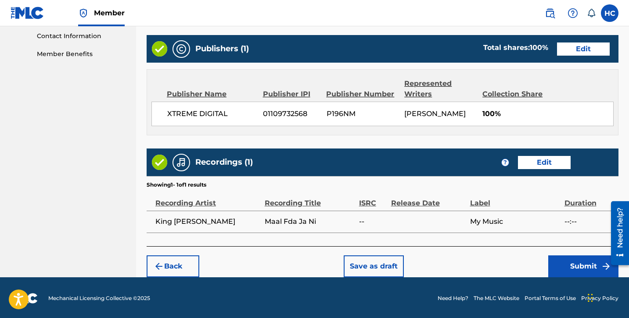
scroll to position [433, 0]
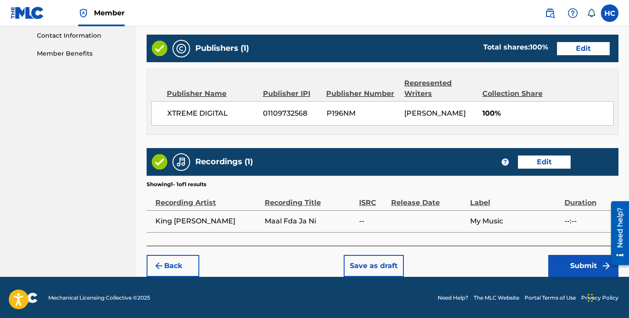
click at [486, 115] on span "100%" at bounding box center [547, 113] width 131 height 11
click at [473, 162] on div "Recordings (1) ? Edit" at bounding box center [383, 162] width 472 height 28
click at [567, 263] on button "Submit" at bounding box center [583, 266] width 70 height 22
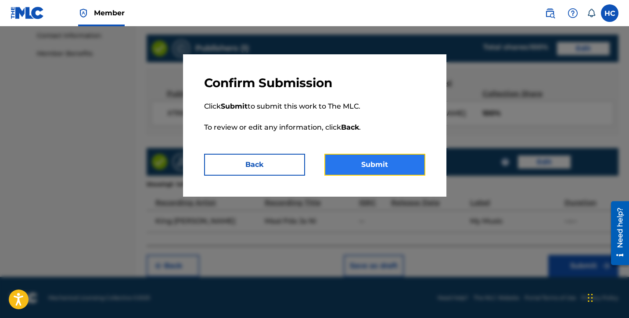
click at [389, 167] on button "Submit" at bounding box center [374, 165] width 101 height 22
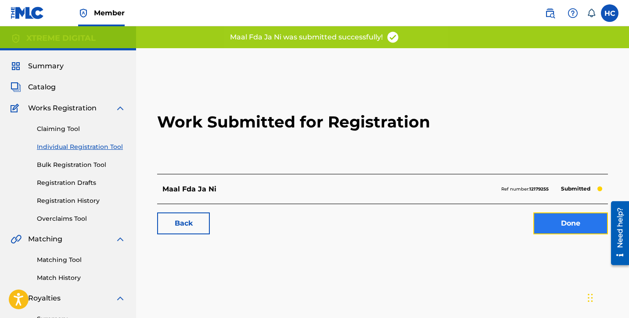
click at [570, 220] on link "Done" at bounding box center [570, 224] width 75 height 22
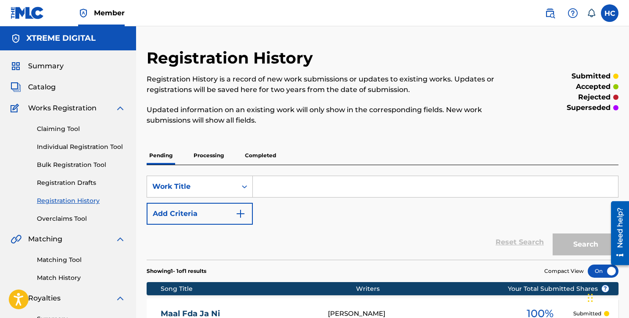
click at [59, 136] on div "Claiming Tool Individual Registration Tool Bulk Registration Tool Registration …" at bounding box center [68, 169] width 115 height 110
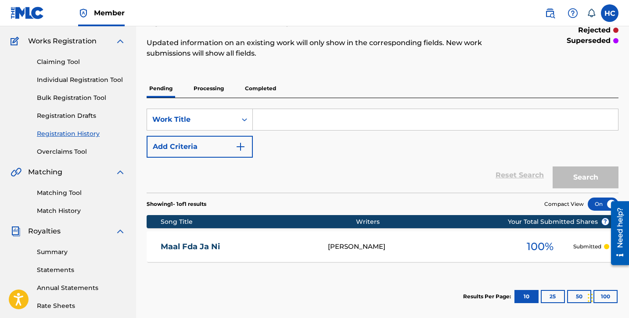
scroll to position [63, 0]
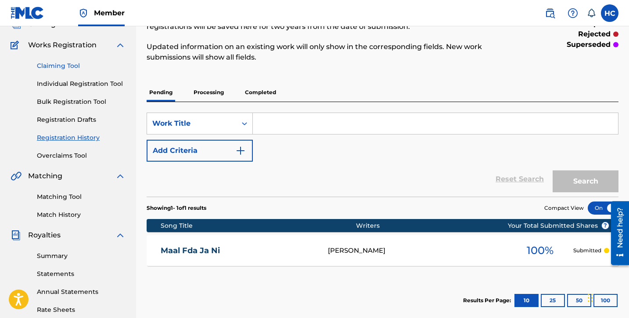
click at [59, 64] on link "Claiming Tool" at bounding box center [81, 65] width 89 height 9
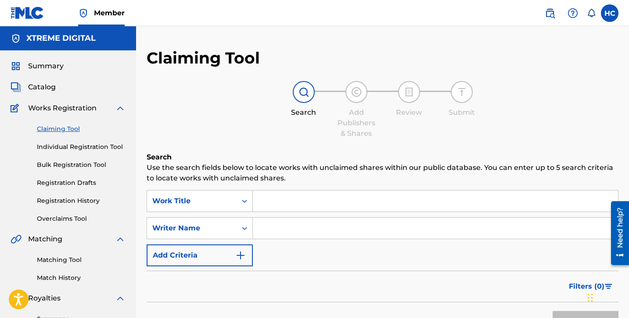
click at [318, 205] on input "Search Form" at bounding box center [435, 201] width 365 height 21
paste input "Dillagi - [PERSON_NAME]"
drag, startPoint x: 290, startPoint y: 201, endPoint x: 387, endPoint y: 207, distance: 97.1
click at [388, 207] on input "Dillagi - [PERSON_NAME]" at bounding box center [435, 201] width 365 height 21
type input "Dillagi - [PERSON_NAME]"
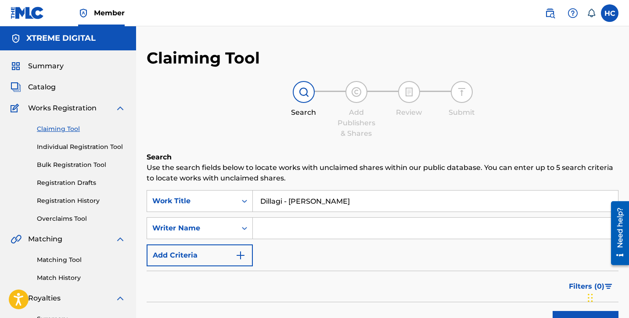
click at [382, 226] on input "Search Form" at bounding box center [435, 228] width 365 height 21
paste input "[PERSON_NAME]"
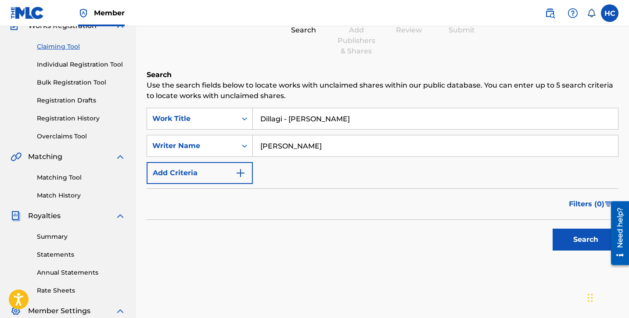
scroll to position [96, 0]
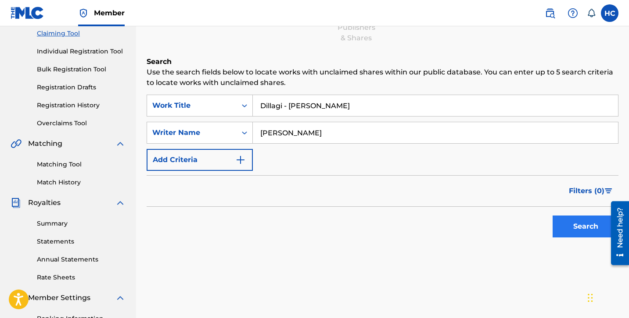
type input "[PERSON_NAME]"
click at [583, 233] on button "Search" at bounding box center [585, 227] width 66 height 22
click at [499, 217] on div "Search" at bounding box center [383, 224] width 472 height 35
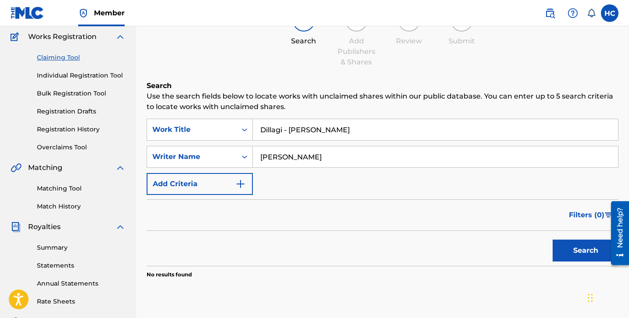
scroll to position [0, 0]
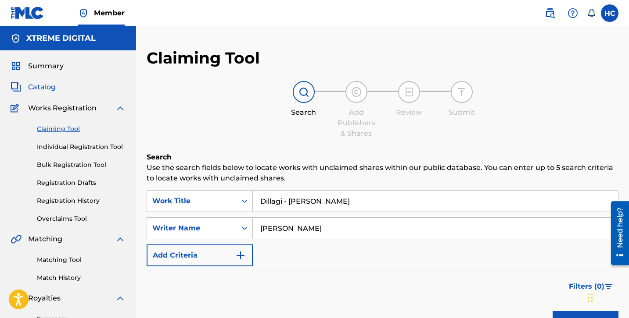
click at [48, 89] on span "Catalog" at bounding box center [42, 87] width 28 height 11
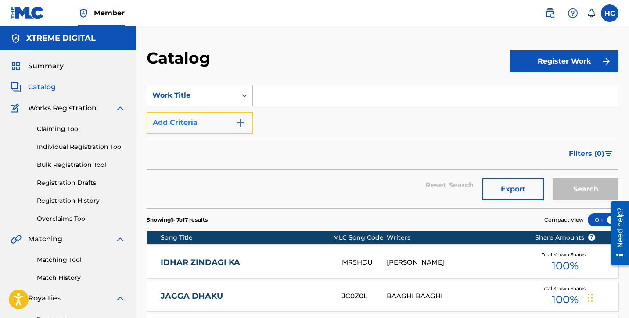
click at [193, 132] on button "Add Criteria" at bounding box center [200, 123] width 106 height 22
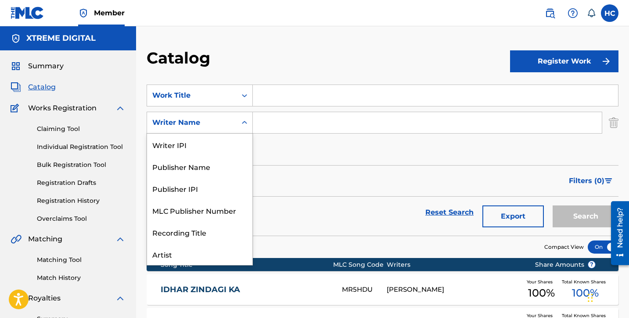
click at [193, 132] on div "Writer Name" at bounding box center [200, 123] width 106 height 22
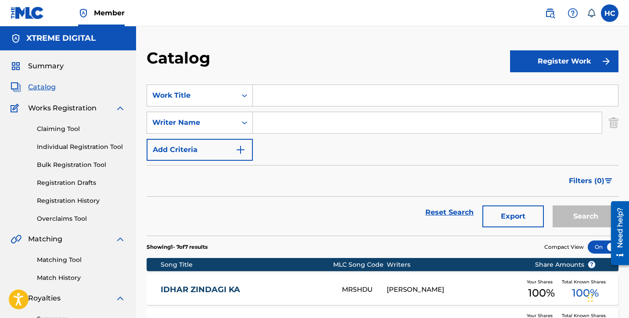
click at [296, 118] on input "Search Form" at bounding box center [427, 122] width 349 height 21
paste input "[PERSON_NAME]"
type input "[PERSON_NAME]"
click at [286, 99] on input "Search Form" at bounding box center [435, 95] width 365 height 21
click at [271, 91] on input "Search Form" at bounding box center [435, 95] width 365 height 21
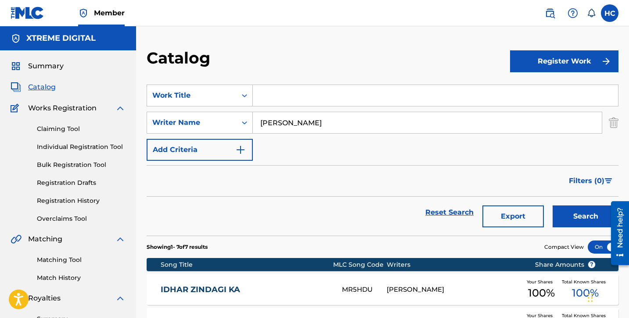
paste input "Dillagi - [PERSON_NAME]"
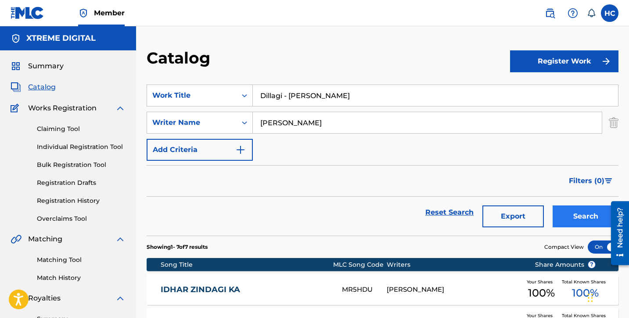
type input "Dillagi - [PERSON_NAME]"
click at [569, 216] on button "Search" at bounding box center [585, 217] width 66 height 22
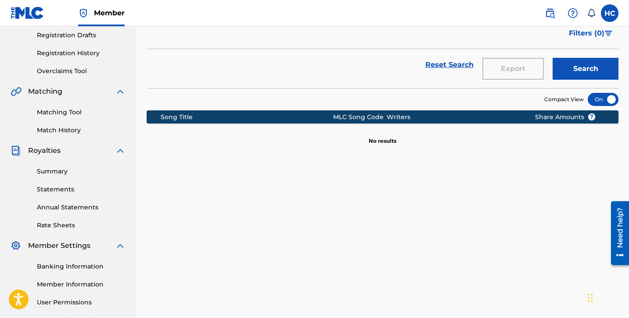
scroll to position [20, 0]
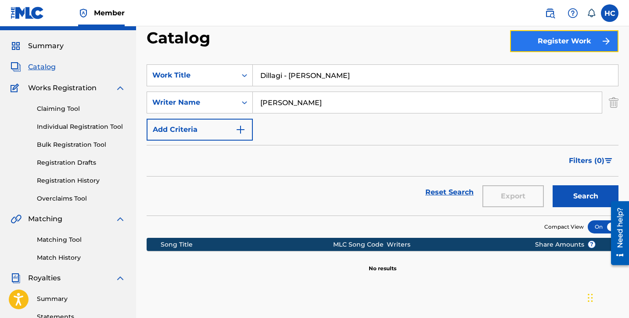
click at [578, 51] on button "Register Work" at bounding box center [564, 41] width 108 height 22
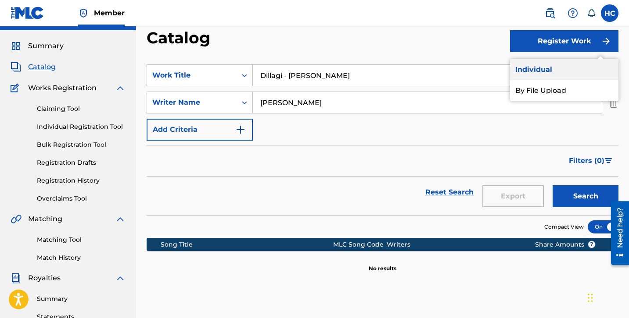
click at [552, 77] on link "Individual" at bounding box center [564, 69] width 108 height 21
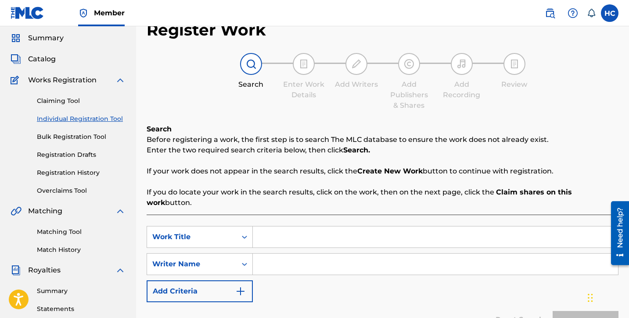
scroll to position [60, 0]
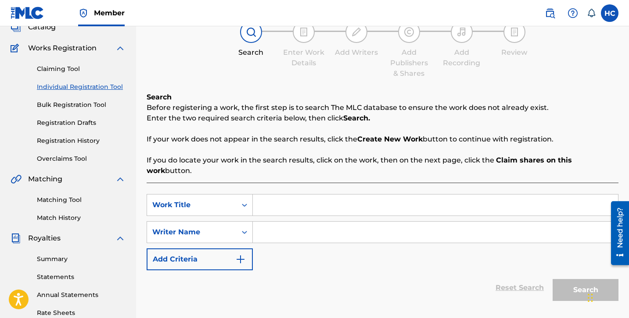
click at [318, 222] on div "Search Form" at bounding box center [435, 233] width 365 height 22
click at [318, 224] on input "Search Form" at bounding box center [435, 232] width 365 height 21
click at [293, 195] on input "Search Form" at bounding box center [435, 205] width 365 height 21
paste input "Dillagi - [PERSON_NAME]"
drag, startPoint x: 289, startPoint y: 194, endPoint x: 364, endPoint y: 196, distance: 74.6
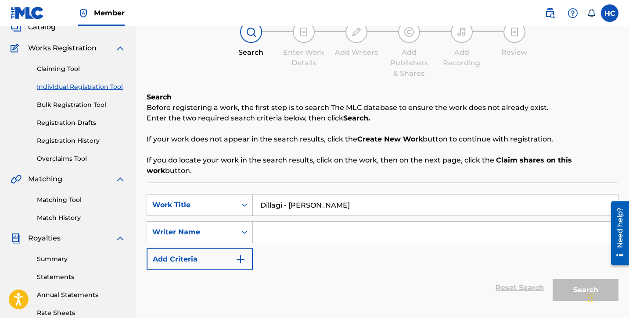
click at [365, 196] on input "Dillagi - [PERSON_NAME]" at bounding box center [435, 205] width 365 height 21
type input "Dillagi - [PERSON_NAME]"
click at [354, 229] on input "Search Form" at bounding box center [435, 232] width 365 height 21
paste input "[PERSON_NAME]"
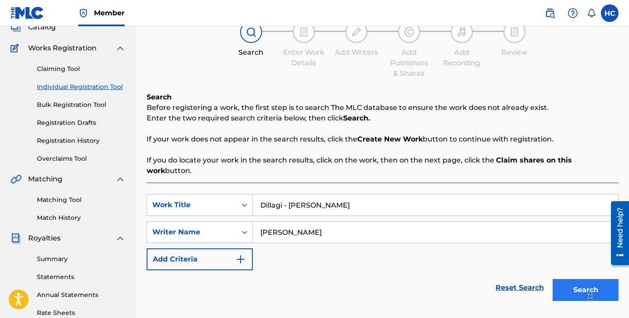
type input "[PERSON_NAME]"
click at [583, 283] on button "Search" at bounding box center [585, 290] width 66 height 22
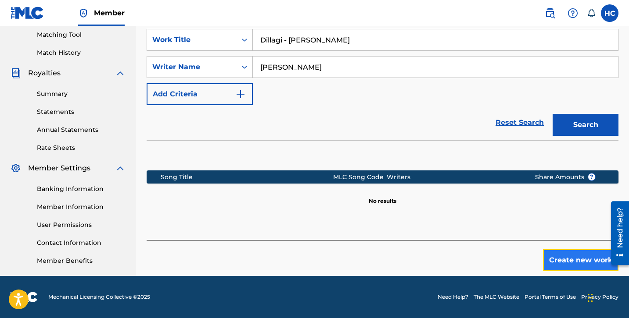
click at [556, 255] on button "Create new work" at bounding box center [580, 261] width 75 height 22
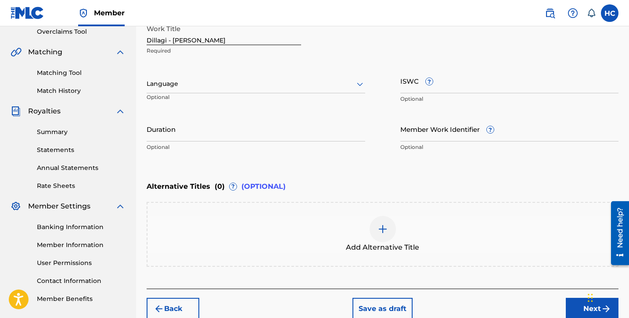
scroll to position [212, 0]
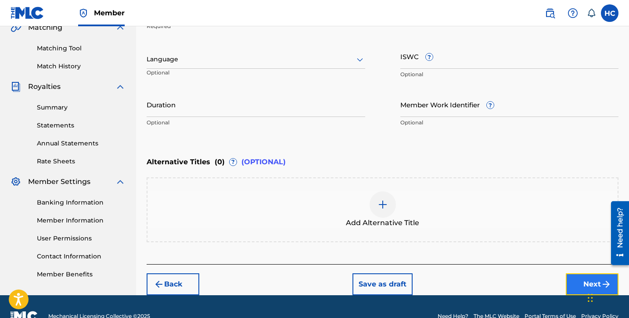
click at [580, 281] on button "Next" at bounding box center [591, 285] width 53 height 22
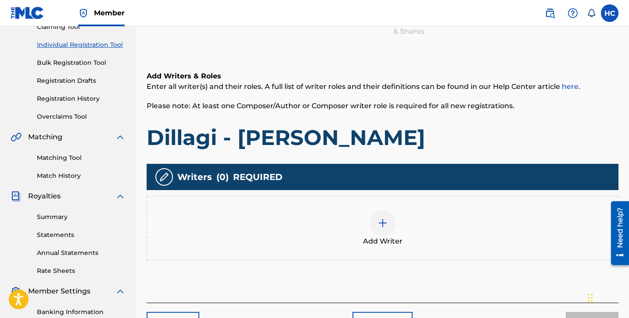
scroll to position [193, 0]
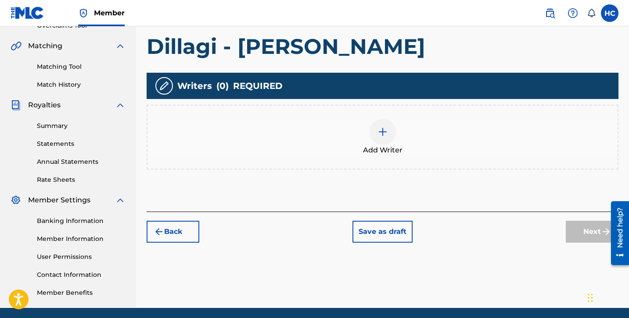
click at [386, 149] on span "Add Writer" at bounding box center [382, 150] width 39 height 11
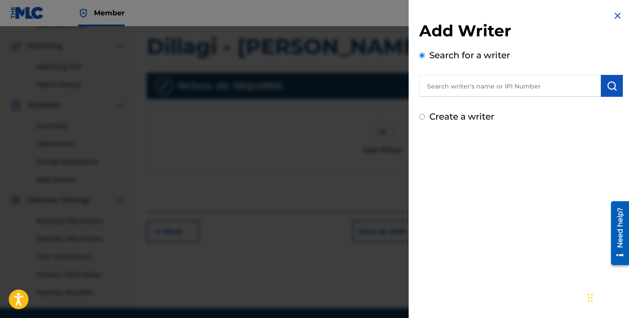
click at [432, 92] on input "text" at bounding box center [510, 86] width 182 height 22
paste input "[PERSON_NAME]"
type input "[PERSON_NAME]"
click at [606, 87] on img "submit" at bounding box center [611, 86] width 11 height 11
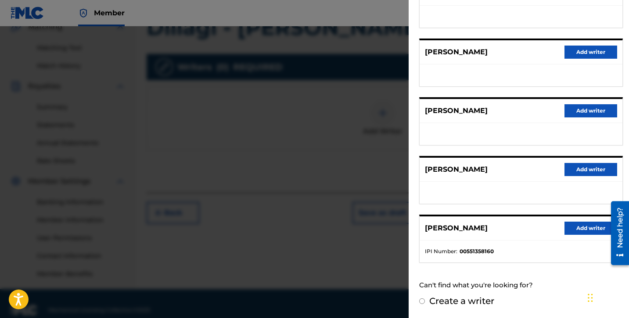
scroll to position [0, 0]
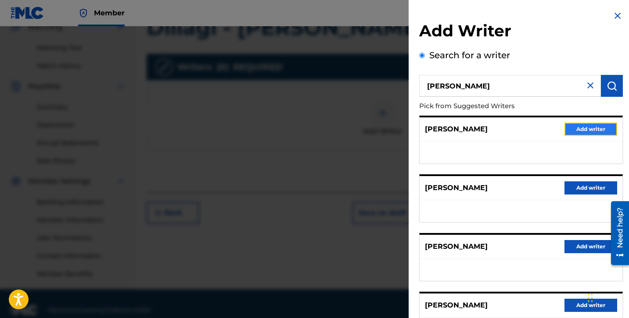
click at [570, 135] on button "Add writer" at bounding box center [590, 129] width 53 height 13
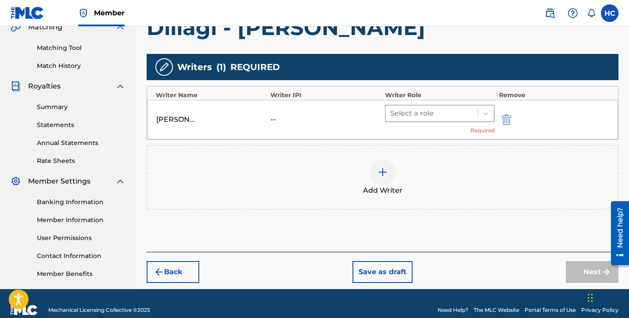
click at [436, 118] on div at bounding box center [431, 113] width 83 height 12
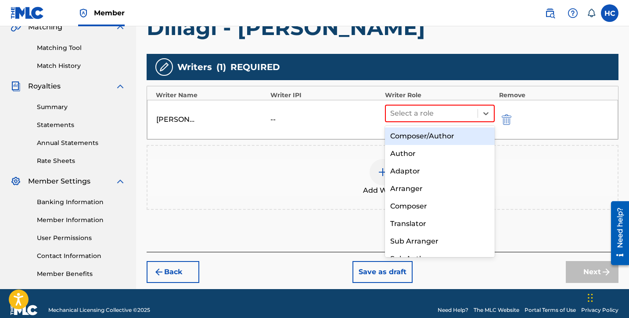
click at [423, 142] on div "Composer/Author" at bounding box center [440, 137] width 110 height 18
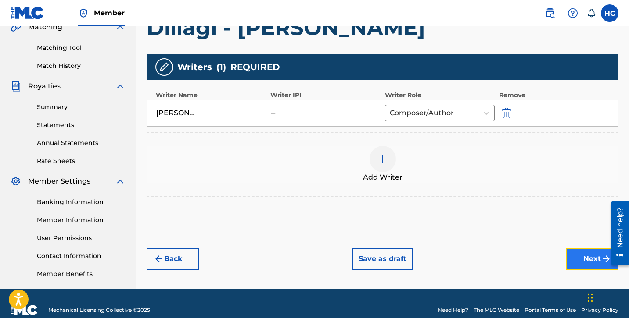
click at [574, 266] on button "Next" at bounding box center [591, 259] width 53 height 22
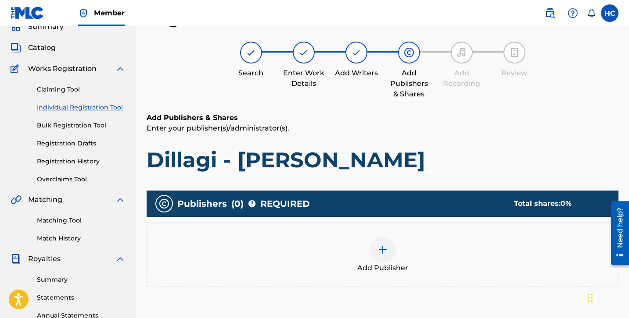
scroll to position [42, 0]
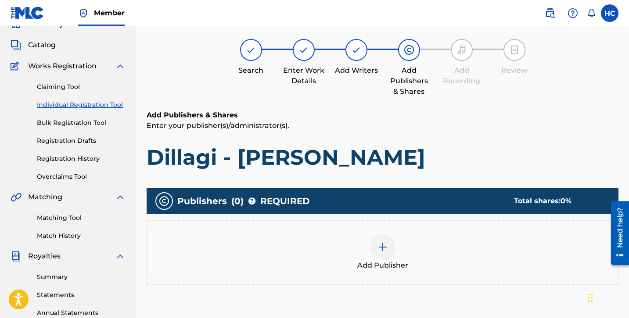
click at [380, 240] on div at bounding box center [382, 247] width 26 height 26
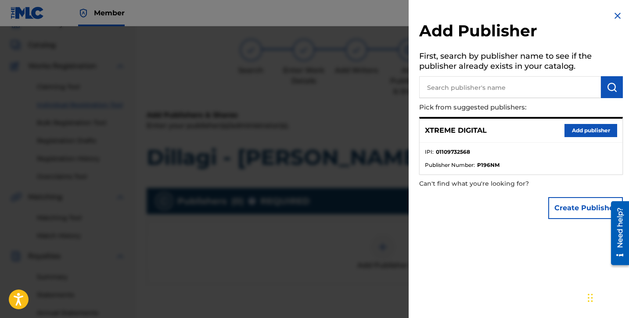
click at [518, 148] on li "IPI : 01109732568" at bounding box center [521, 154] width 192 height 13
click at [469, 132] on p "XTREME DIGITAL" at bounding box center [456, 130] width 62 height 11
click at [589, 132] on button "Add publisher" at bounding box center [590, 130] width 53 height 13
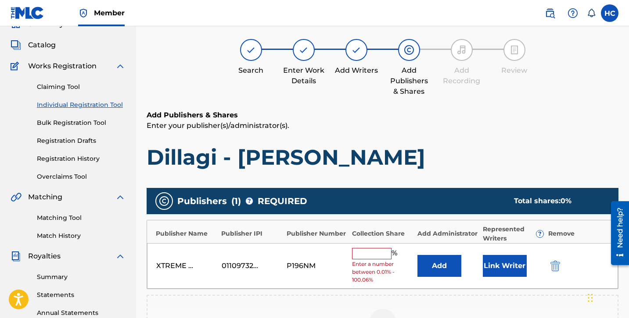
click at [369, 247] on div "XTREME DIGITAL 01109732568 P196NM % Enter a number between 0.01% - 100.06% Add …" at bounding box center [382, 266] width 471 height 46
click at [369, 255] on input "text" at bounding box center [371, 253] width 39 height 11
type input "100"
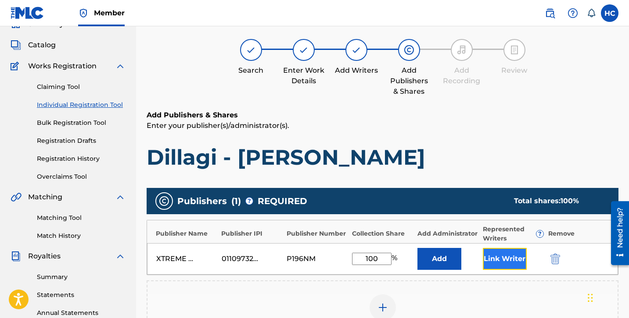
click at [483, 265] on button "Link Writer" at bounding box center [505, 259] width 44 height 22
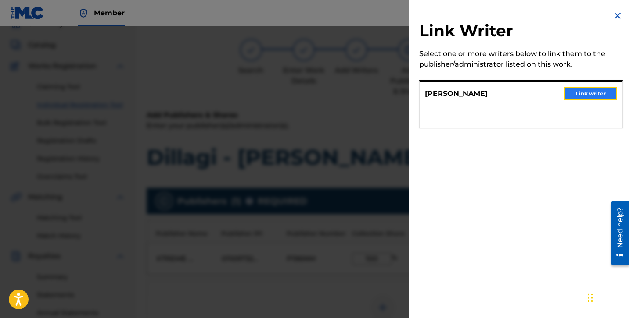
click at [576, 95] on button "Link writer" at bounding box center [590, 93] width 53 height 13
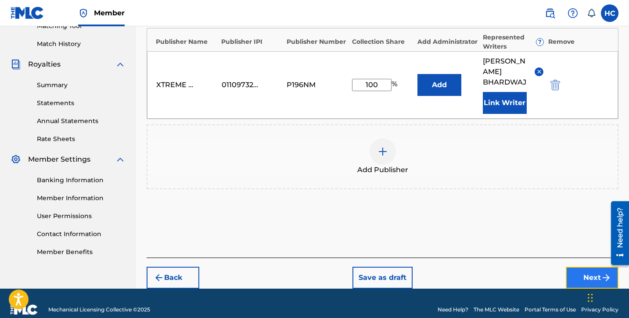
click at [581, 268] on button "Next" at bounding box center [591, 278] width 53 height 22
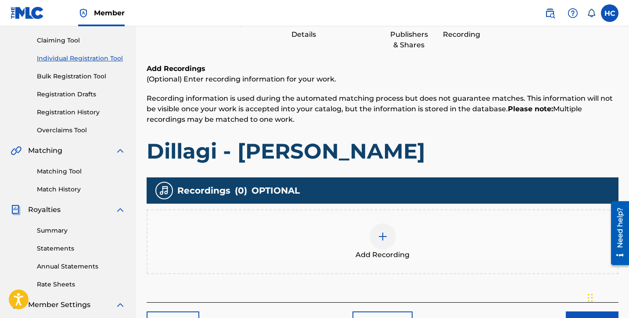
scroll to position [177, 0]
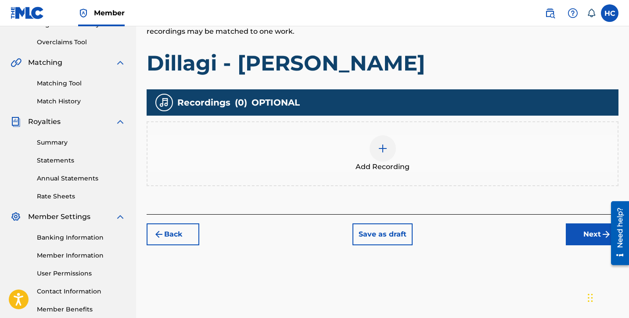
click at [372, 147] on div at bounding box center [382, 149] width 26 height 26
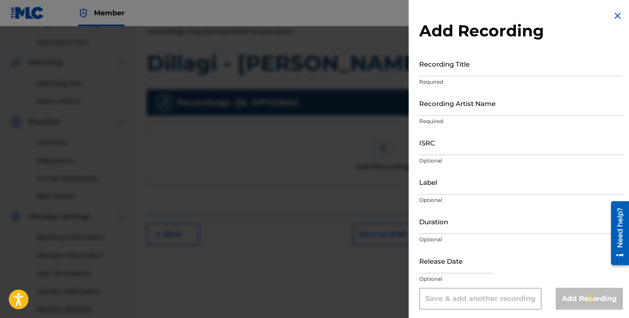
click at [309, 93] on div at bounding box center [314, 185] width 629 height 318
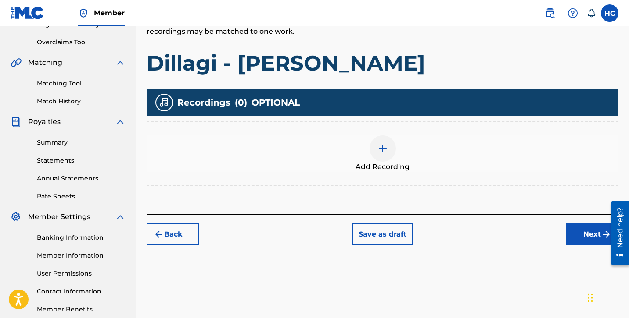
click at [297, 71] on h1 "Dillagi - [PERSON_NAME]" at bounding box center [383, 63] width 472 height 26
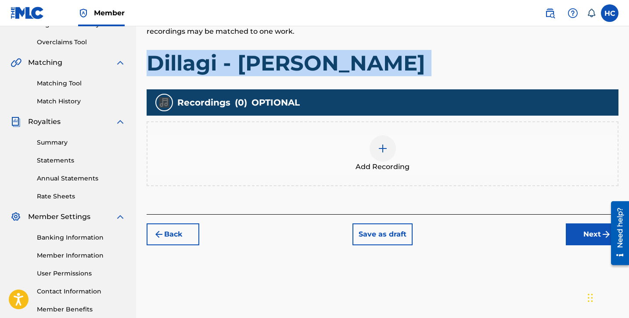
click at [297, 71] on h1 "Dillagi - [PERSON_NAME]" at bounding box center [383, 63] width 472 height 26
copy h1 "Dillagi - [PERSON_NAME]"
click at [380, 147] on img at bounding box center [382, 148] width 11 height 11
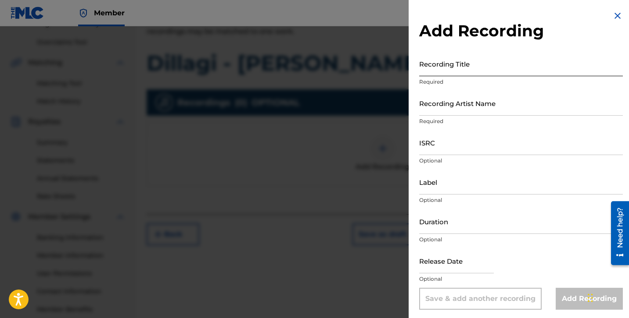
click at [447, 72] on input "Recording Title" at bounding box center [521, 63] width 204 height 25
paste input "Dillagi - [PERSON_NAME]"
drag, startPoint x: 445, startPoint y: 74, endPoint x: 533, endPoint y: 74, distance: 87.3
click at [533, 74] on input "Dillagi - [PERSON_NAME]" at bounding box center [521, 63] width 204 height 25
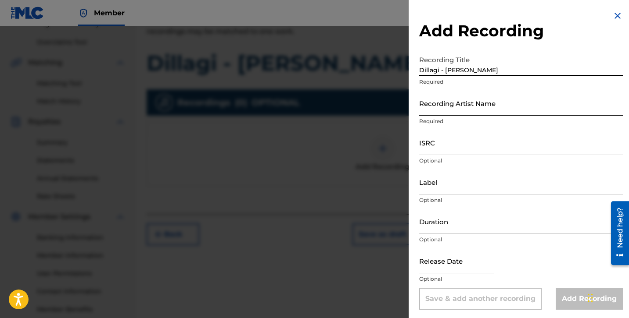
type input "Dillagi - [PERSON_NAME]"
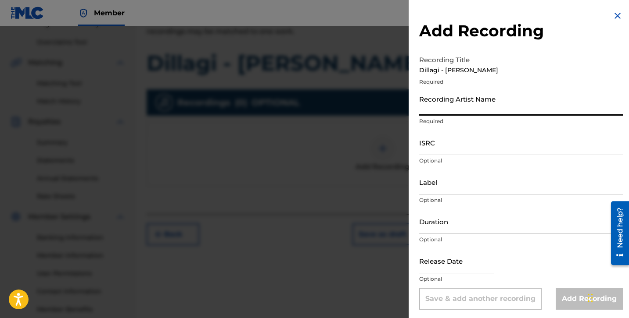
click at [501, 108] on input "Recording Artist Name" at bounding box center [521, 103] width 204 height 25
paste input "[PERSON_NAME]"
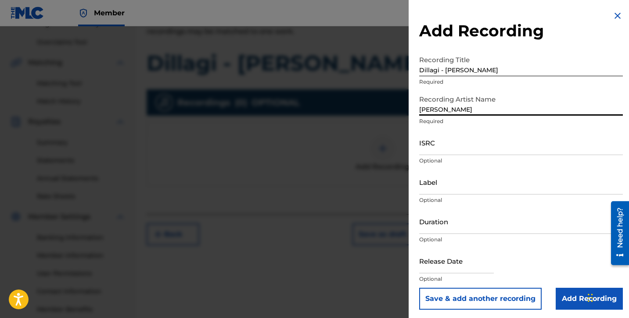
type input "[PERSON_NAME]"
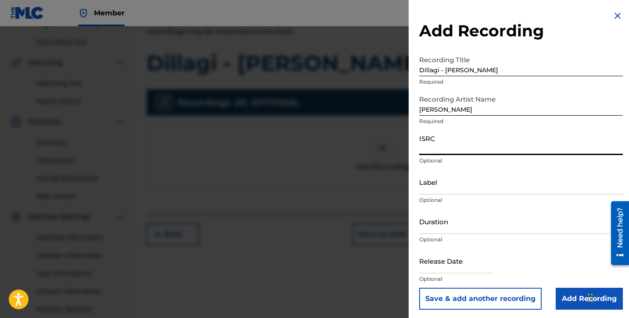
click at [468, 142] on input "ISRC" at bounding box center [521, 142] width 204 height 25
paste input "INH412201850"
type input "INH412201850"
click at [448, 185] on input "Label" at bounding box center [521, 182] width 204 height 25
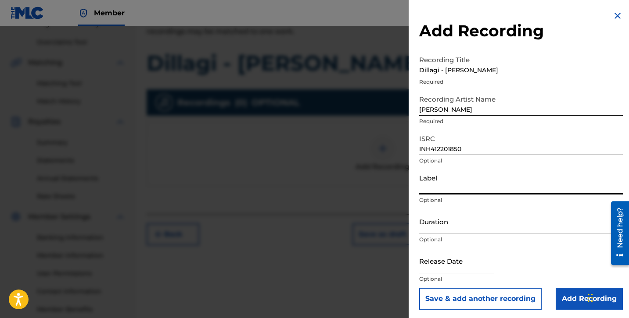
paste input "Viroots Production"
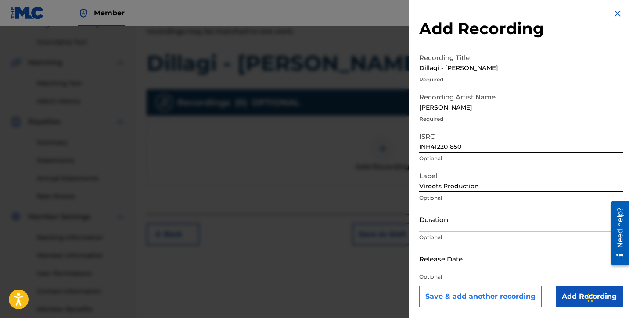
type input "Viroots Production"
click at [514, 292] on button "Save & add another recording" at bounding box center [480, 297] width 122 height 22
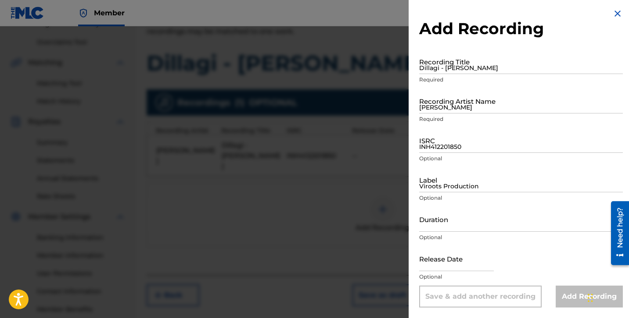
click at [612, 14] on img at bounding box center [617, 13] width 11 height 11
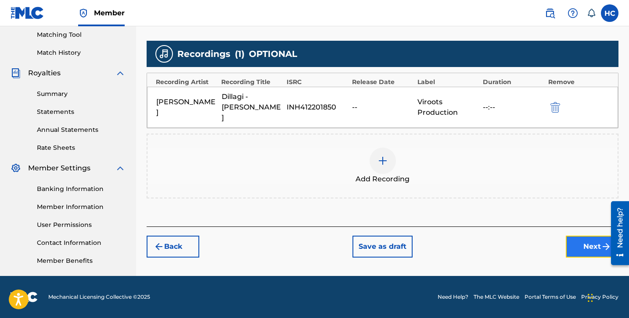
click at [589, 236] on button "Next" at bounding box center [591, 247] width 53 height 22
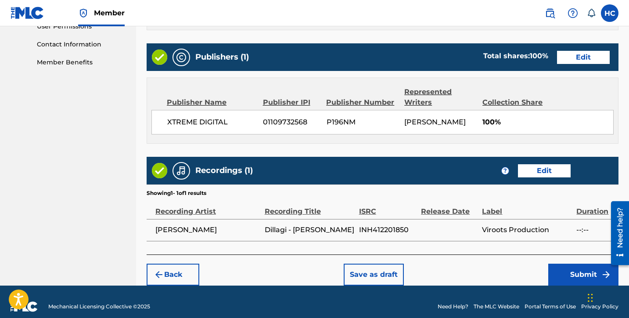
scroll to position [444, 0]
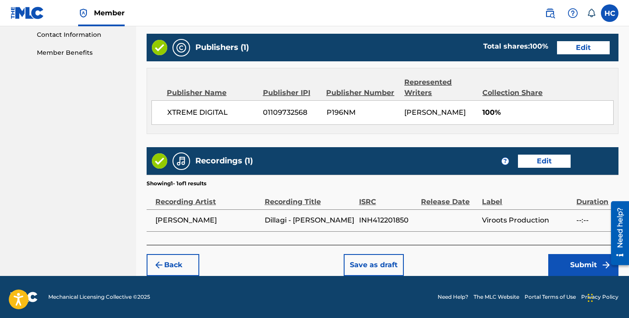
click at [445, 220] on td at bounding box center [451, 221] width 61 height 22
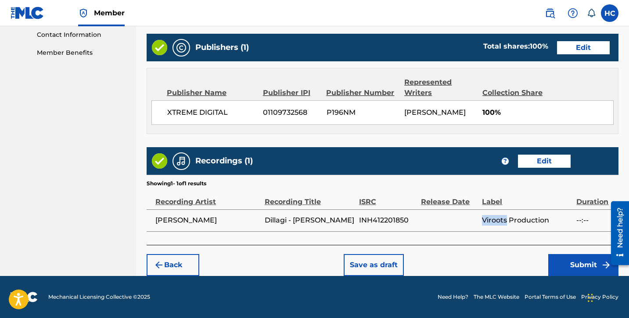
click at [445, 220] on td at bounding box center [451, 221] width 61 height 22
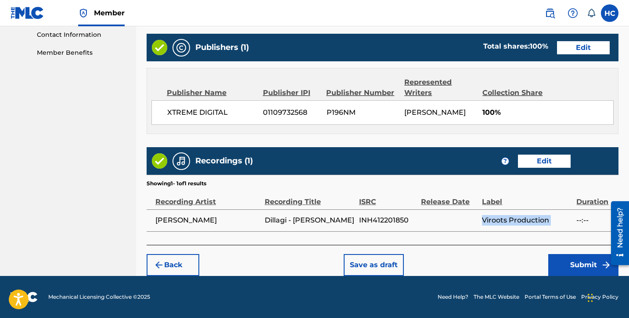
click at [445, 220] on td at bounding box center [451, 221] width 61 height 22
click at [569, 266] on button "Submit" at bounding box center [583, 265] width 70 height 22
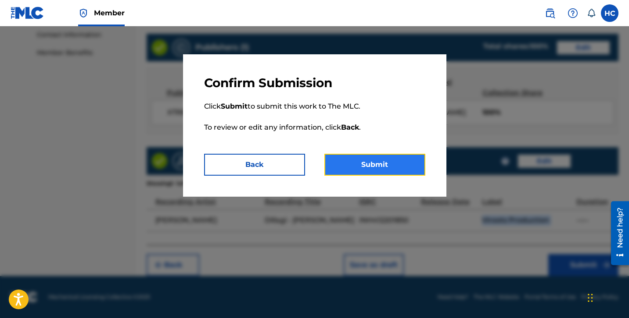
click at [364, 162] on button "Submit" at bounding box center [374, 165] width 101 height 22
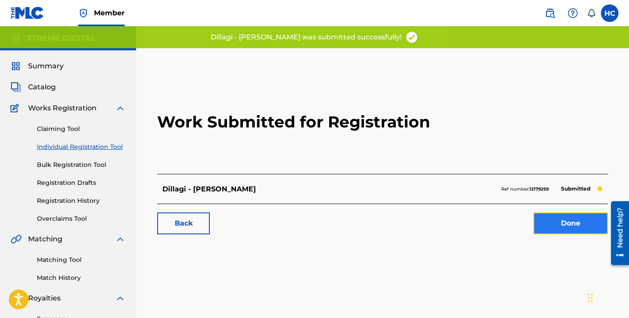
click at [565, 234] on link "Done" at bounding box center [570, 224] width 75 height 22
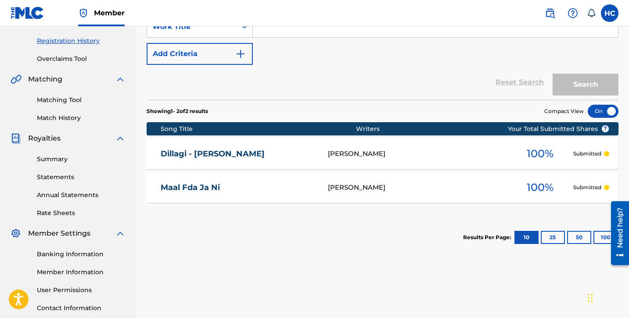
scroll to position [212, 0]
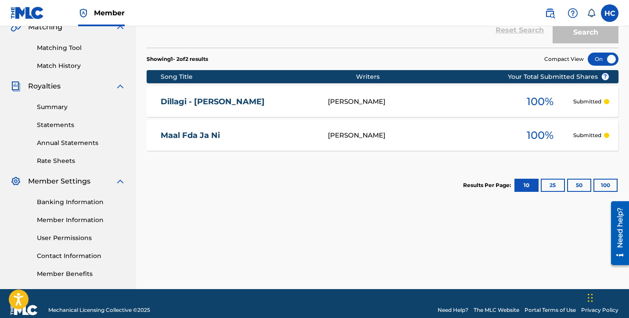
click at [385, 130] on div "Maal Fda Ja Ni [PERSON_NAME] 100 % Submitted" at bounding box center [383, 135] width 472 height 31
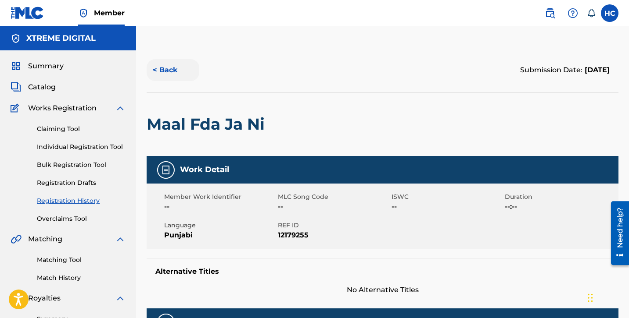
click at [164, 68] on button "< Back" at bounding box center [173, 70] width 53 height 22
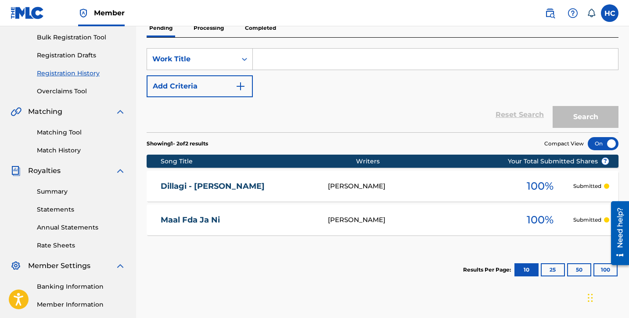
scroll to position [12, 0]
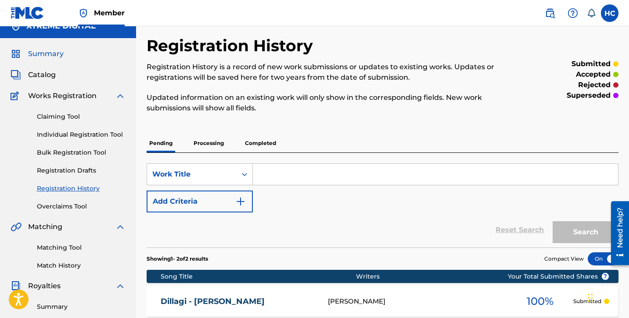
click at [32, 59] on span "Summary" at bounding box center [46, 54] width 36 height 11
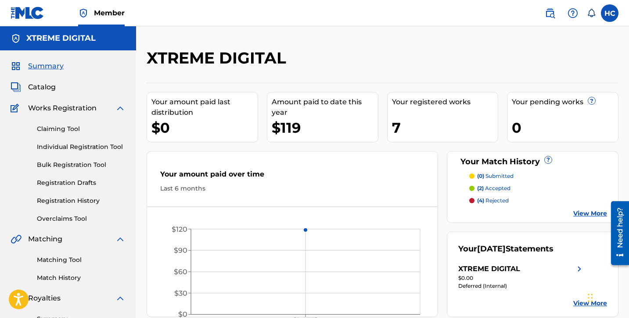
click at [193, 114] on div "Your amount paid last distribution" at bounding box center [204, 107] width 106 height 21
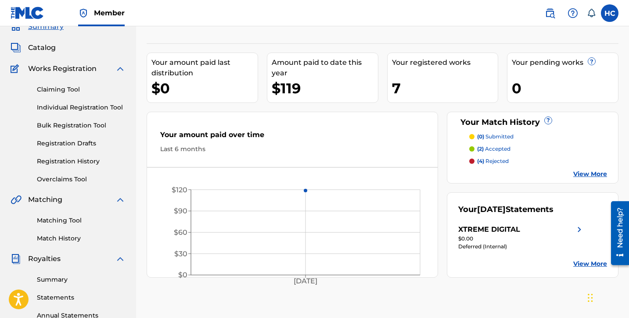
scroll to position [41, 0]
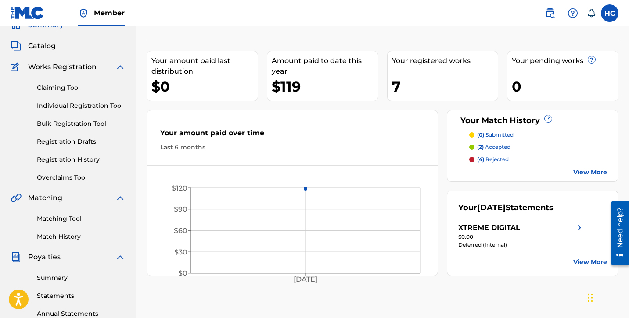
click at [322, 89] on div "$119" at bounding box center [325, 87] width 106 height 20
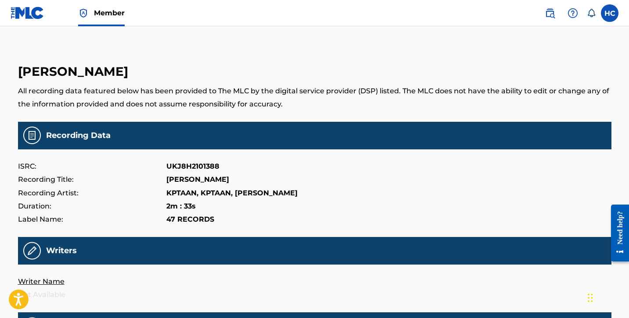
click at [31, 118] on main "[PERSON_NAME] All recording data featured below has been provided to The MLC by…" at bounding box center [314, 290] width 593 height 484
click at [22, 16] on img at bounding box center [28, 13] width 34 height 13
